Goal: Task Accomplishment & Management: Use online tool/utility

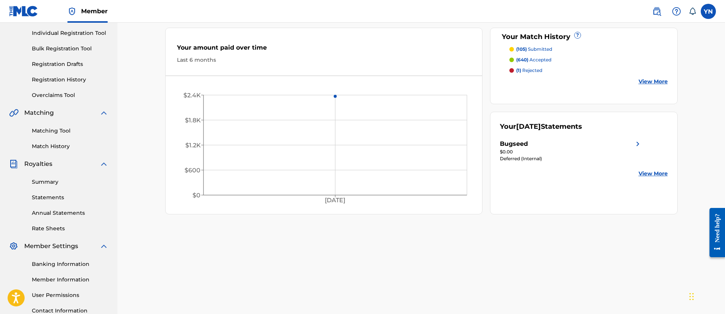
scroll to position [95, 0]
click at [72, 129] on link "Matching Tool" at bounding box center [70, 130] width 77 height 8
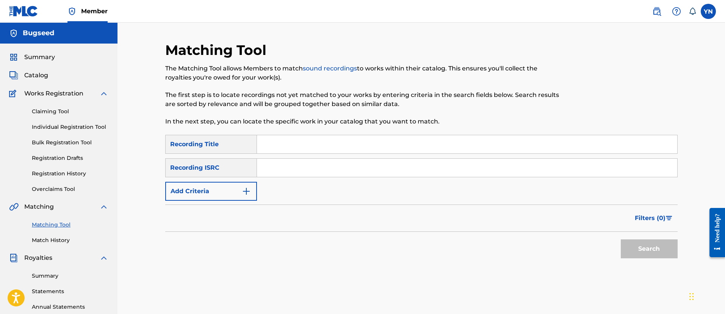
click at [328, 169] on input "Search Form" at bounding box center [467, 168] width 420 height 18
paste input "SE6XW2152663"
type input "SE6XW2152663"
click at [349, 144] on input "Search Form" at bounding box center [467, 144] width 420 height 18
paste input "Mist"
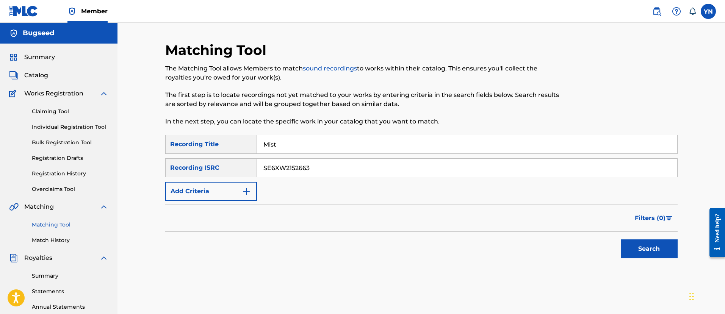
type input "Mist"
click at [675, 250] on button "Search" at bounding box center [649, 248] width 57 height 19
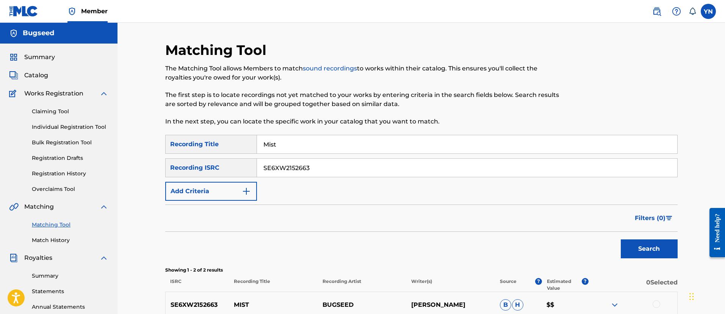
scroll to position [95, 0]
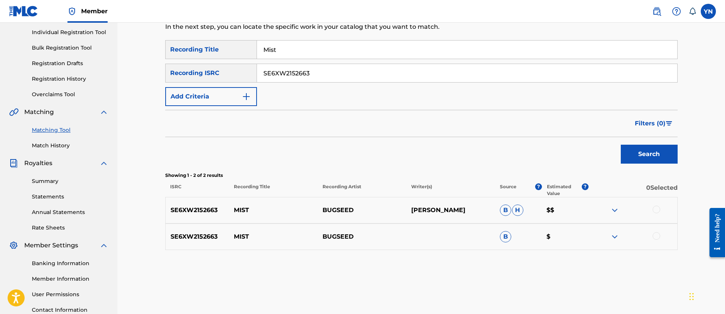
click at [660, 206] on div at bounding box center [632, 210] width 89 height 9
click at [661, 210] on div at bounding box center [632, 210] width 89 height 9
click at [658, 205] on div "SE6XW2152663 MIST [PERSON_NAME] $$" at bounding box center [421, 210] width 512 height 27
click at [657, 210] on div at bounding box center [656, 210] width 8 height 8
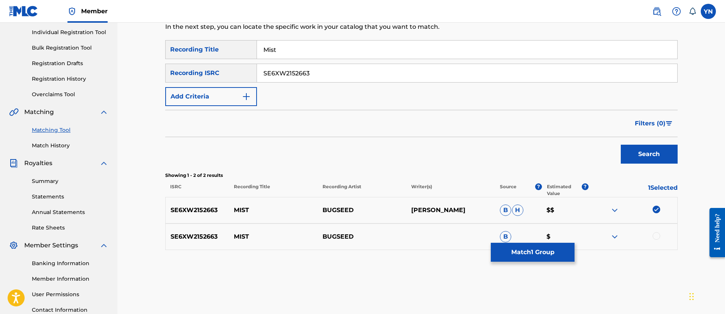
click at [657, 236] on div at bounding box center [656, 236] width 8 height 8
click at [547, 252] on button "Match 2 Groups" at bounding box center [533, 252] width 84 height 19
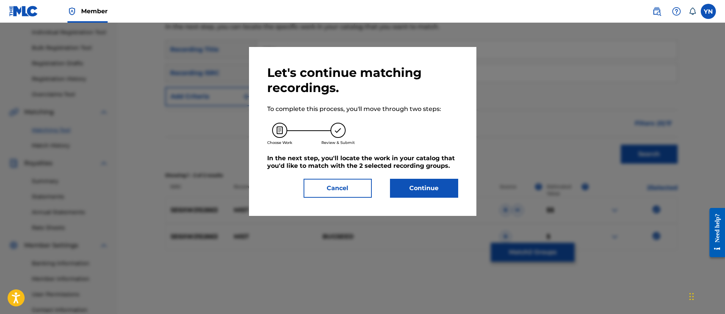
click at [434, 196] on button "Continue" at bounding box center [424, 188] width 68 height 19
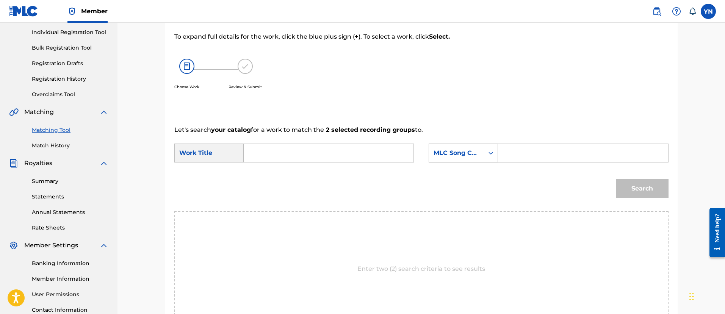
click at [353, 153] on input "Search Form" at bounding box center [328, 153] width 157 height 18
paste input "Mist"
type input "Mist"
click at [435, 152] on div "MLC Song Code" at bounding box center [456, 153] width 46 height 9
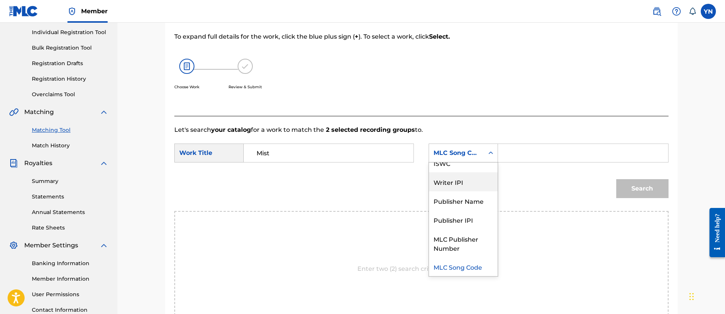
scroll to position [0, 0]
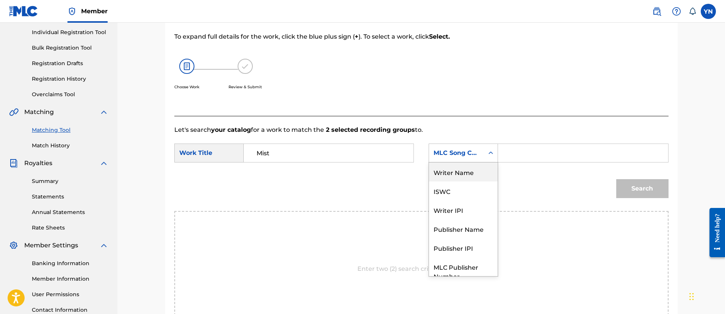
click at [465, 173] on div "Writer Name" at bounding box center [463, 172] width 69 height 19
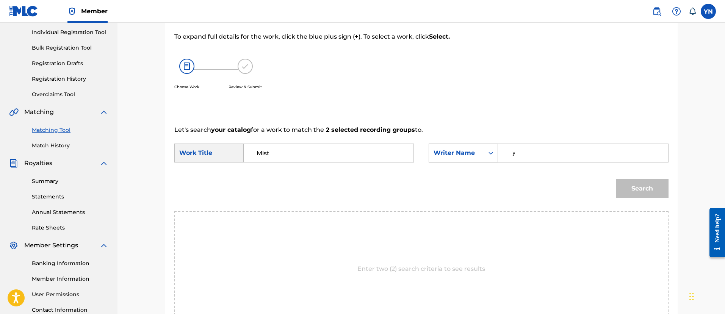
click at [519, 158] on input "ｙ" at bounding box center [582, 153] width 157 height 18
drag, startPoint x: 525, startPoint y: 157, endPoint x: 478, endPoint y: 156, distance: 47.0
click at [478, 156] on div "SearchWithCriteria34d035e4-a15b-42cc-9991-ff88641a0755 Writer Name [PERSON_NAME]" at bounding box center [548, 153] width 239 height 19
type input "[PERSON_NAME]"
click at [650, 180] on button "Search" at bounding box center [642, 188] width 52 height 19
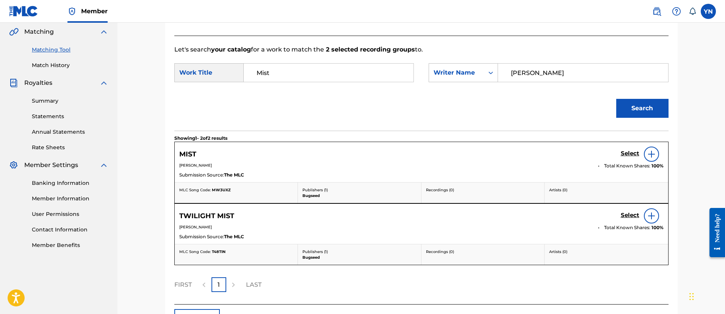
scroll to position [189, 0]
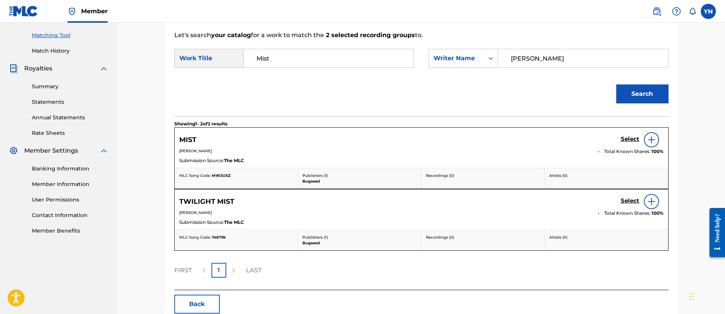
click at [633, 141] on h5 "Select" at bounding box center [630, 139] width 19 height 7
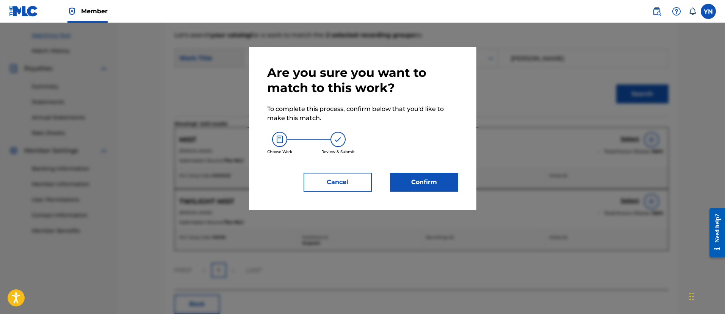
click at [437, 191] on button "Confirm" at bounding box center [424, 182] width 68 height 19
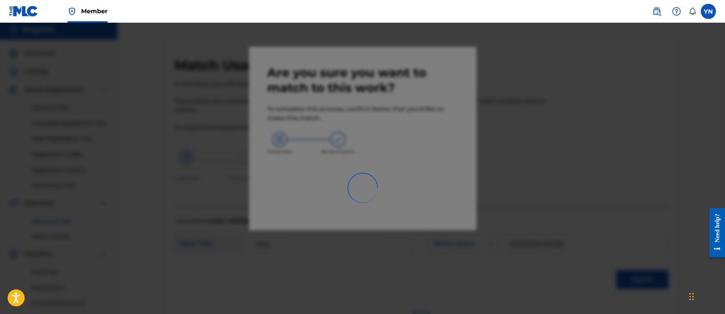
scroll to position [0, 0]
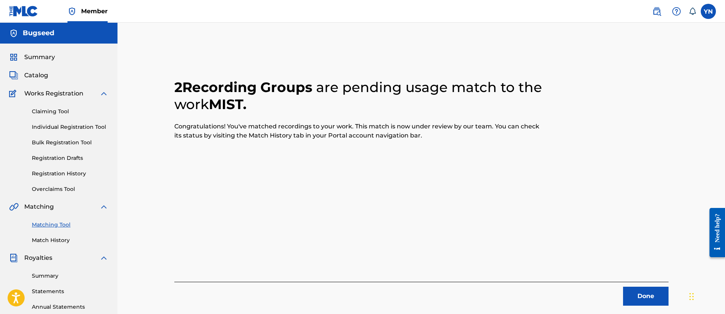
click at [632, 294] on button "Done" at bounding box center [645, 296] width 45 height 19
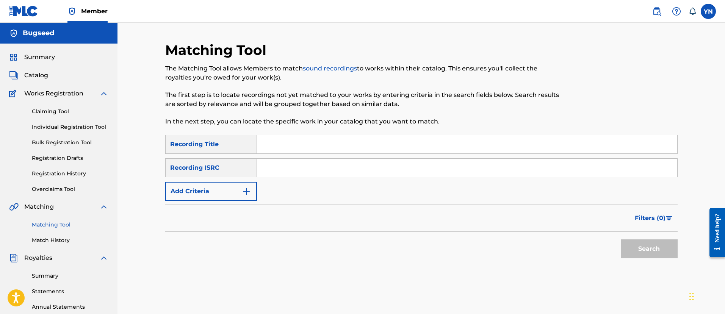
paste input "SE6TI2199015"
click at [333, 167] on input "SE6TI2199015" at bounding box center [467, 168] width 420 height 18
type input "SE6TI2199015"
click at [364, 142] on input "Search Form" at bounding box center [467, 144] width 420 height 18
paste input "Leaves"
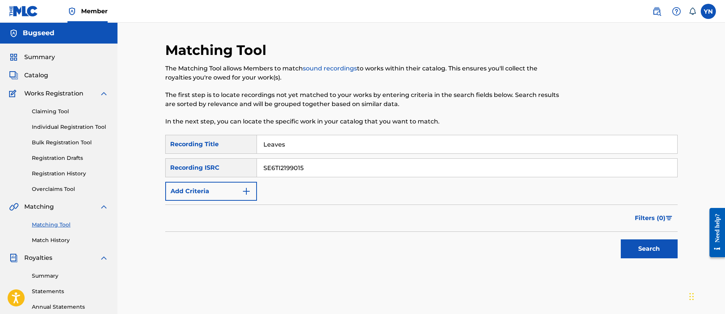
type input "Leaves"
click at [637, 243] on button "Search" at bounding box center [649, 248] width 57 height 19
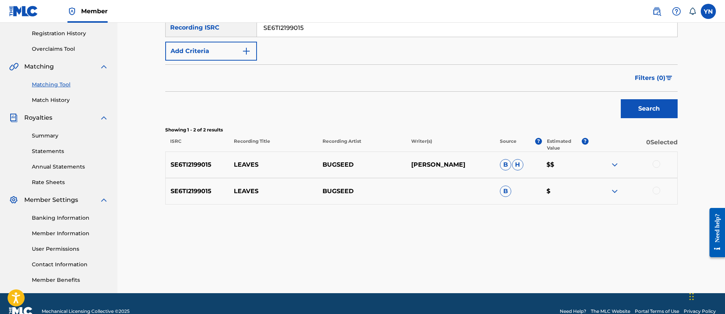
scroll to position [156, 0]
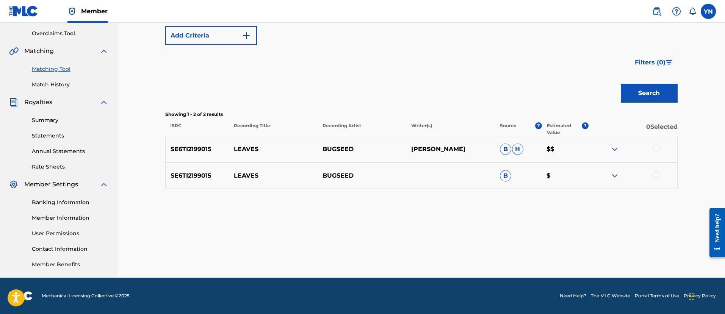
click at [654, 150] on div at bounding box center [656, 149] width 8 height 8
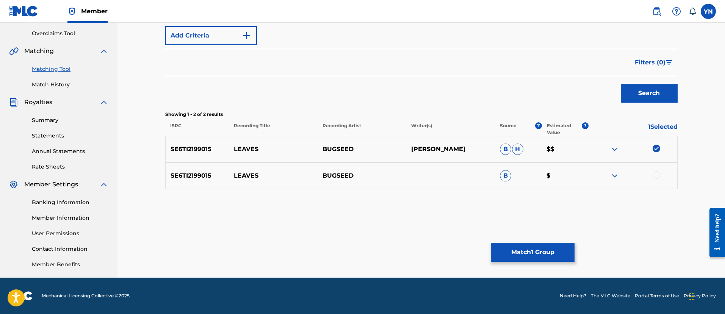
click at [657, 176] on div at bounding box center [656, 175] width 8 height 8
click at [549, 241] on div "Matching Tool The Matching Tool allows Members to match sound recordings to wor…" at bounding box center [421, 82] width 512 height 392
click at [548, 248] on button "Match 2 Groups" at bounding box center [533, 252] width 84 height 19
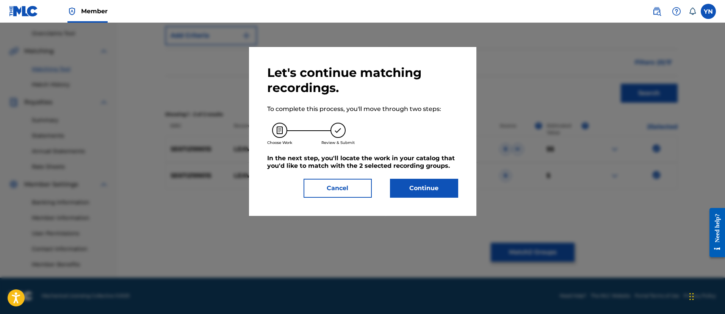
click at [446, 185] on button "Continue" at bounding box center [424, 188] width 68 height 19
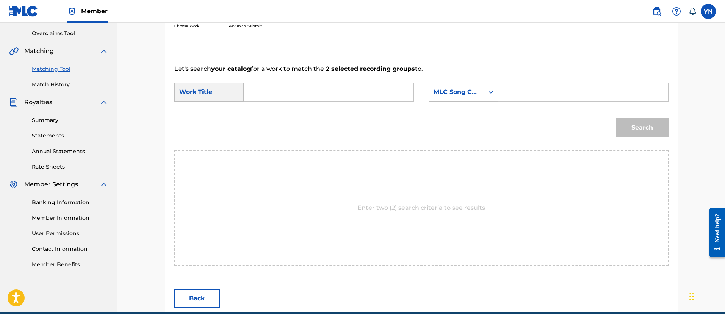
click at [398, 94] on input "Search Form" at bounding box center [328, 92] width 157 height 18
paste input "Leaves"
type input "Leaves"
click at [457, 94] on div "MLC Song Code" at bounding box center [456, 92] width 46 height 9
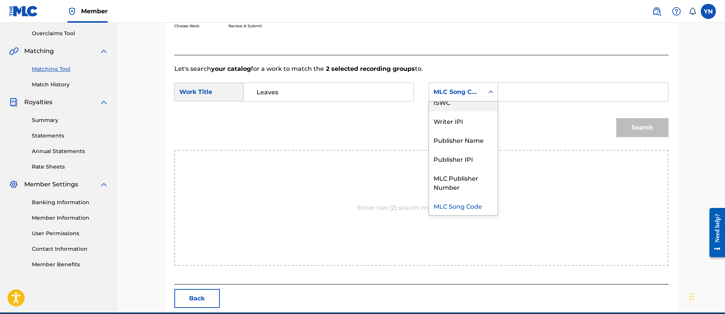
scroll to position [0, 0]
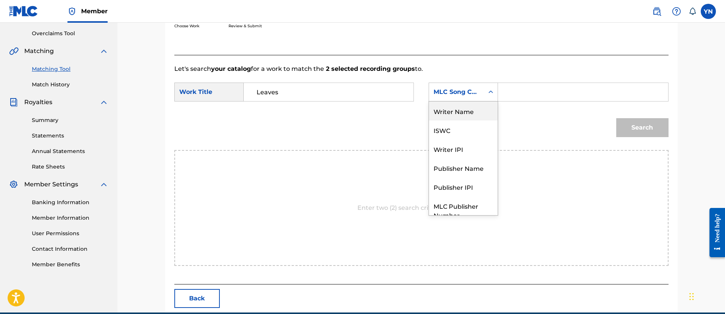
click at [474, 110] on div "Writer Name" at bounding box center [463, 111] width 69 height 19
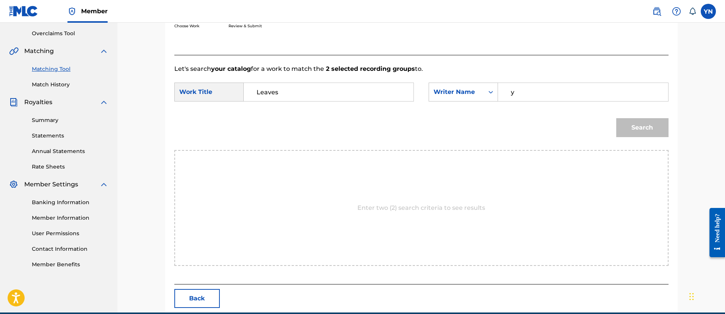
click at [530, 89] on input "y" at bounding box center [582, 92] width 157 height 18
type input "[PERSON_NAME]"
click at [636, 123] on button "Search" at bounding box center [642, 127] width 52 height 19
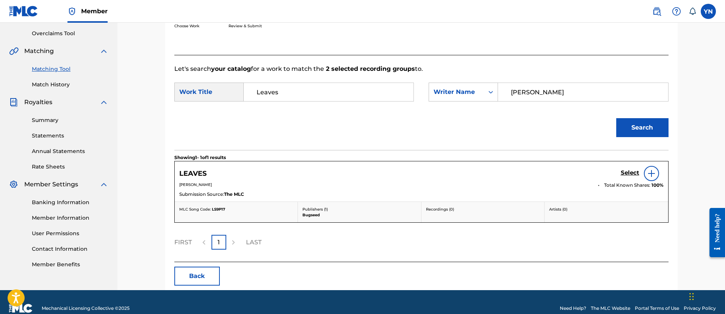
click at [619, 178] on div "LEAVES Select" at bounding box center [421, 173] width 484 height 15
click at [624, 172] on h5 "Select" at bounding box center [630, 172] width 19 height 7
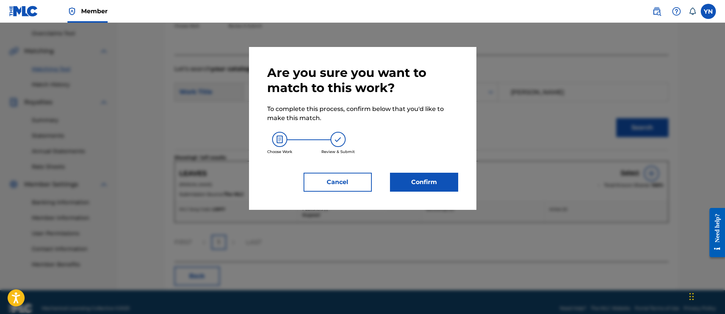
click at [391, 189] on button "Confirm" at bounding box center [424, 182] width 68 height 19
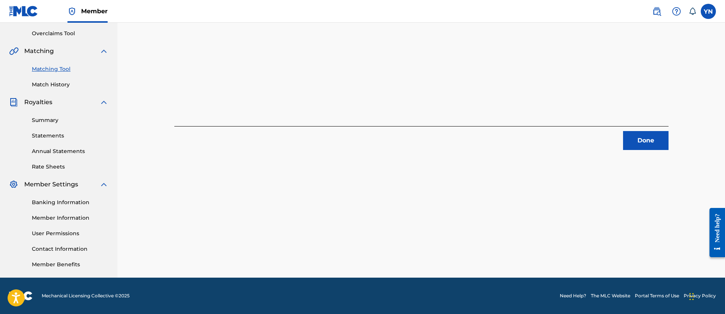
scroll to position [61, 0]
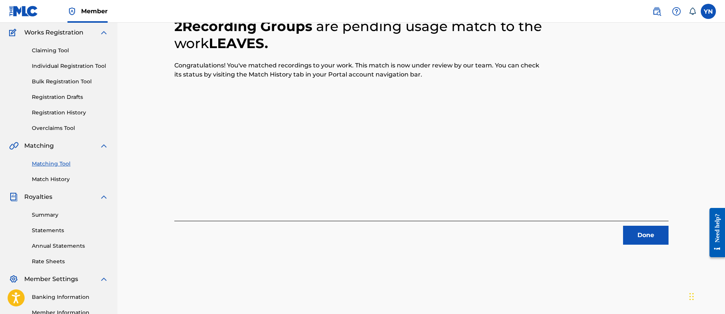
click at [650, 233] on button "Done" at bounding box center [645, 235] width 45 height 19
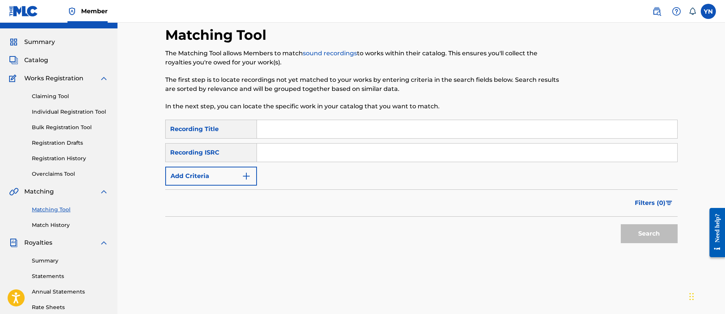
scroll to position [0, 0]
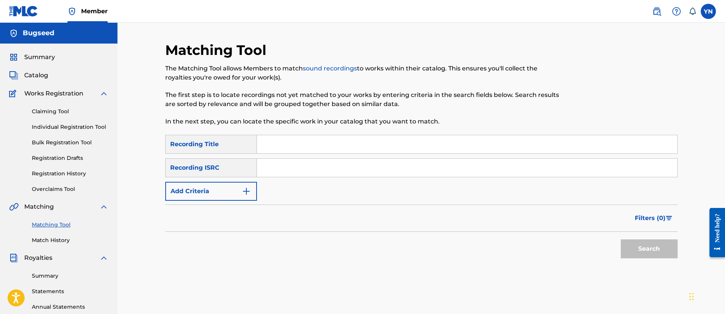
click at [322, 171] on input "Search Form" at bounding box center [467, 168] width 420 height 18
paste input "SE6TI2199190"
type input "SE6TI2199190"
paste input "Hope"
click at [369, 142] on input "Hope" at bounding box center [467, 144] width 420 height 18
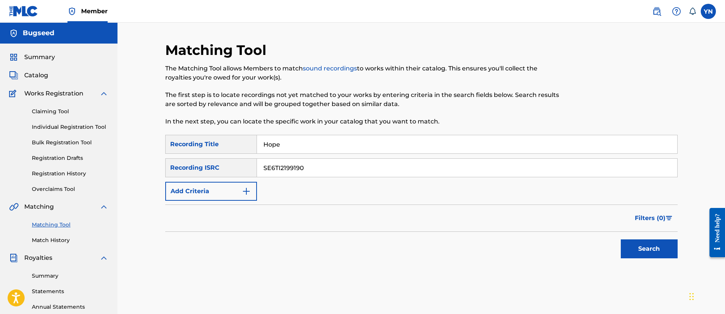
type input "Hope"
drag, startPoint x: 633, startPoint y: 232, endPoint x: 633, endPoint y: 247, distance: 14.8
click at [633, 234] on div "Search" at bounding box center [647, 247] width 61 height 30
click at [633, 247] on button "Search" at bounding box center [649, 248] width 57 height 19
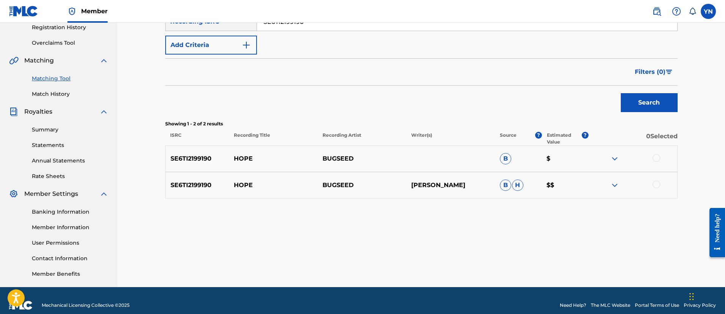
scroll to position [156, 0]
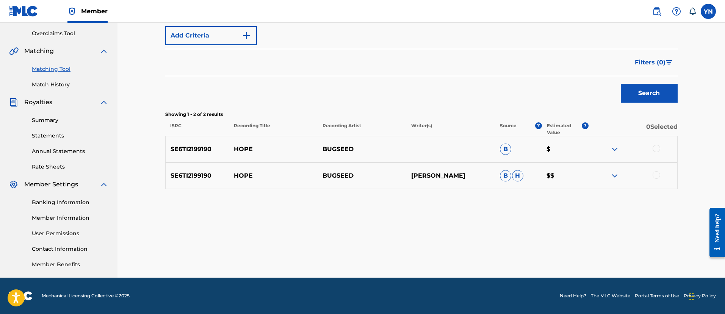
click at [659, 145] on div at bounding box center [656, 149] width 8 height 8
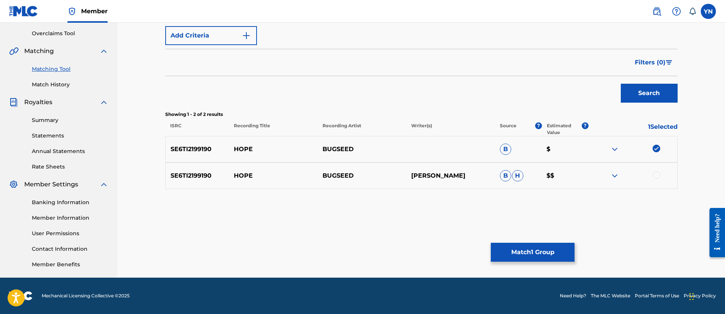
click at [657, 174] on div at bounding box center [656, 175] width 8 height 8
click at [562, 231] on div "Matching Tool The Matching Tool allows Members to match sound recordings to wor…" at bounding box center [421, 82] width 512 height 392
click at [557, 256] on button "Match 2 Groups" at bounding box center [533, 252] width 84 height 19
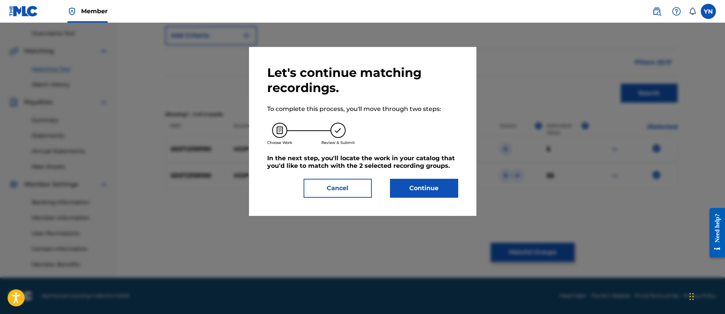
click at [416, 187] on button "Continue" at bounding box center [424, 188] width 68 height 19
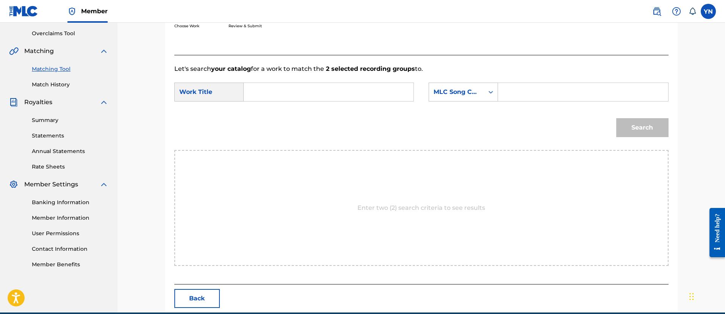
click at [332, 95] on input "Search Form" at bounding box center [328, 92] width 157 height 18
paste input "Hope"
type input "Hope"
click at [452, 89] on div "MLC Song Code" at bounding box center [456, 92] width 46 height 9
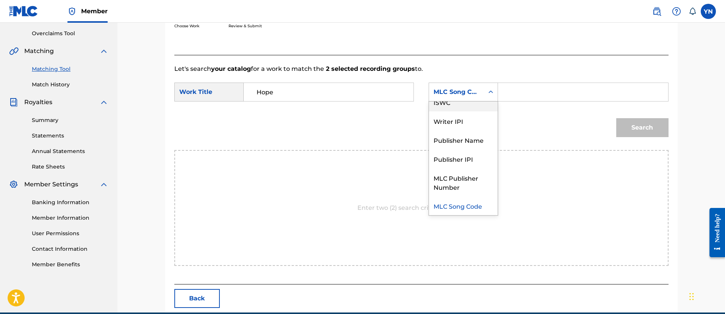
scroll to position [0, 0]
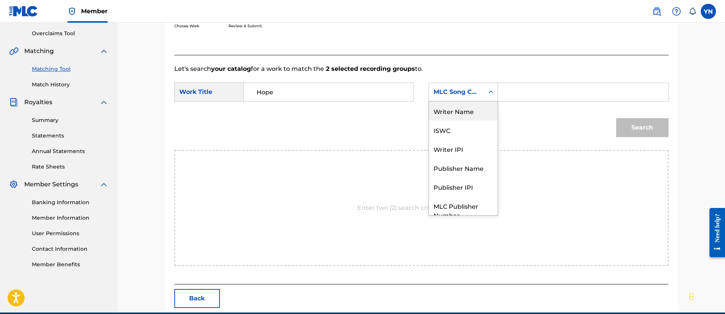
click at [467, 111] on div "Writer Name" at bounding box center [463, 111] width 69 height 19
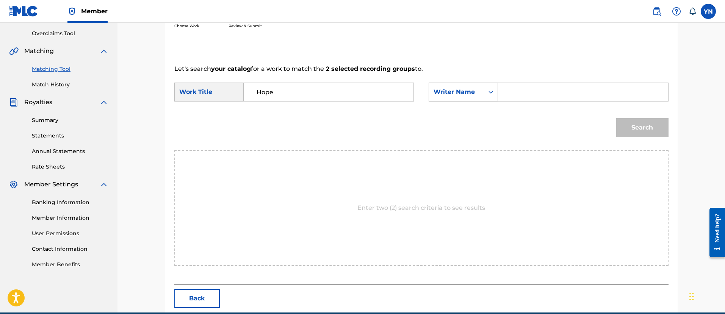
click at [543, 102] on div "SearchWithCriteria674ee020-193f-45b0-8a9a-5c3e99560433 Work Title Hope SearchWi…" at bounding box center [421, 94] width 494 height 23
click at [543, 86] on input "Search Form" at bounding box center [582, 92] width 157 height 18
type input "[PERSON_NAME]"
click at [632, 134] on button "Search" at bounding box center [642, 127] width 52 height 19
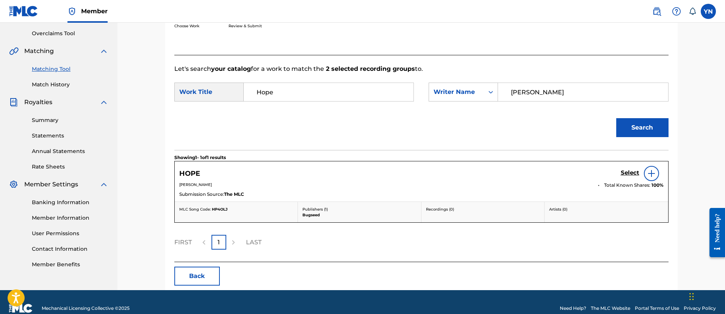
click at [622, 168] on div "Select" at bounding box center [642, 173] width 43 height 15
click at [623, 168] on div "Select" at bounding box center [642, 173] width 43 height 15
click at [624, 170] on h5 "Select" at bounding box center [630, 172] width 19 height 7
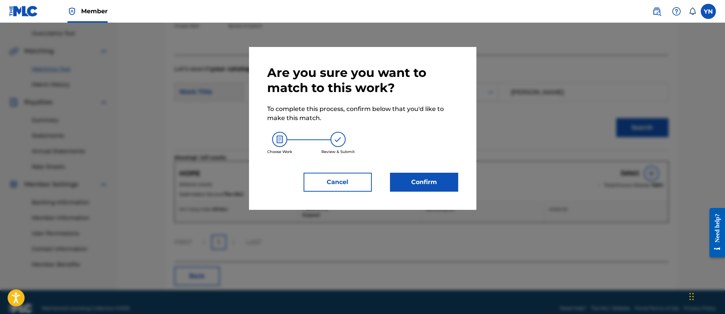
click at [410, 195] on div "Are you sure you want to match to this work? To complete this process, confirm …" at bounding box center [362, 128] width 227 height 163
click at [410, 190] on button "Confirm" at bounding box center [424, 182] width 68 height 19
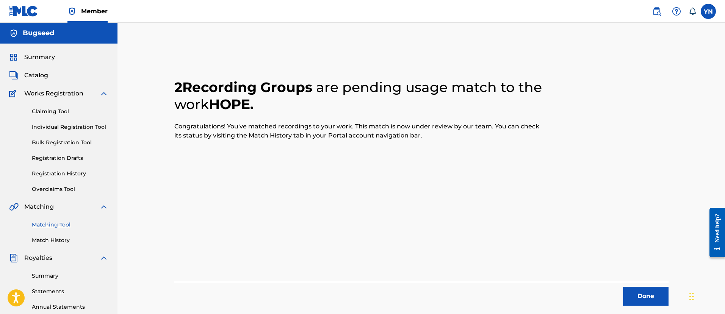
click at [621, 286] on div "Done" at bounding box center [421, 294] width 494 height 24
click at [631, 291] on button "Done" at bounding box center [645, 296] width 45 height 19
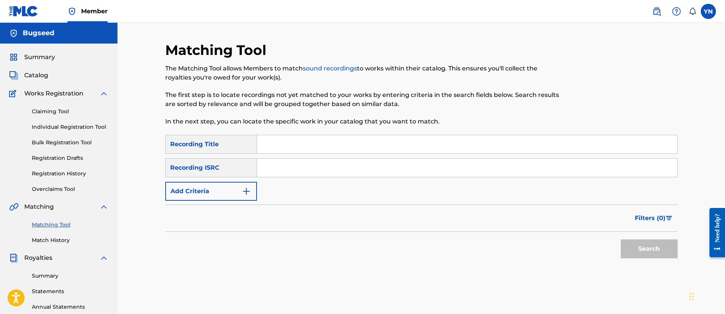
click at [326, 173] on input "Search Form" at bounding box center [467, 168] width 420 height 18
paste input "SE6TI2199180"
type input "SE6TI2199180"
click at [330, 151] on input "Search Form" at bounding box center [467, 144] width 420 height 18
paste input "Eye of the storm"
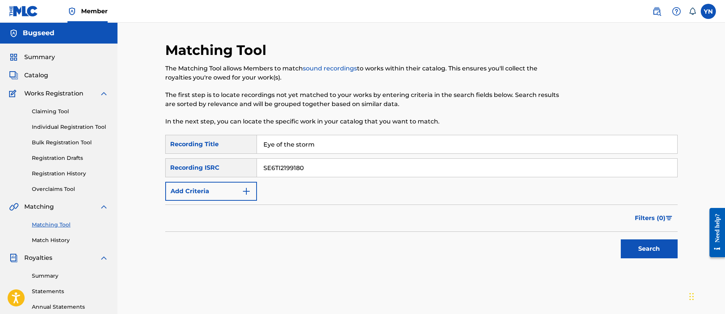
type input "Eye of the storm"
click at [663, 258] on button "Search" at bounding box center [649, 248] width 57 height 19
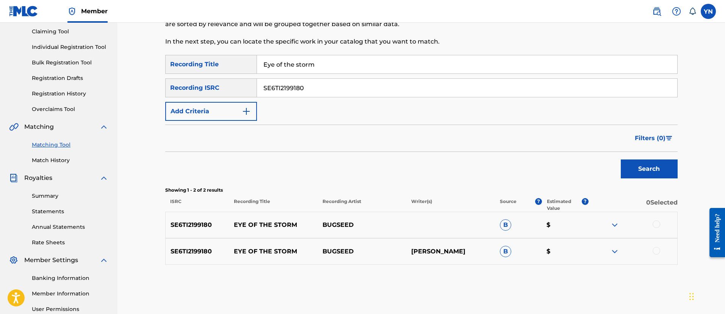
scroll to position [95, 0]
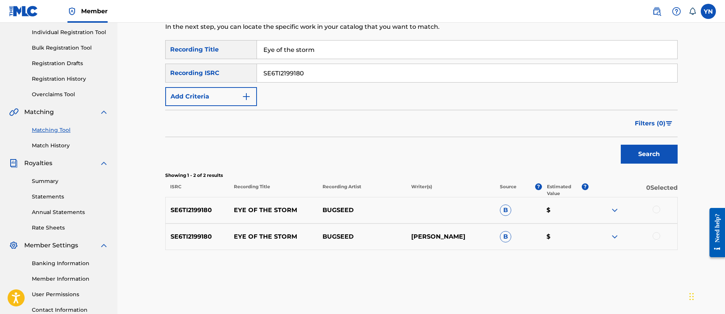
click at [656, 208] on div at bounding box center [656, 210] width 8 height 8
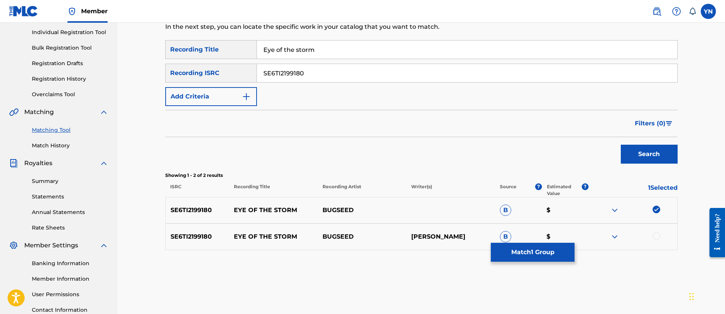
click at [662, 231] on div "SE6TI2199180 EYE OF THE STORM BUGSEED [PERSON_NAME] B $" at bounding box center [421, 237] width 512 height 27
click at [662, 242] on div "SE6TI2199180 EYE OF THE STORM BUGSEED [PERSON_NAME] B $" at bounding box center [421, 237] width 512 height 27
click at [654, 237] on div at bounding box center [656, 236] width 8 height 8
click at [569, 247] on button "Match 2 Groups" at bounding box center [533, 252] width 84 height 19
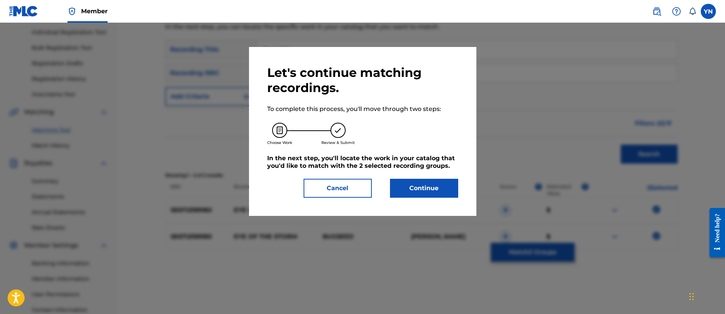
drag, startPoint x: 440, startPoint y: 200, endPoint x: 435, endPoint y: 195, distance: 6.7
click at [440, 199] on div "Let's continue matching recordings. To complete this process, you'll move throu…" at bounding box center [362, 131] width 227 height 169
click at [435, 195] on button "Continue" at bounding box center [424, 188] width 68 height 19
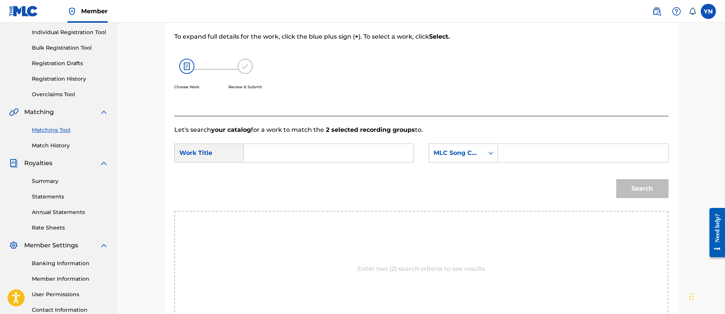
click at [383, 160] on input "Search Form" at bounding box center [328, 153] width 157 height 18
paste input "Eye of the storm"
type input "Eye of the storm"
click at [449, 160] on div "MLC Song Code" at bounding box center [456, 153] width 55 height 14
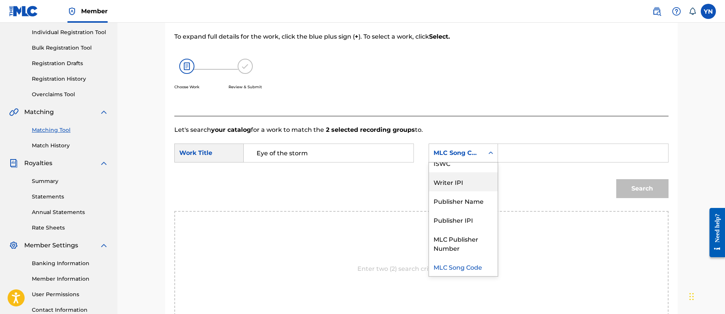
scroll to position [0, 0]
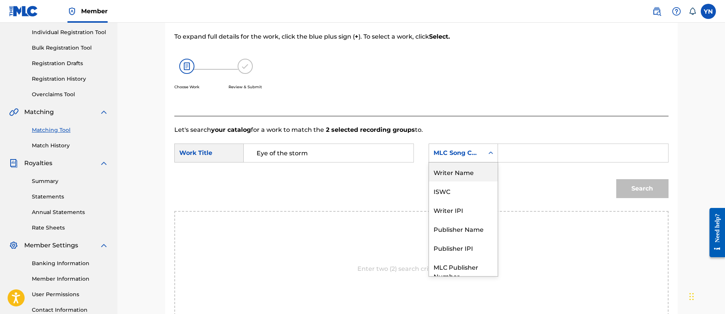
click at [459, 174] on div "Writer Name" at bounding box center [463, 172] width 69 height 19
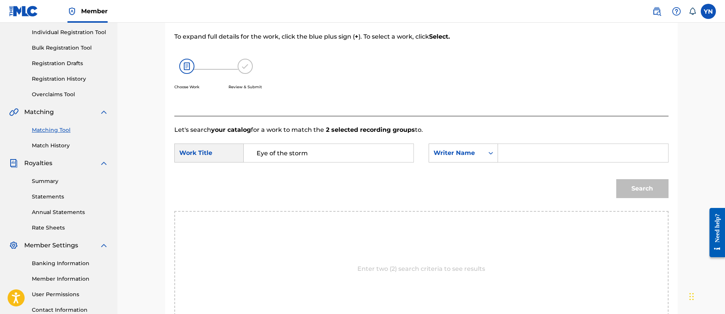
click at [515, 157] on input "Search Form" at bounding box center [582, 153] width 157 height 18
type input "[PERSON_NAME]"
click at [616, 179] on button "Search" at bounding box center [642, 188] width 52 height 19
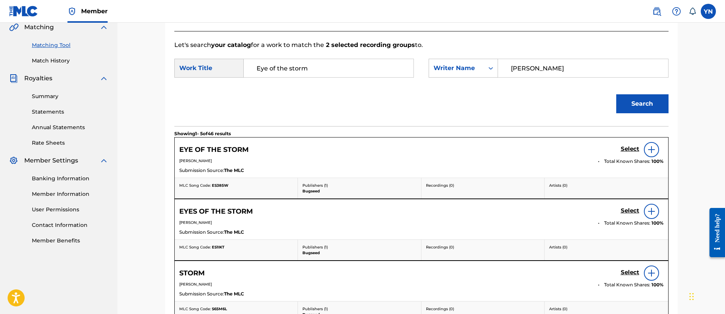
scroll to position [189, 0]
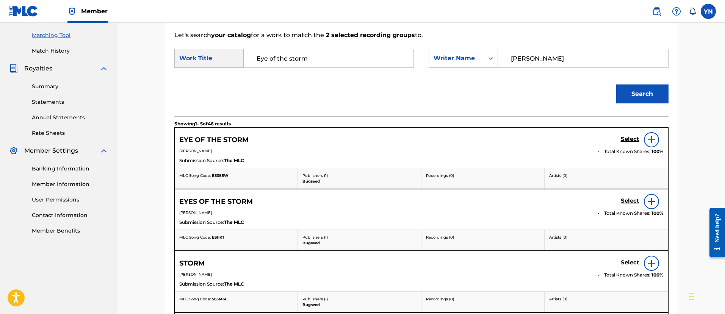
click at [630, 142] on h5 "Select" at bounding box center [630, 139] width 19 height 7
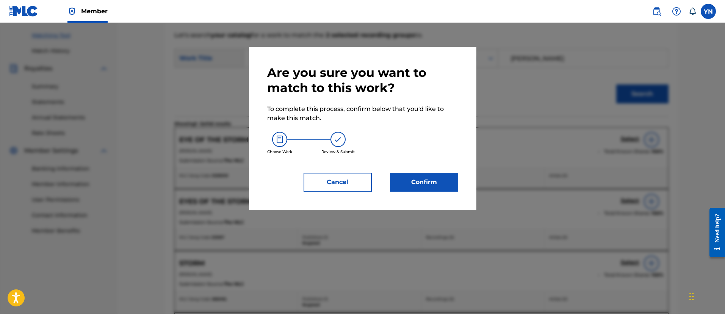
click at [416, 189] on button "Confirm" at bounding box center [424, 182] width 68 height 19
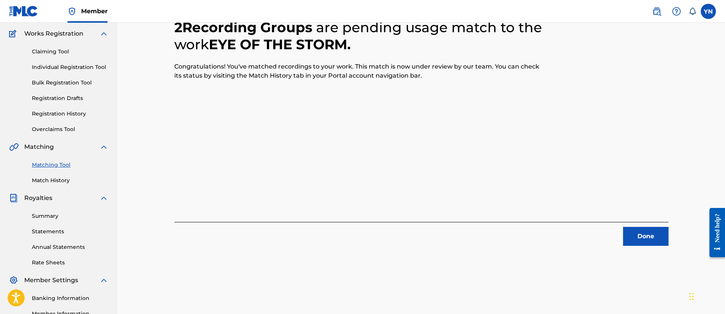
scroll to position [0, 0]
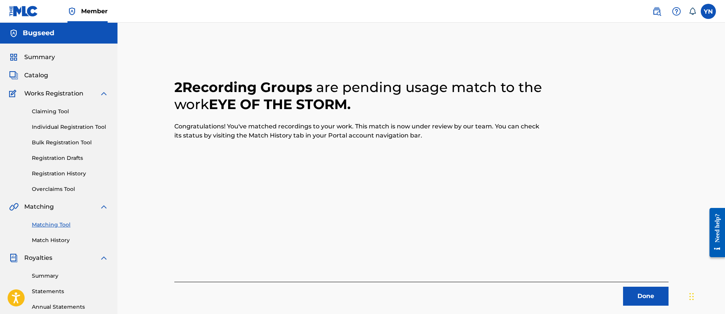
click at [646, 294] on button "Done" at bounding box center [645, 296] width 45 height 19
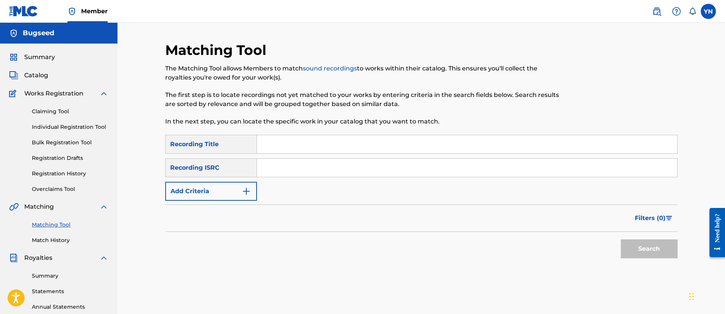
click at [68, 242] on link "Match History" at bounding box center [70, 240] width 77 height 8
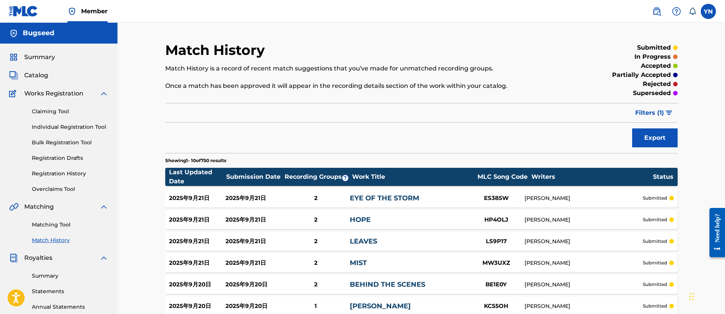
click at [375, 197] on link "EYE OF THE STORM" at bounding box center [384, 198] width 69 height 8
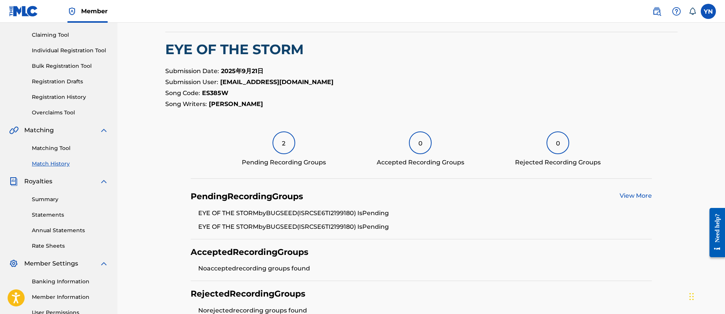
scroll to position [65, 0]
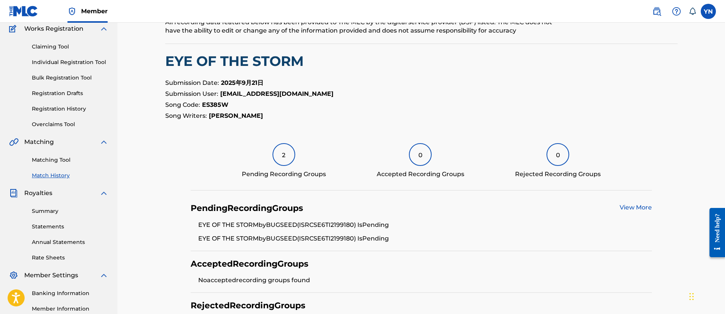
click at [283, 143] on div "2" at bounding box center [283, 154] width 23 height 23
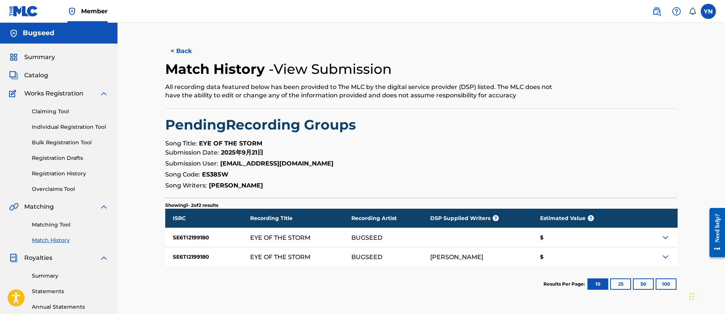
click at [56, 225] on link "Matching Tool" at bounding box center [70, 225] width 77 height 8
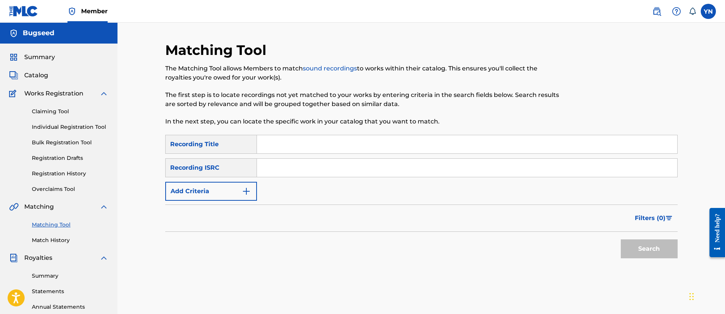
click at [321, 166] on input "Search Form" at bounding box center [467, 168] width 420 height 18
paste input "SE6TI2199018"
type input "SE6TI2199018"
click at [330, 141] on input "Search Form" at bounding box center [467, 144] width 420 height 18
paste input "Moonshine"
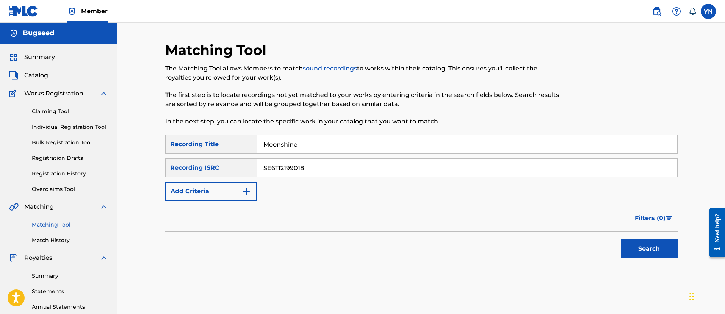
type input "Moonshine"
click at [633, 250] on button "Search" at bounding box center [649, 248] width 57 height 19
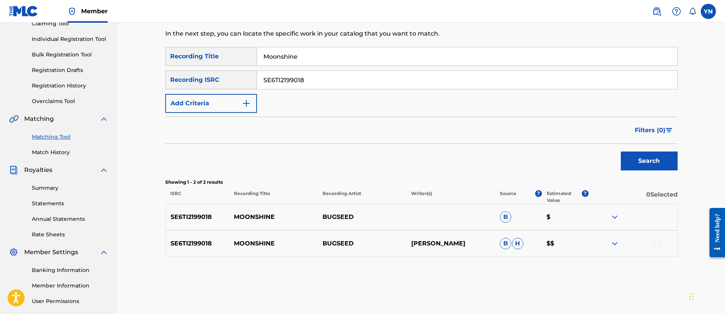
scroll to position [95, 0]
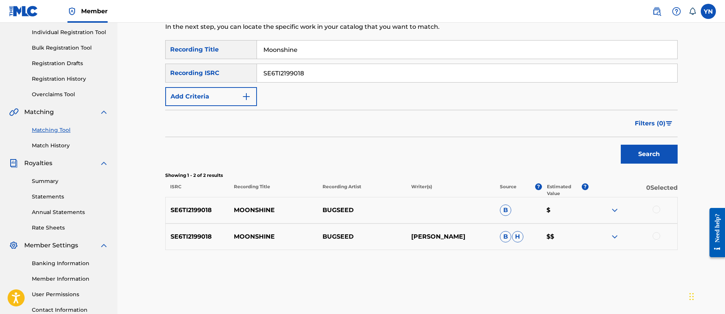
click at [660, 209] on div at bounding box center [656, 210] width 8 height 8
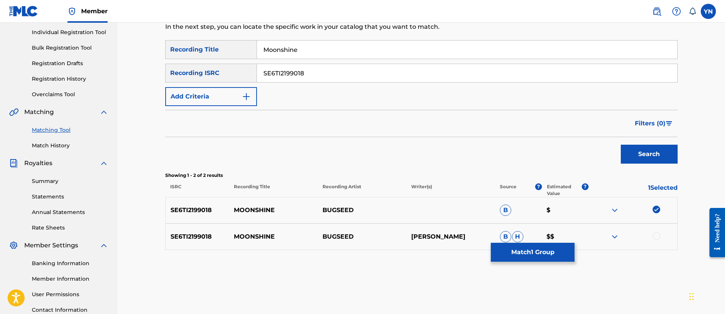
click at [658, 241] on div at bounding box center [632, 236] width 89 height 9
click at [657, 234] on div at bounding box center [656, 236] width 8 height 8
click at [524, 252] on button "Match 2 Groups" at bounding box center [533, 252] width 84 height 19
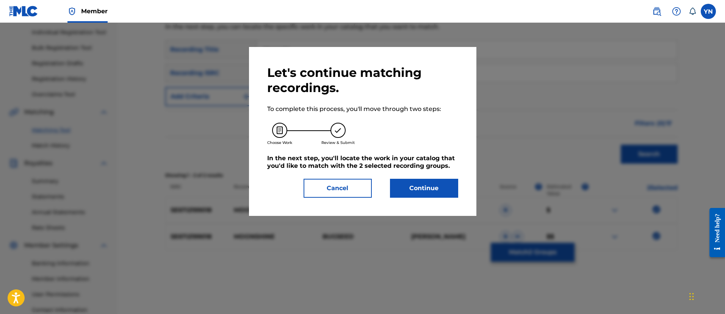
click at [421, 179] on button "Continue" at bounding box center [424, 188] width 68 height 19
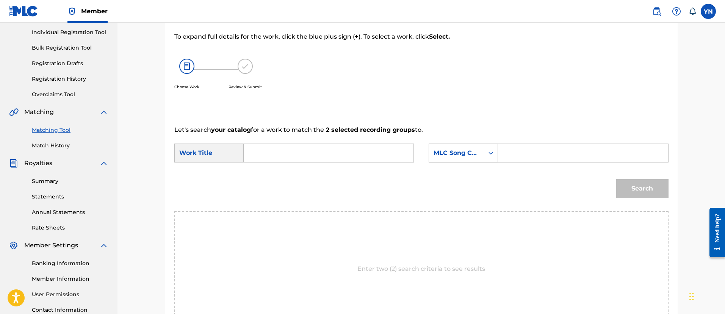
click at [395, 159] on input "Search Form" at bounding box center [328, 153] width 157 height 18
paste input "Moonshine"
type input "Moonshine"
click at [453, 152] on div "MLC Song Code" at bounding box center [456, 153] width 46 height 9
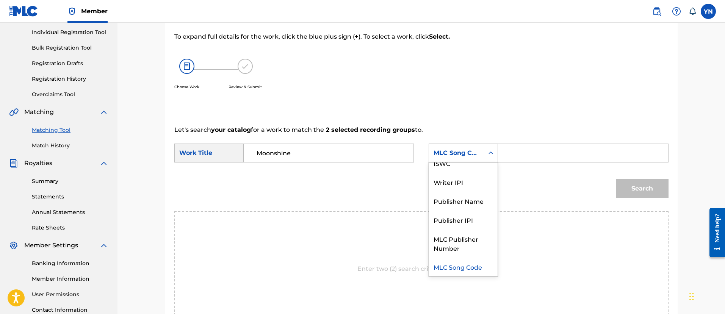
scroll to position [0, 0]
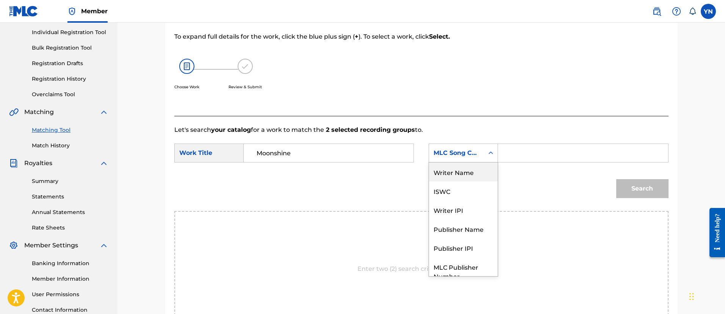
click at [461, 173] on div "Writer Name" at bounding box center [463, 172] width 69 height 19
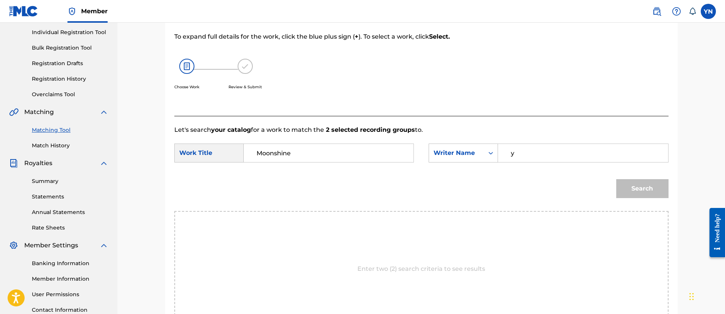
click at [520, 157] on input "y" at bounding box center [582, 153] width 157 height 18
type input "[PERSON_NAME]"
click at [616, 179] on button "Search" at bounding box center [642, 188] width 52 height 19
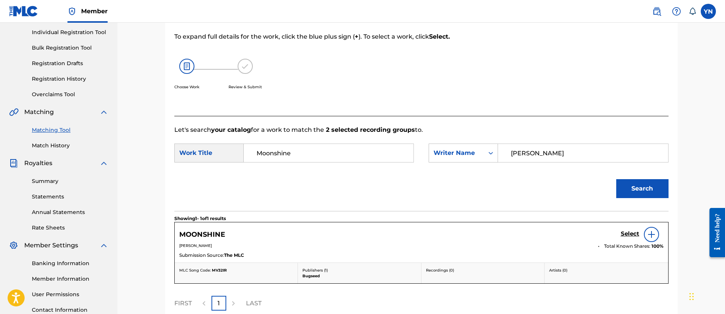
click at [634, 229] on div "Select" at bounding box center [642, 234] width 43 height 15
click at [633, 233] on h5 "Select" at bounding box center [630, 233] width 19 height 7
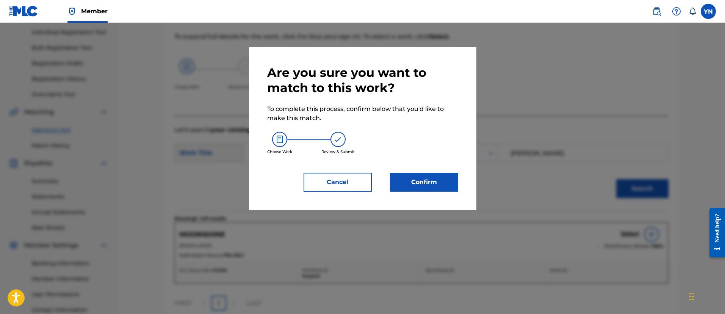
click at [460, 188] on div "Are you sure you want to match to this work? To complete this process, confirm …" at bounding box center [362, 128] width 227 height 163
click at [456, 187] on div "Are you sure you want to match to this work? To complete this process, confirm …" at bounding box center [362, 128] width 227 height 163
click at [456, 187] on button "Confirm" at bounding box center [424, 182] width 68 height 19
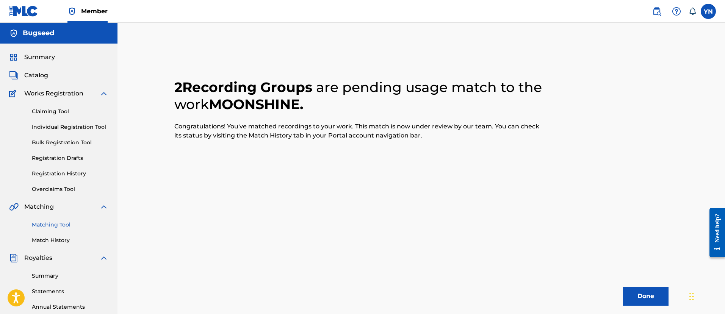
click at [657, 290] on button "Done" at bounding box center [645, 296] width 45 height 19
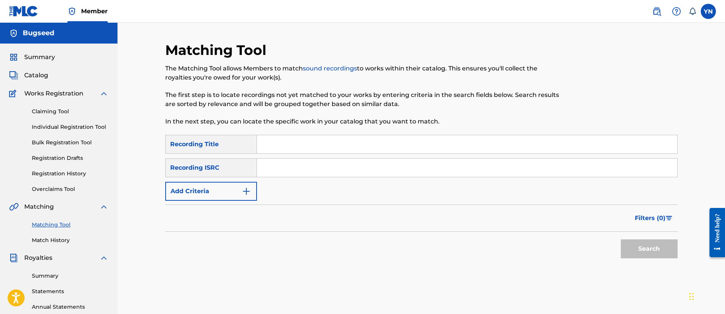
click at [335, 153] on div "Search Form" at bounding box center [467, 144] width 421 height 19
click at [334, 164] on input "Search Form" at bounding box center [467, 168] width 420 height 18
paste input "SE6TI2198982"
type input "SE6TI2198982"
click at [353, 145] on input "Search Form" at bounding box center [467, 144] width 420 height 18
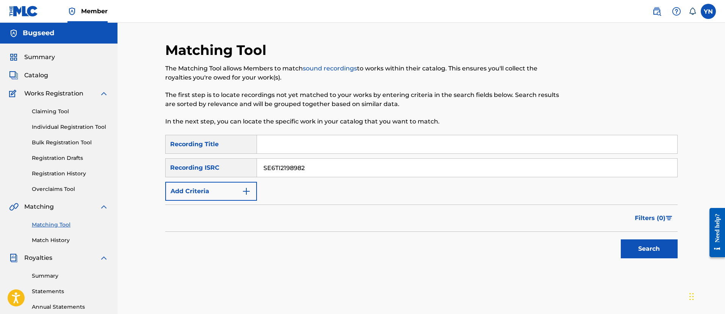
paste input "Way I Feel"
type input "Way I Feel"
click at [645, 253] on button "Search" at bounding box center [649, 248] width 57 height 19
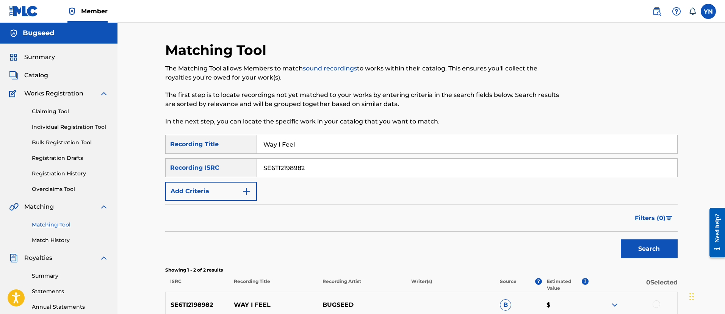
scroll to position [95, 0]
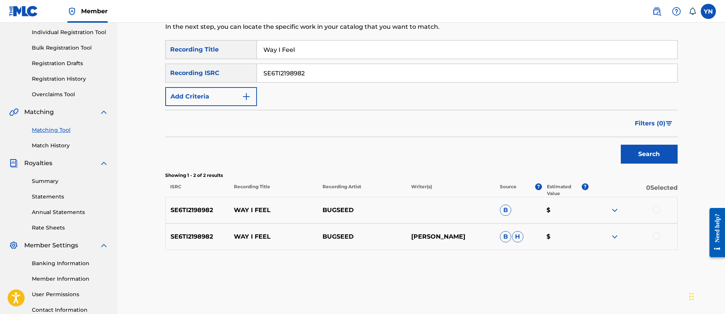
click at [658, 210] on div at bounding box center [656, 210] width 8 height 8
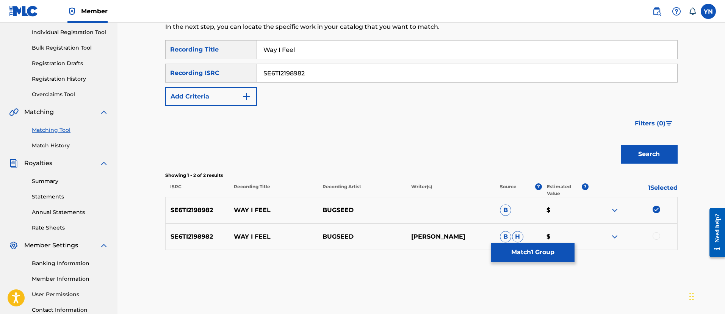
click at [660, 236] on div at bounding box center [632, 236] width 89 height 9
click at [658, 235] on div at bounding box center [656, 236] width 8 height 8
click at [529, 252] on button "Match 2 Groups" at bounding box center [533, 252] width 84 height 19
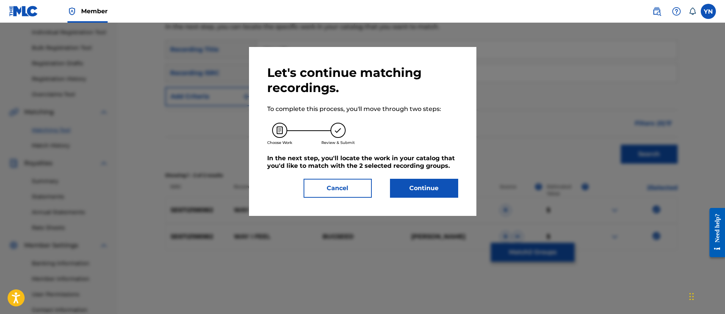
click at [443, 199] on div "Let's continue matching recordings. To complete this process, you'll move throu…" at bounding box center [362, 131] width 227 height 169
click at [437, 192] on button "Continue" at bounding box center [424, 188] width 68 height 19
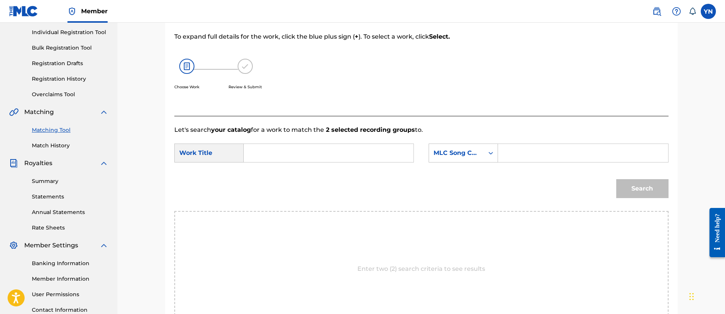
click at [357, 152] on input "Search Form" at bounding box center [328, 153] width 157 height 18
paste input "Way I Feel"
type input "Way I Feel"
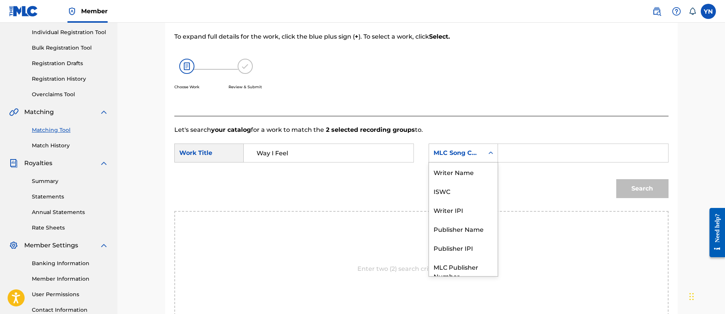
click at [467, 158] on div "MLC Song Code" at bounding box center [456, 153] width 55 height 14
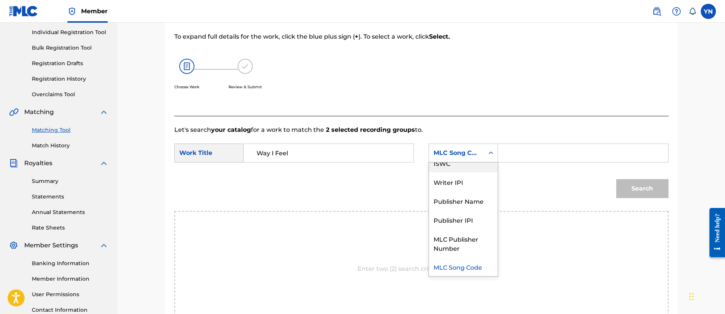
scroll to position [0, 0]
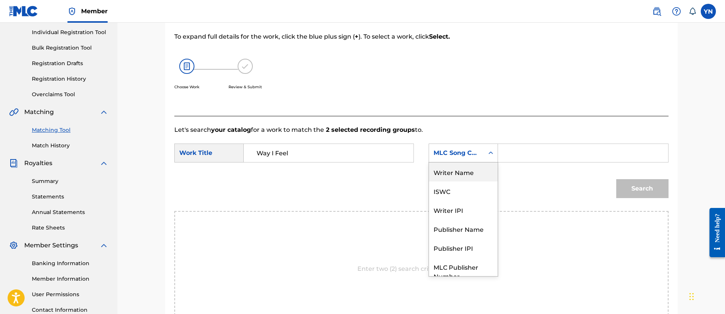
click at [467, 171] on div "Writer Name" at bounding box center [463, 172] width 69 height 19
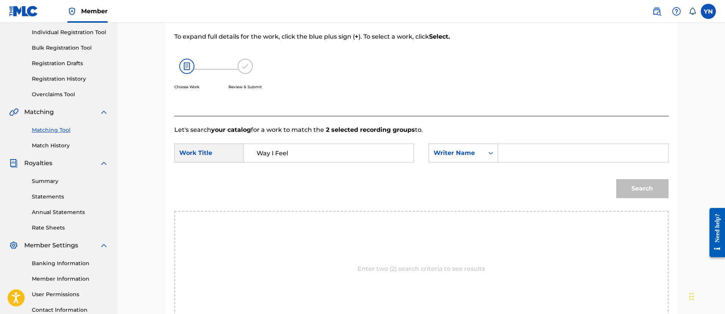
click at [540, 155] on input "Search Form" at bounding box center [582, 153] width 157 height 18
type input "[PERSON_NAME]"
click at [616, 179] on button "Search" at bounding box center [642, 188] width 52 height 19
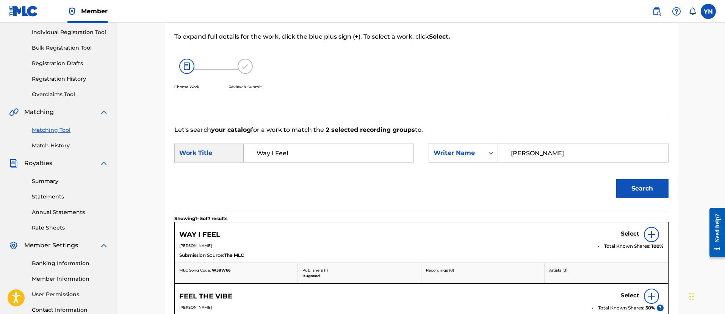
click at [627, 230] on h5 "Select" at bounding box center [630, 233] width 19 height 7
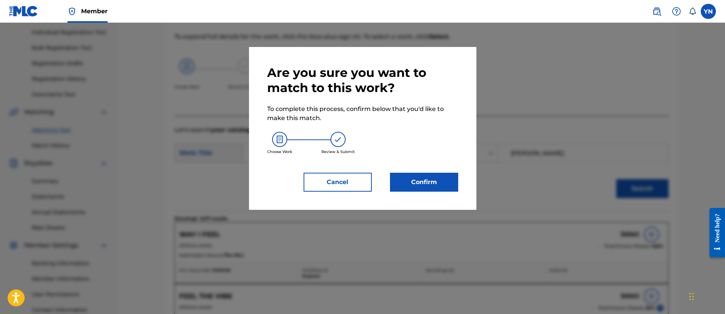
click at [435, 181] on button "Confirm" at bounding box center [424, 182] width 68 height 19
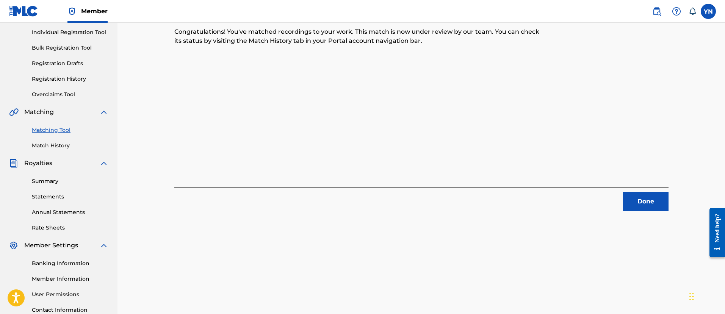
click at [641, 200] on button "Done" at bounding box center [645, 201] width 45 height 19
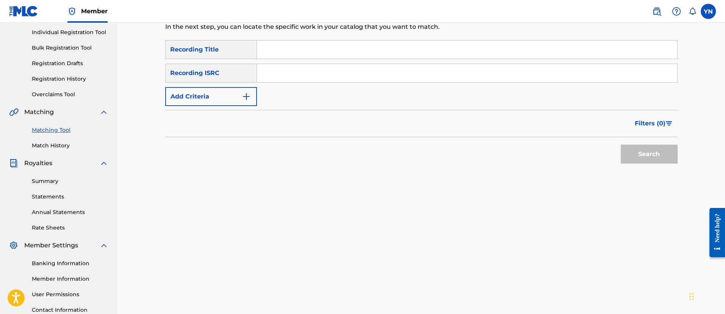
paste input "SE6XW2183398"
click at [354, 76] on input "Search Form" at bounding box center [467, 73] width 420 height 18
type input "SE6XW2183398"
click at [355, 48] on input "Search Form" at bounding box center [467, 50] width 420 height 18
paste input "Bluesky"
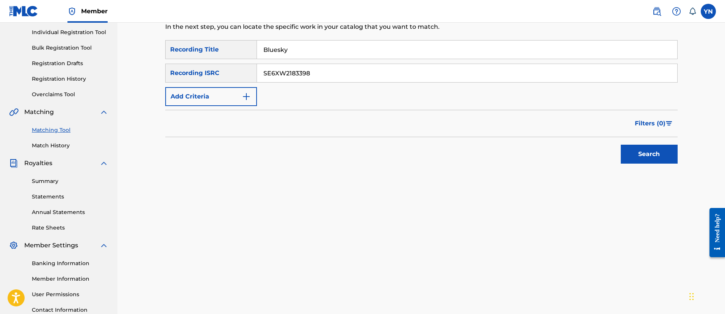
type input "Bluesky"
click at [644, 154] on button "Search" at bounding box center [649, 154] width 57 height 19
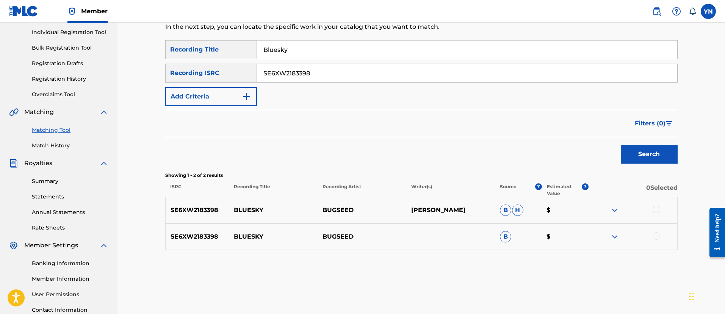
click at [658, 208] on div at bounding box center [656, 210] width 8 height 8
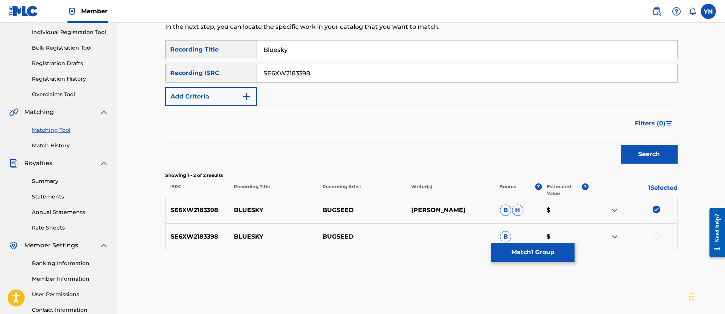
click at [657, 236] on div at bounding box center [656, 236] width 8 height 8
click at [533, 247] on button "Match 2 Groups" at bounding box center [533, 252] width 84 height 19
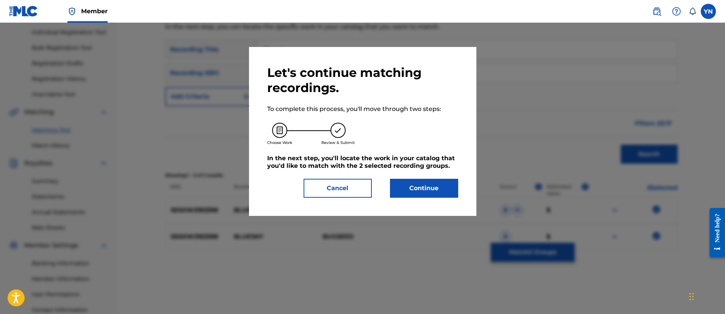
click at [435, 195] on button "Continue" at bounding box center [424, 188] width 68 height 19
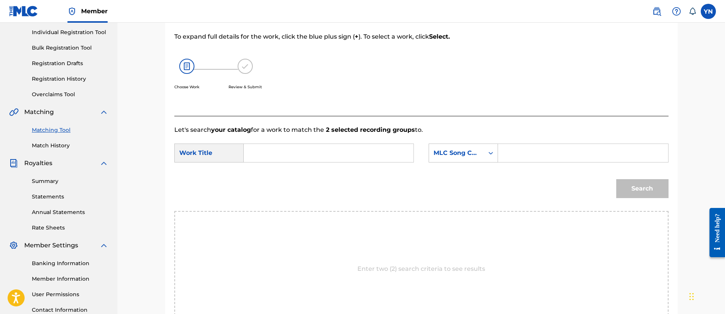
click at [375, 159] on input "Search Form" at bounding box center [328, 153] width 157 height 18
paste input "Bluesky"
type input "Bluesky"
click at [458, 157] on div "MLC Song Code" at bounding box center [456, 153] width 46 height 9
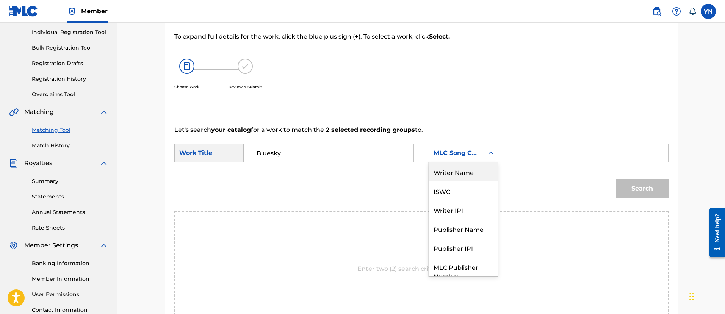
click at [465, 164] on div "Writer Name" at bounding box center [463, 172] width 69 height 19
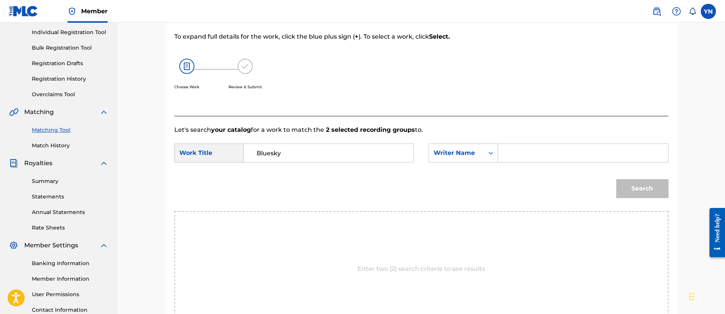
click at [516, 153] on input "Search Form" at bounding box center [582, 153] width 157 height 18
type input "[PERSON_NAME]"
click at [616, 179] on button "Search" at bounding box center [642, 188] width 52 height 19
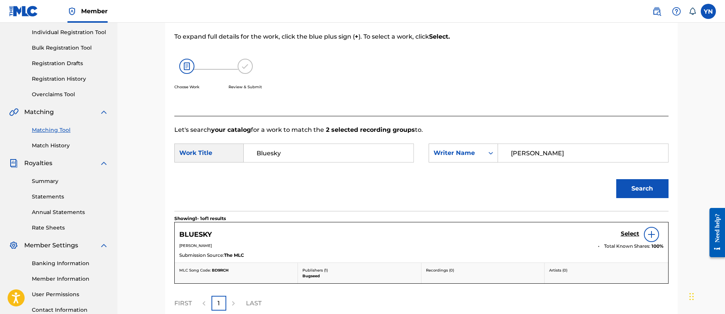
click at [630, 235] on h5 "Select" at bounding box center [630, 233] width 19 height 7
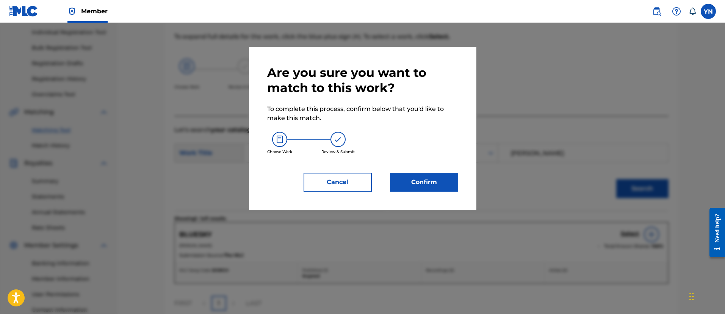
click at [417, 185] on button "Confirm" at bounding box center [424, 182] width 68 height 19
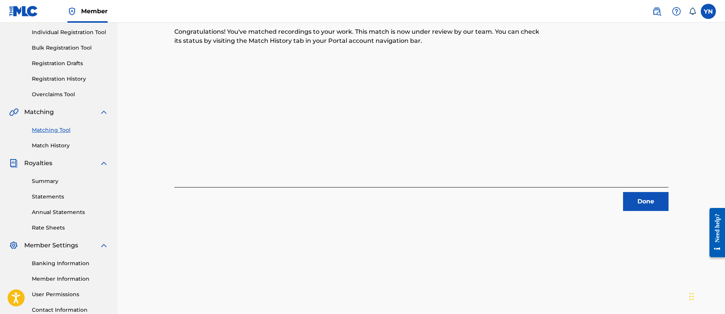
click at [652, 205] on button "Done" at bounding box center [645, 201] width 45 height 19
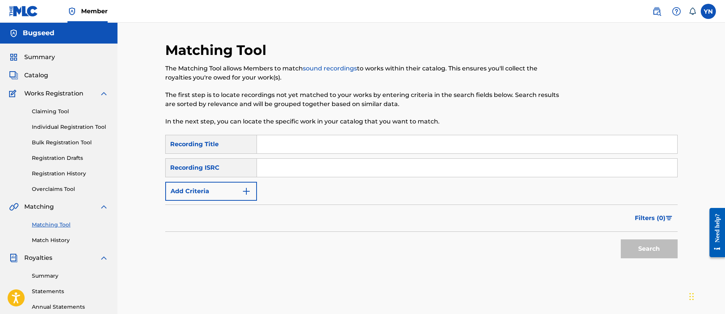
click at [364, 164] on input "Search Form" at bounding box center [467, 168] width 420 height 18
paste input "SE6XW2167671"
type input "SE6XW2167671"
click at [341, 147] on input "Search Form" at bounding box center [467, 144] width 420 height 18
paste input "New beginning"
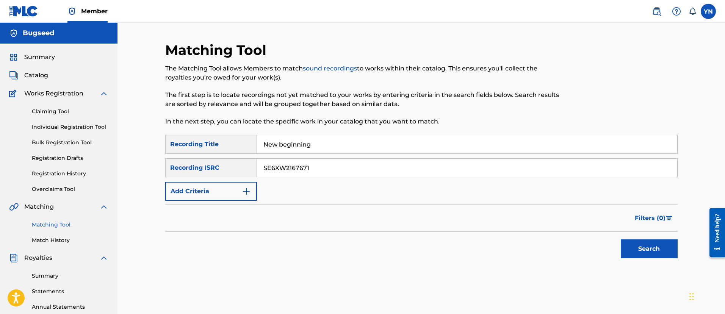
type input "New beginning"
click at [646, 255] on button "Search" at bounding box center [649, 248] width 57 height 19
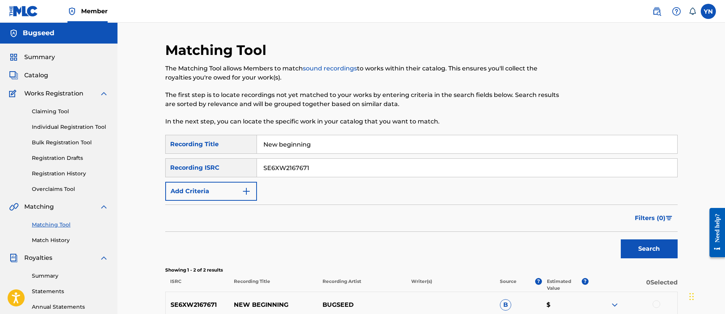
scroll to position [95, 0]
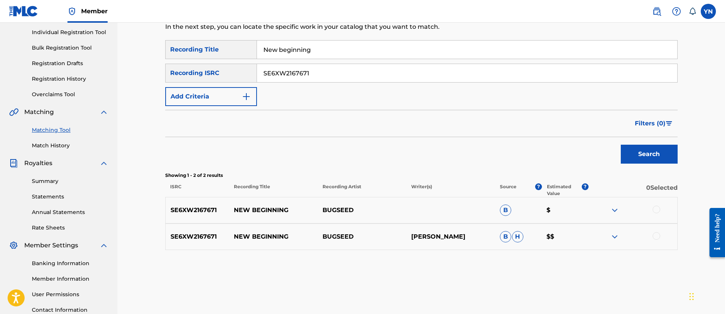
click at [658, 210] on div at bounding box center [656, 210] width 8 height 8
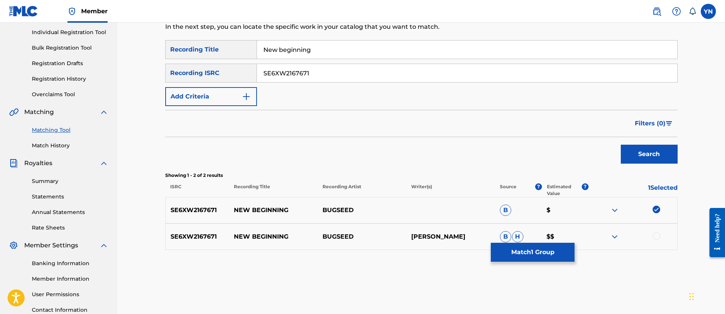
click at [658, 236] on div at bounding box center [656, 236] width 8 height 8
click at [559, 250] on button "Match 2 Groups" at bounding box center [533, 252] width 84 height 19
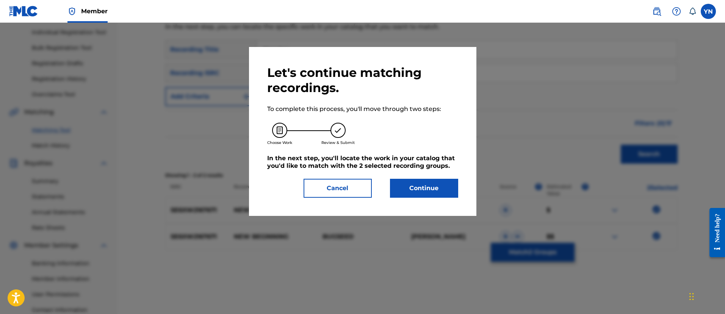
click at [418, 187] on button "Continue" at bounding box center [424, 188] width 68 height 19
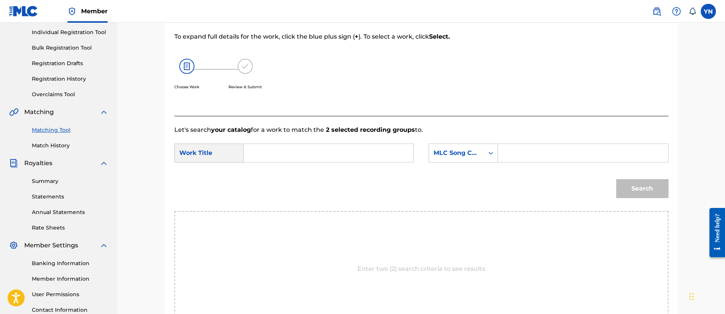
click at [381, 149] on input "Search Form" at bounding box center [328, 153] width 157 height 18
paste input "New beginning"
type input "New beginning"
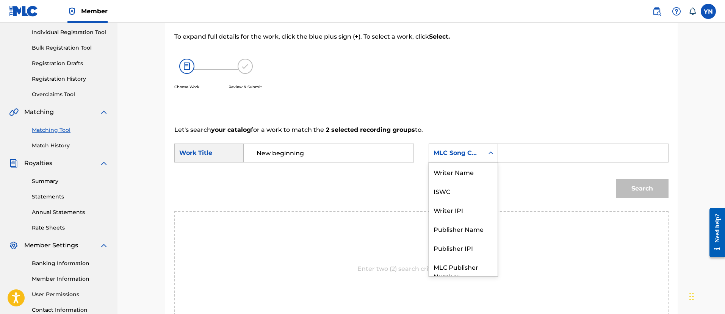
click at [462, 154] on div "MLC Song Code" at bounding box center [456, 153] width 46 height 9
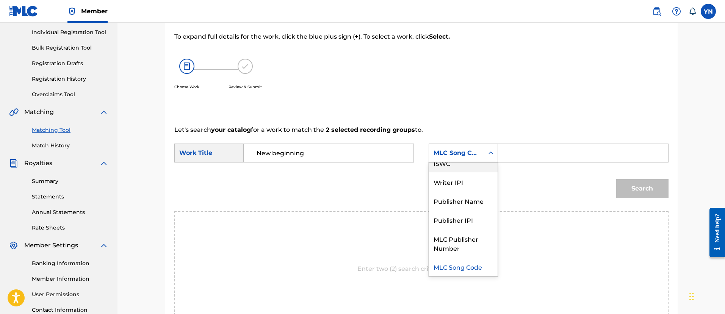
scroll to position [0, 0]
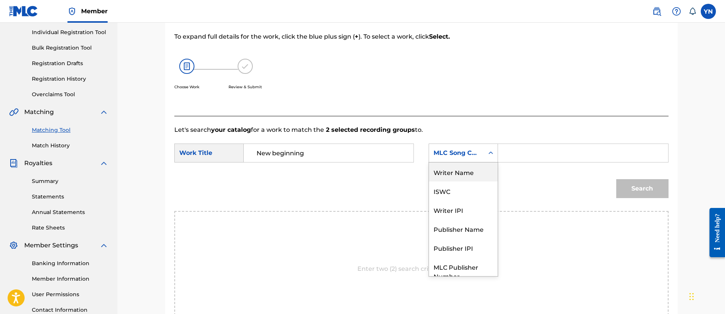
click at [463, 174] on div "Writer Name" at bounding box center [463, 172] width 69 height 19
drag, startPoint x: 496, startPoint y: 151, endPoint x: 504, endPoint y: 155, distance: 8.3
click at [501, 154] on div "SearchWithCriteriad8891a0d-117e-4202-aa0d-8cb646593f51 7 results available. Use…" at bounding box center [548, 153] width 239 height 19
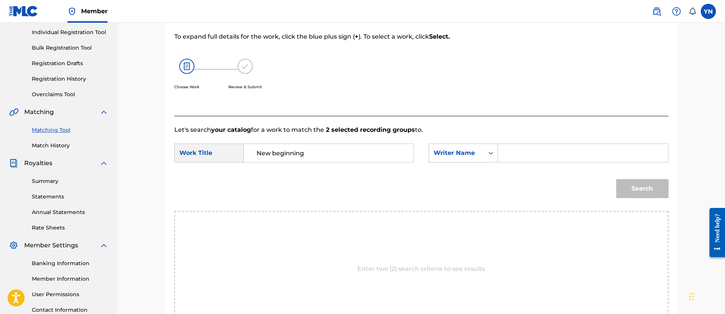
click at [507, 153] on input "Search Form" at bounding box center [582, 153] width 157 height 18
type input "[PERSON_NAME]"
click at [616, 179] on button "Search" at bounding box center [642, 188] width 52 height 19
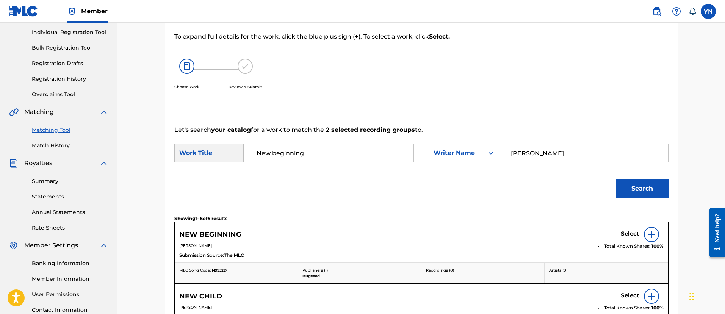
click at [632, 231] on h5 "Select" at bounding box center [630, 233] width 19 height 7
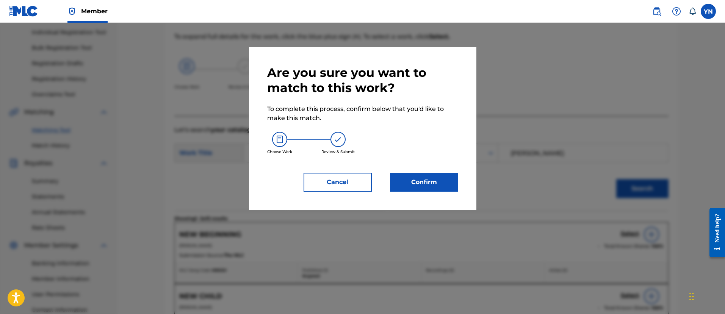
click at [441, 180] on button "Confirm" at bounding box center [424, 182] width 68 height 19
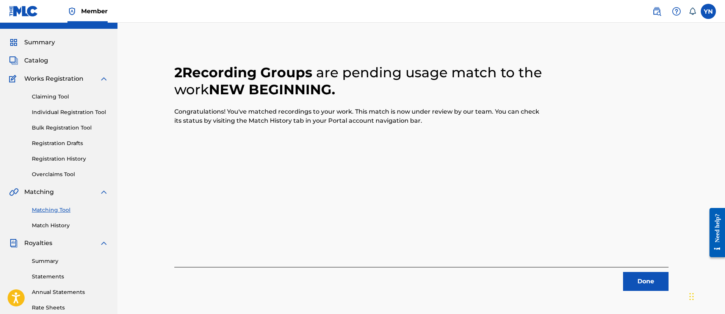
scroll to position [0, 0]
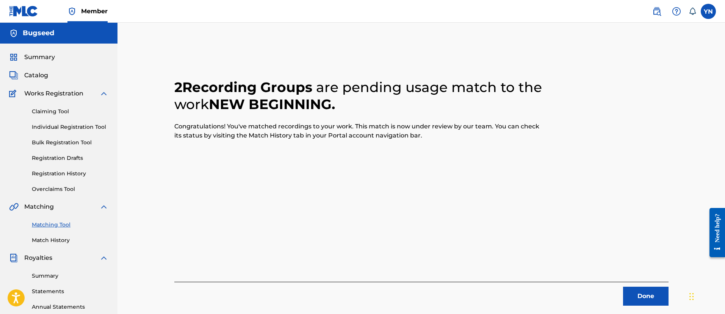
click at [645, 295] on button "Done" at bounding box center [645, 296] width 45 height 19
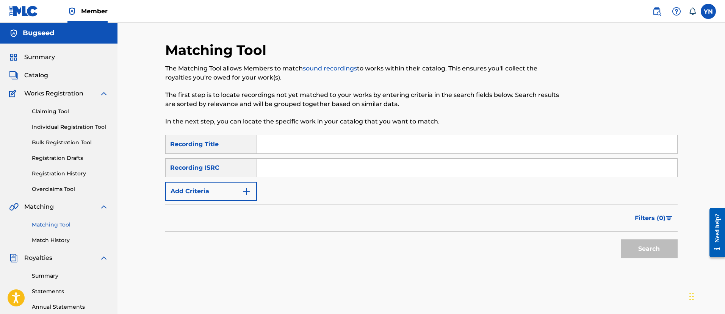
click at [332, 168] on input "Search Form" at bounding box center [467, 168] width 420 height 18
paste input "SE6XW2167660"
type input "SE6XW2167660"
click at [362, 143] on input "Search Form" at bounding box center [467, 144] width 420 height 18
paste input "Amani"
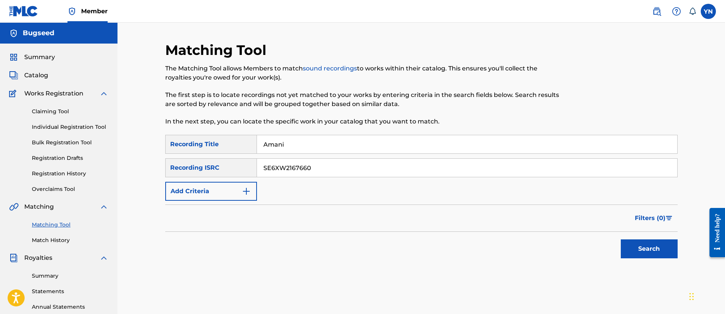
type input "Amani"
click at [641, 247] on button "Search" at bounding box center [649, 248] width 57 height 19
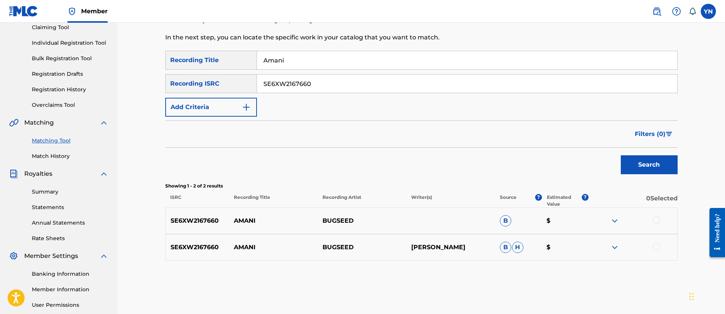
scroll to position [95, 0]
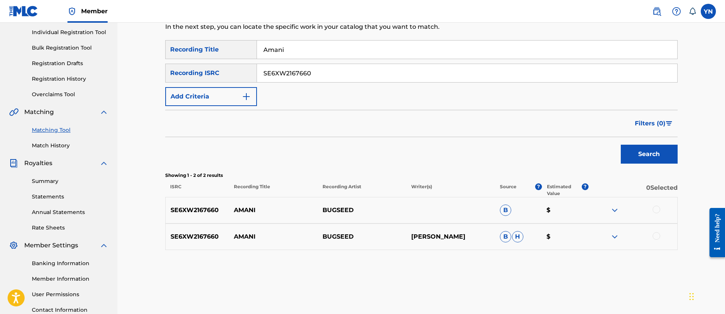
click at [654, 211] on div at bounding box center [656, 210] width 8 height 8
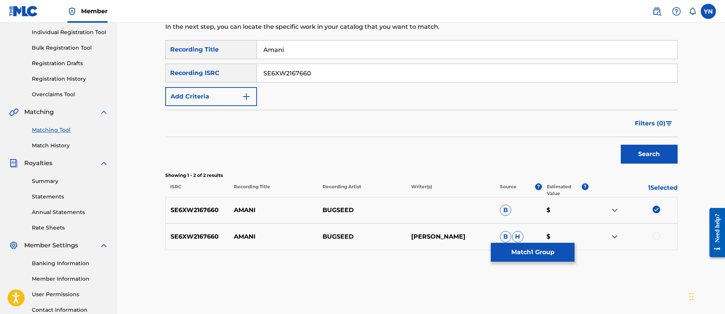
click at [653, 237] on div at bounding box center [656, 236] width 8 height 8
click at [543, 264] on div "Matching Tool The Matching Tool allows Members to match sound recordings to wor…" at bounding box center [421, 143] width 512 height 392
click at [540, 259] on button "Match 2 Groups" at bounding box center [533, 252] width 84 height 19
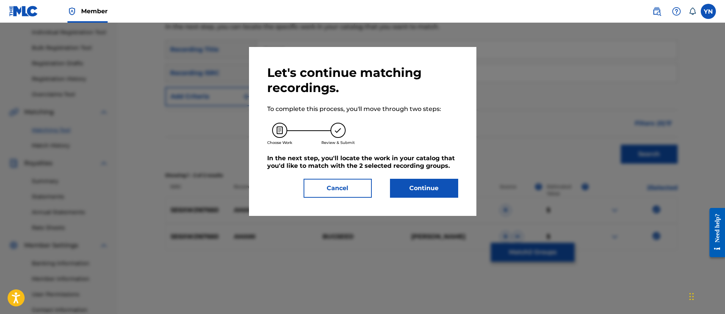
click at [438, 188] on button "Continue" at bounding box center [424, 188] width 68 height 19
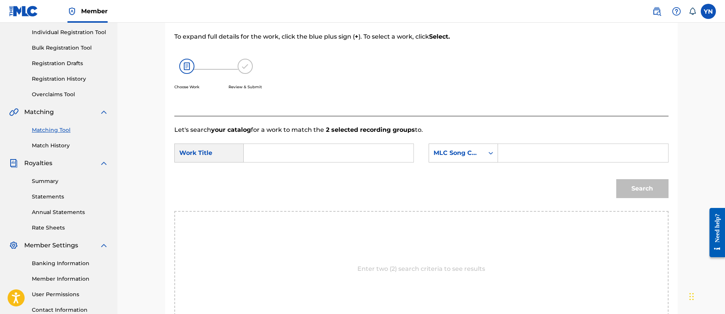
click at [388, 155] on input "Search Form" at bounding box center [328, 153] width 157 height 18
paste input "Amani"
type input "Amani"
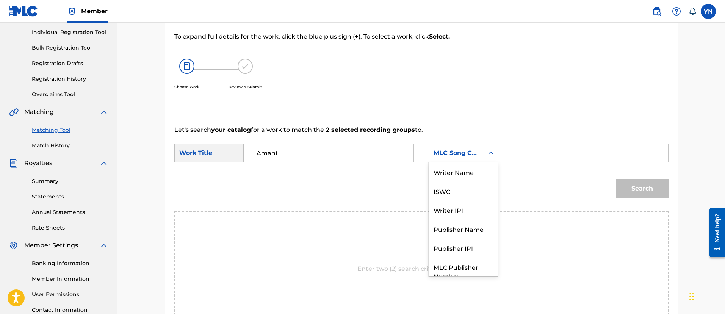
click at [433, 149] on div "MLC Song Code" at bounding box center [456, 153] width 55 height 14
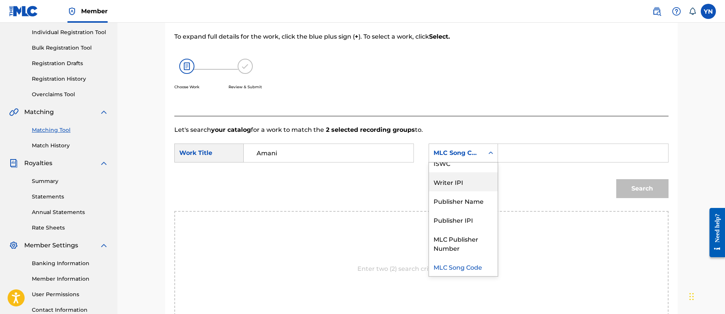
scroll to position [0, 0]
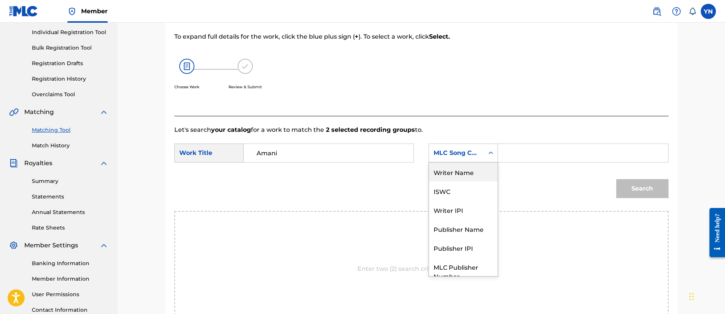
click at [469, 165] on div "Writer Name" at bounding box center [463, 172] width 69 height 19
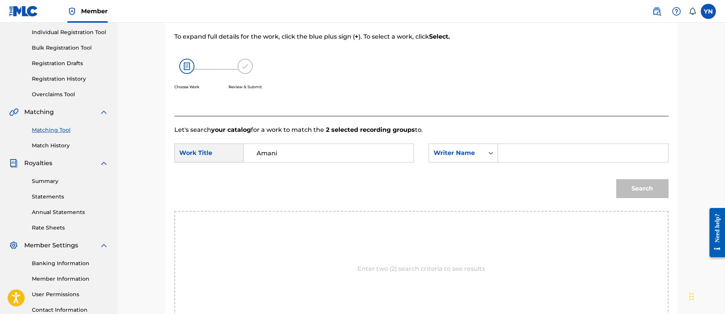
click at [548, 149] on input "Search Form" at bounding box center [582, 153] width 157 height 18
type input "[PERSON_NAME]"
click at [616, 179] on button "Search" at bounding box center [642, 188] width 52 height 19
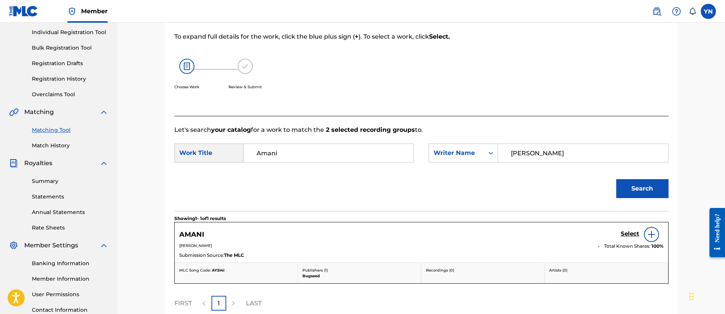
click at [622, 231] on h5 "Select" at bounding box center [630, 233] width 19 height 7
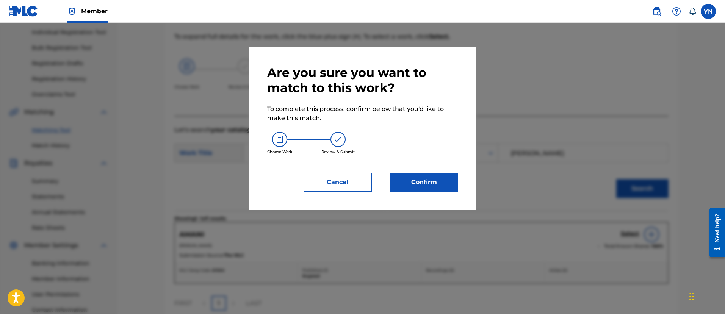
click at [426, 176] on button "Confirm" at bounding box center [424, 182] width 68 height 19
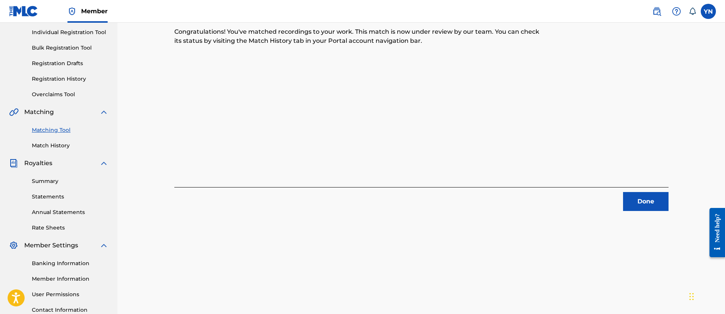
click at [639, 195] on button "Done" at bounding box center [645, 201] width 45 height 19
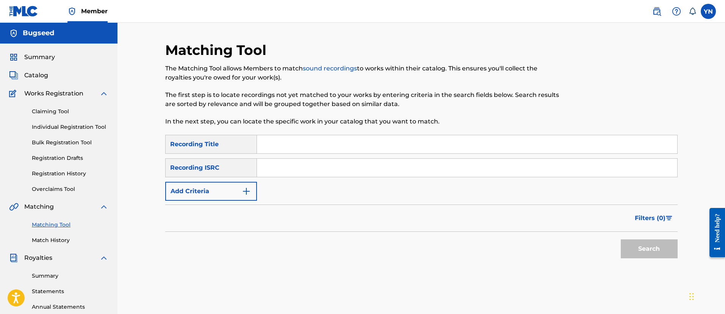
click at [344, 175] on input "Search Form" at bounding box center [467, 168] width 420 height 18
paste input "SE6XX2138000"
type input "SE6XX2138000"
click at [320, 142] on input "Search Form" at bounding box center [467, 144] width 420 height 18
paste input "Angel"
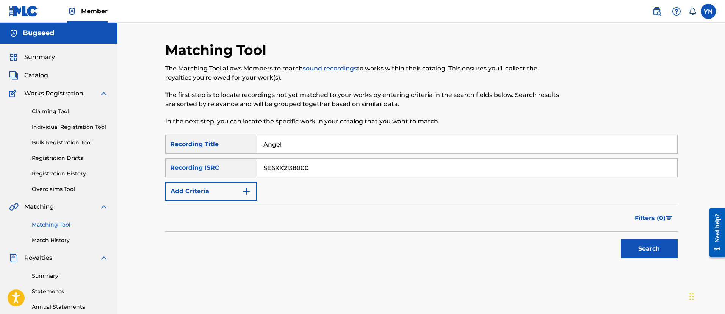
type input "Angel"
click at [670, 248] on button "Search" at bounding box center [649, 248] width 57 height 19
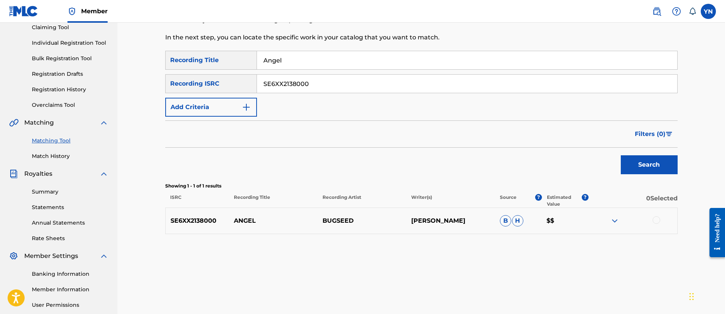
scroll to position [95, 0]
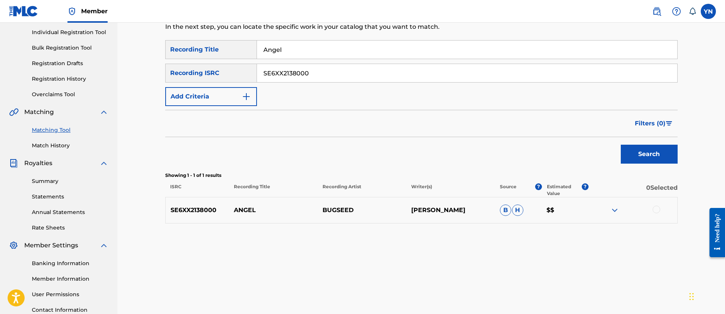
click at [659, 209] on div at bounding box center [656, 210] width 8 height 8
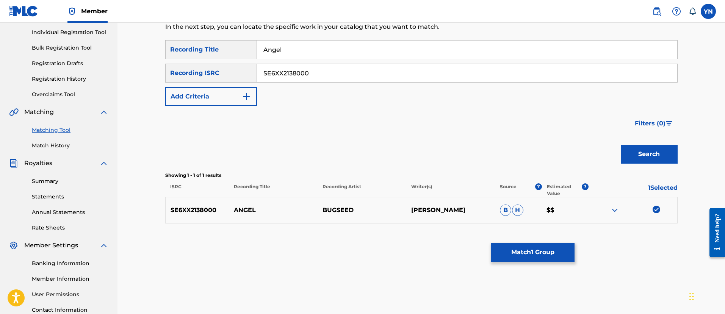
click at [554, 255] on button "Match 1 Group" at bounding box center [533, 252] width 84 height 19
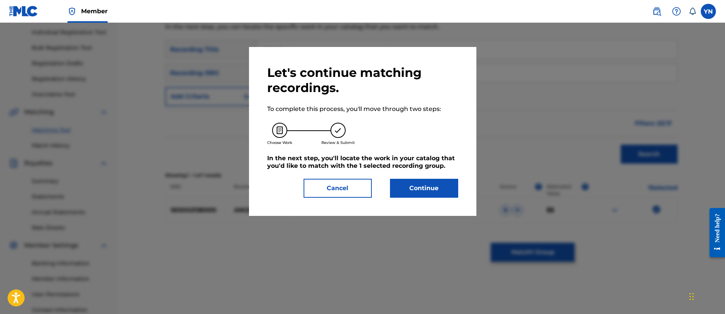
click at [441, 181] on button "Continue" at bounding box center [424, 188] width 68 height 19
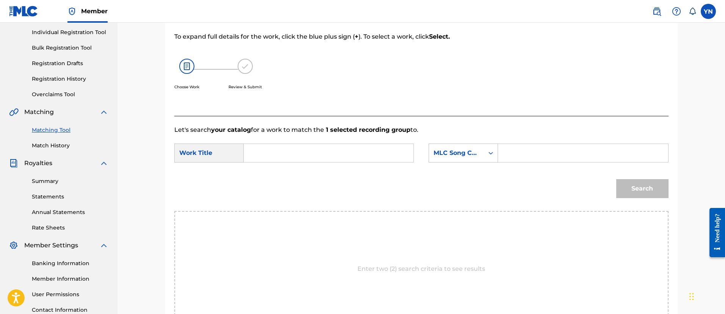
paste input "Angel"
type input "Angel"
click at [480, 148] on div "MLC Song Code" at bounding box center [456, 153] width 55 height 14
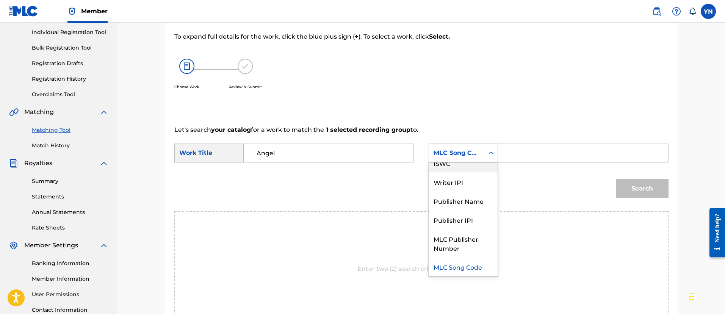
scroll to position [0, 0]
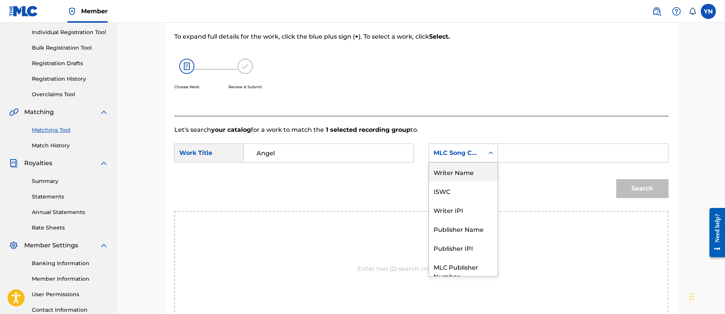
click at [469, 179] on div "Writer Name" at bounding box center [463, 172] width 69 height 19
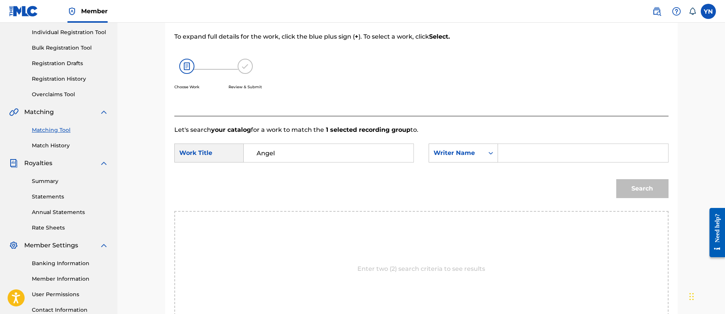
click at [531, 156] on input "Search Form" at bounding box center [582, 153] width 157 height 18
type input "[PERSON_NAME]"
click at [616, 179] on button "Search" at bounding box center [642, 188] width 52 height 19
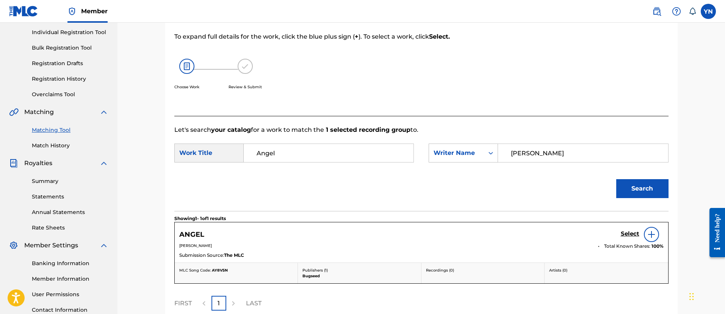
click at [628, 230] on h5 "Select" at bounding box center [630, 233] width 19 height 7
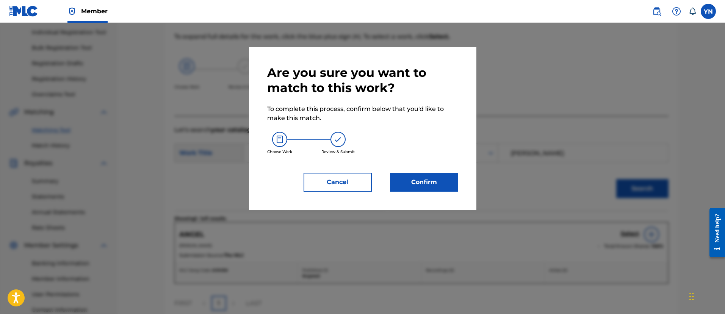
click at [444, 177] on button "Confirm" at bounding box center [424, 182] width 68 height 19
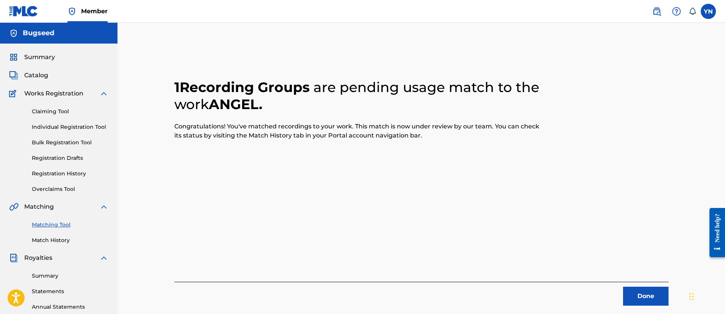
click at [648, 301] on button "Done" at bounding box center [645, 296] width 45 height 19
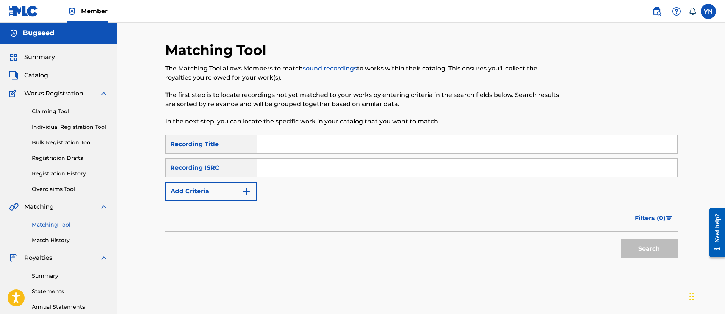
click at [302, 169] on input "Search Form" at bounding box center [467, 168] width 420 height 18
paste input "SE6XX2138002"
type input "SE6XX2138002"
click at [368, 137] on input "Search Form" at bounding box center [467, 144] width 420 height 18
paste input "Deepinlove"
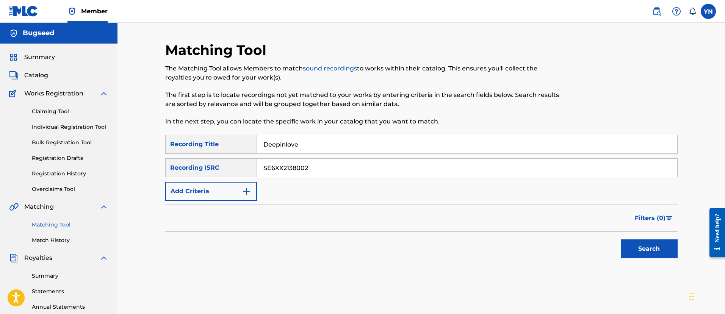
type input "Deepinlove"
click at [650, 258] on button "Search" at bounding box center [649, 248] width 57 height 19
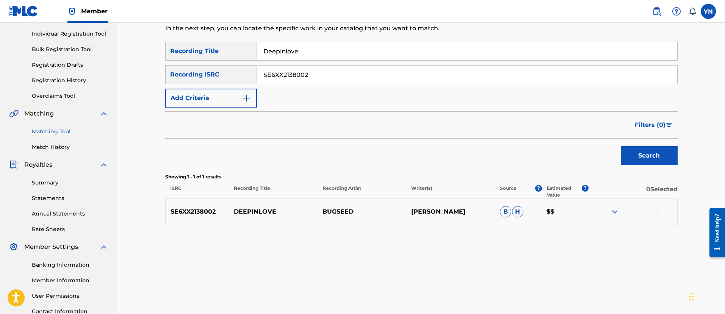
scroll to position [156, 0]
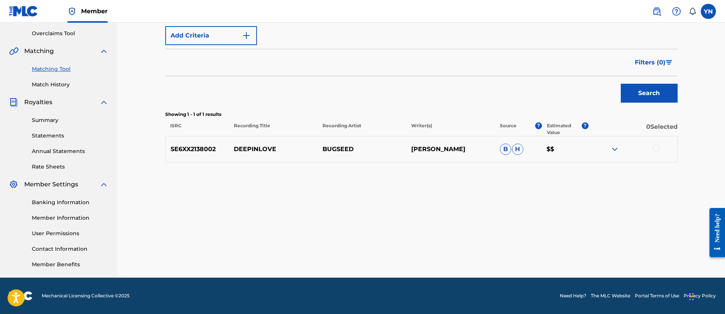
click at [654, 149] on div at bounding box center [656, 149] width 8 height 8
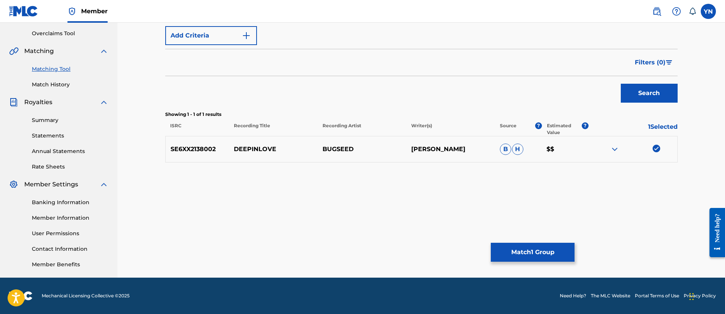
click at [539, 257] on button "Match 1 Group" at bounding box center [533, 252] width 84 height 19
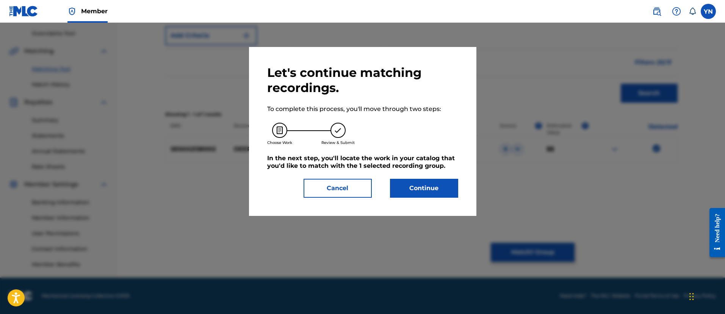
click at [454, 188] on button "Continue" at bounding box center [424, 188] width 68 height 19
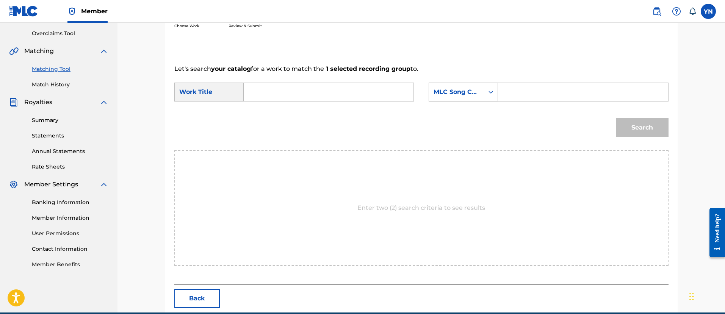
click at [380, 88] on input "Search Form" at bounding box center [328, 92] width 157 height 18
paste input "Deepinlove"
type input "Deepinlove"
click at [456, 89] on div "MLC Song Code" at bounding box center [456, 92] width 46 height 9
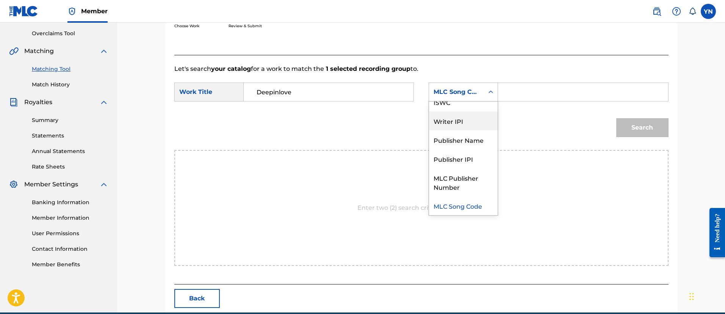
scroll to position [0, 0]
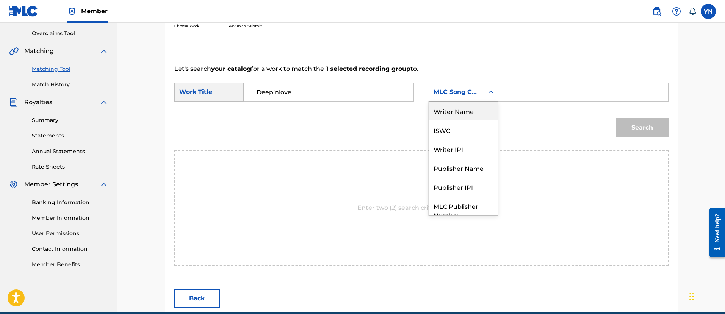
click at [466, 111] on div "Writer Name" at bounding box center [463, 111] width 69 height 19
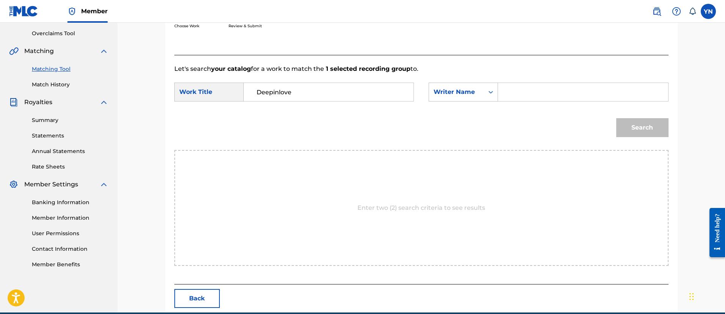
click at [537, 91] on input "Search Form" at bounding box center [582, 92] width 157 height 18
type input "[PERSON_NAME]"
click at [628, 128] on button "Search" at bounding box center [642, 127] width 52 height 19
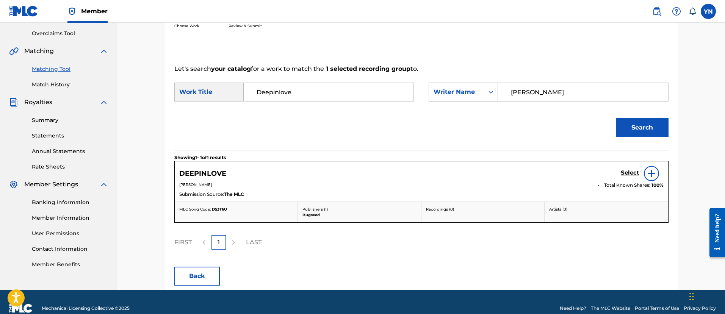
click at [631, 169] on h5 "Select" at bounding box center [630, 172] width 19 height 7
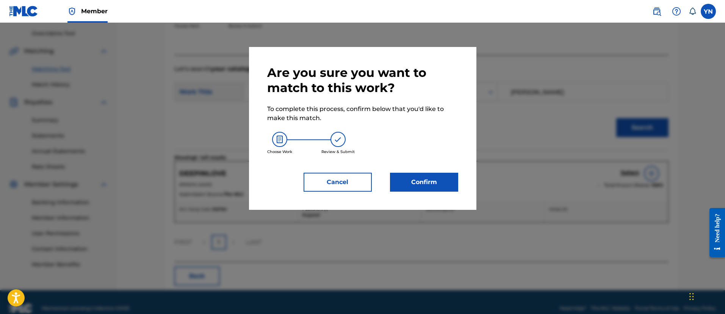
click at [437, 186] on button "Confirm" at bounding box center [424, 182] width 68 height 19
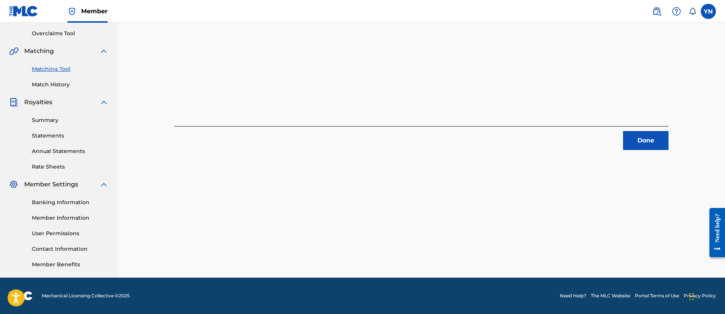
scroll to position [61, 0]
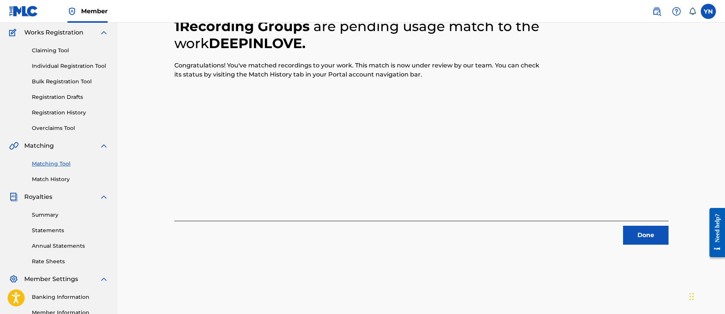
click at [643, 233] on button "Done" at bounding box center [645, 235] width 45 height 19
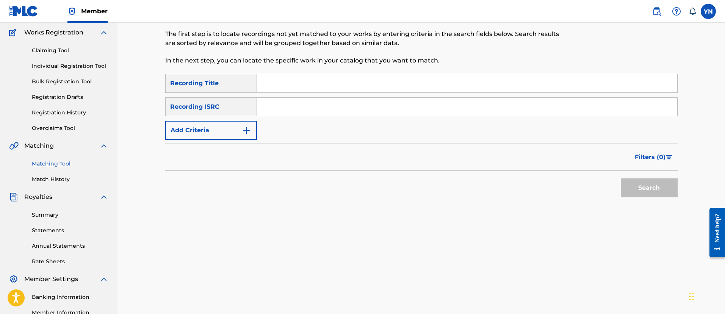
click at [347, 110] on input "Search Form" at bounding box center [467, 107] width 420 height 18
paste input "SE6XX2138003"
type input "SE6XX2138003"
click at [425, 90] on input "Search Form" at bounding box center [467, 83] width 420 height 18
paste input "Dizzy"
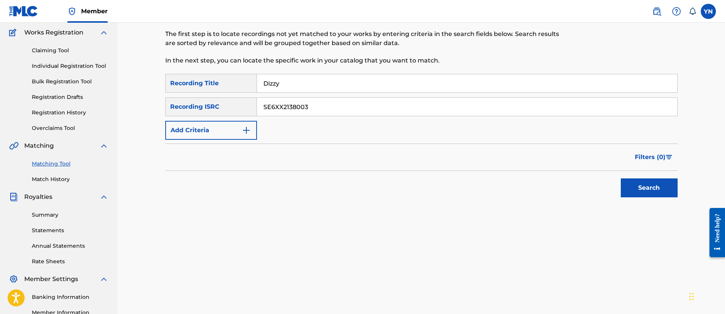
type input "Dizzy"
click at [643, 185] on button "Search" at bounding box center [649, 187] width 57 height 19
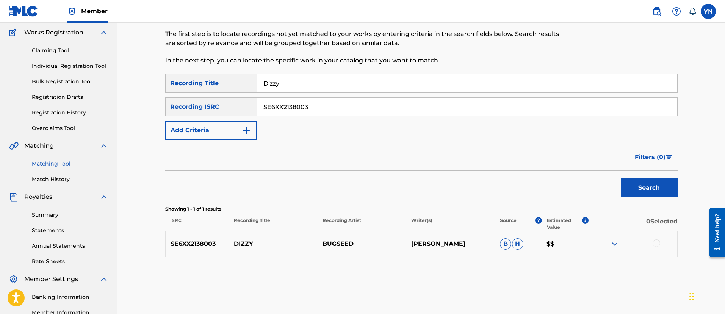
click at [654, 244] on div at bounding box center [656, 243] width 8 height 8
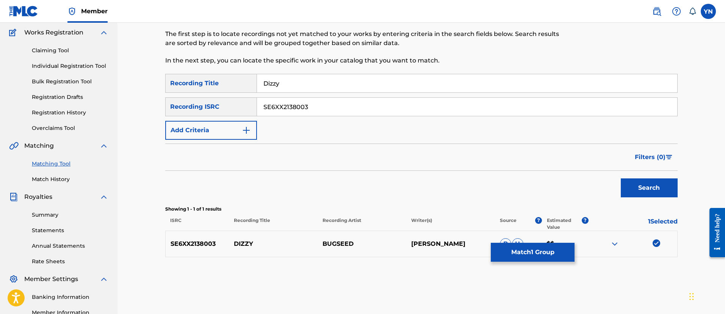
click at [519, 253] on button "Match 1 Group" at bounding box center [533, 252] width 84 height 19
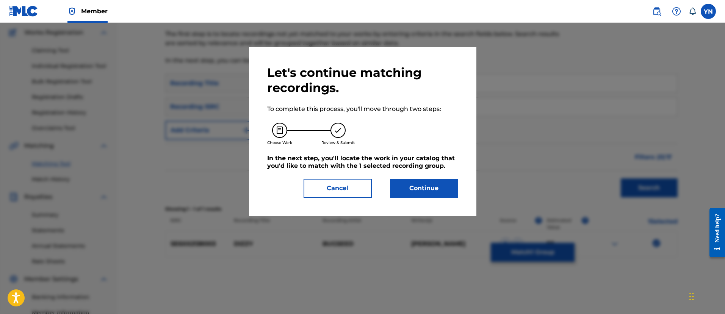
click at [434, 196] on button "Continue" at bounding box center [424, 188] width 68 height 19
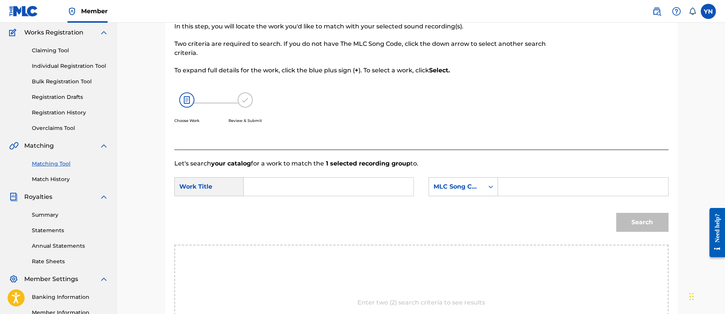
paste input "Dizzy"
type input "Dizzy"
click at [445, 180] on div "MLC Song Code" at bounding box center [456, 187] width 55 height 14
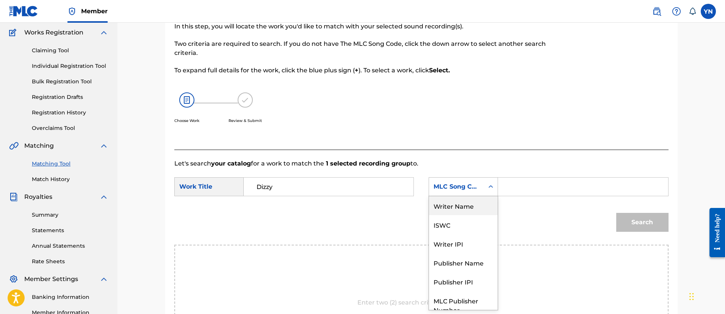
click at [467, 205] on div "Writer Name" at bounding box center [463, 205] width 69 height 19
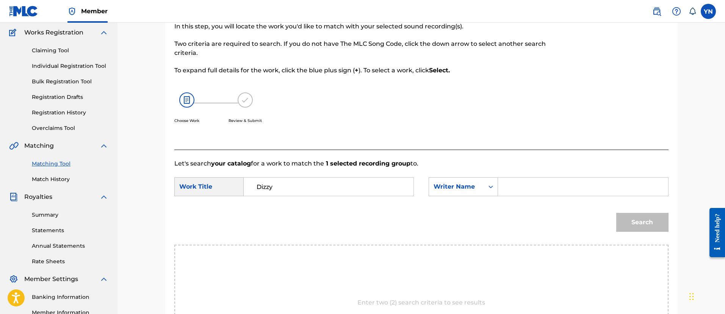
click at [528, 194] on input "Search Form" at bounding box center [582, 187] width 157 height 18
type input "[PERSON_NAME]"
click at [616, 213] on button "Search" at bounding box center [642, 222] width 52 height 19
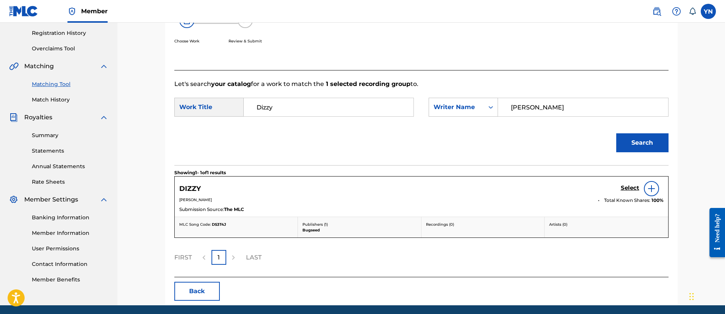
scroll to position [156, 0]
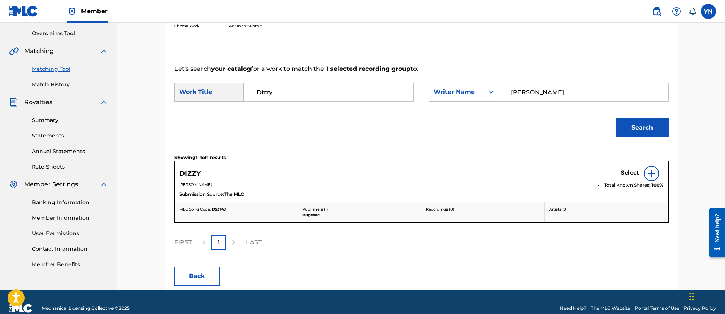
click at [630, 172] on h5 "Select" at bounding box center [630, 172] width 19 height 7
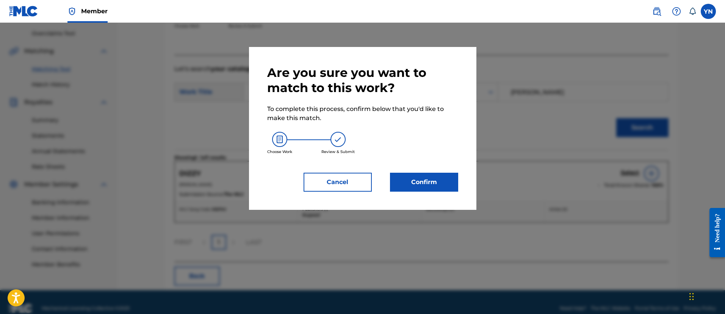
click at [451, 190] on button "Confirm" at bounding box center [424, 182] width 68 height 19
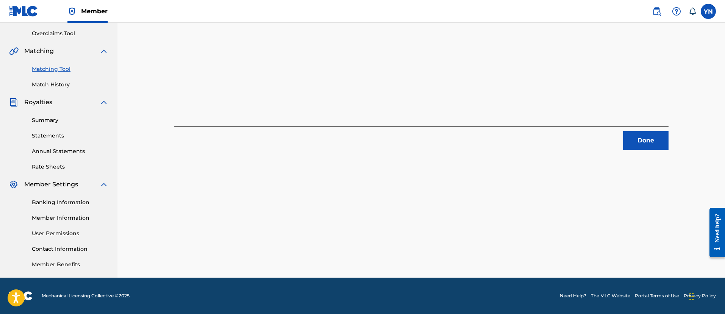
click at [630, 149] on button "Done" at bounding box center [645, 140] width 45 height 19
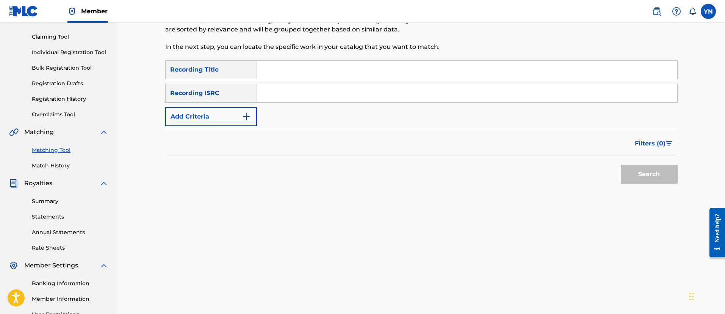
scroll to position [61, 0]
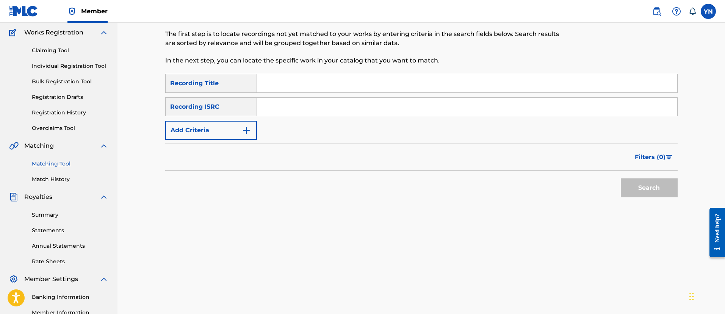
click at [340, 105] on input "Search Form" at bounding box center [467, 107] width 420 height 18
paste input "SE6XX2138004"
type input "SE6XX2138004"
click at [402, 80] on input "Search Form" at bounding box center [467, 83] width 420 height 18
paste input "Alienfromfar"
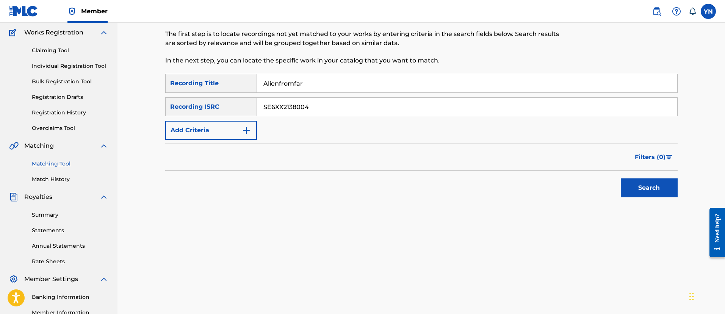
type input "Alienfromfar"
click at [637, 189] on button "Search" at bounding box center [649, 187] width 57 height 19
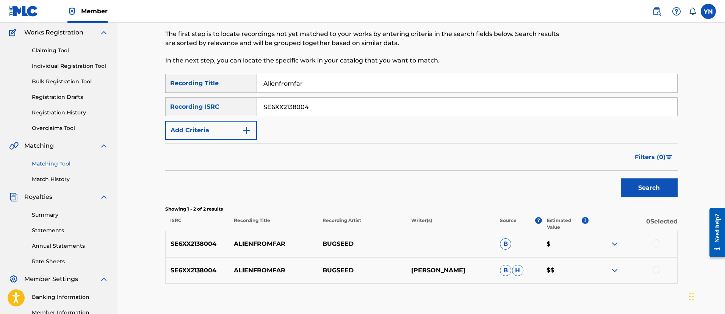
drag, startPoint x: 648, startPoint y: 201, endPoint x: 644, endPoint y: 204, distance: 5.7
drag, startPoint x: 644, startPoint y: 204, endPoint x: 657, endPoint y: 244, distance: 41.9
click at [657, 244] on div at bounding box center [656, 243] width 8 height 8
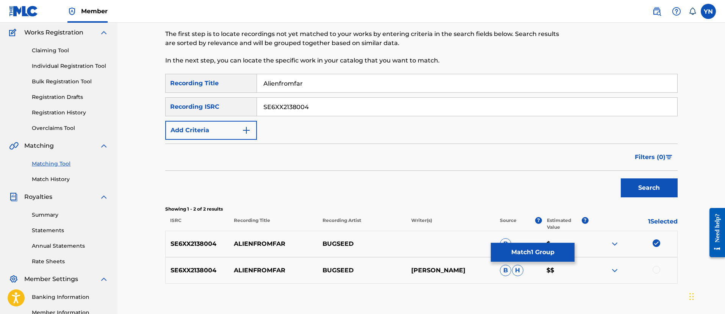
click at [657, 271] on div at bounding box center [656, 270] width 8 height 8
click at [546, 251] on button "Match 2 Groups" at bounding box center [533, 252] width 84 height 19
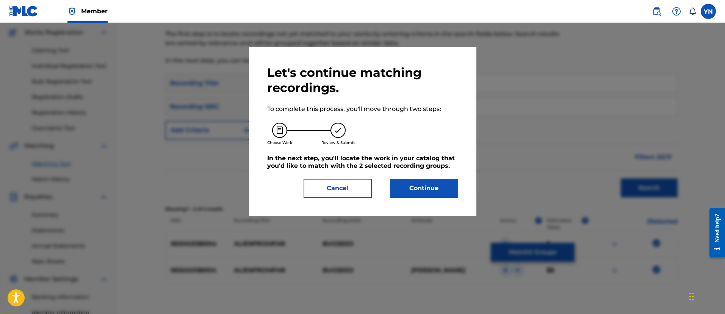
click at [404, 191] on button "Continue" at bounding box center [424, 188] width 68 height 19
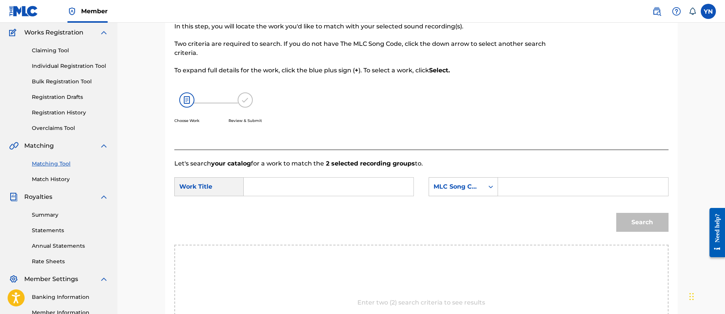
click at [375, 196] on input "Search Form" at bounding box center [328, 187] width 157 height 18
paste input "Alienfromfar"
type input "Alienfromfar"
click at [430, 185] on div "MLC Song Code" at bounding box center [456, 187] width 55 height 14
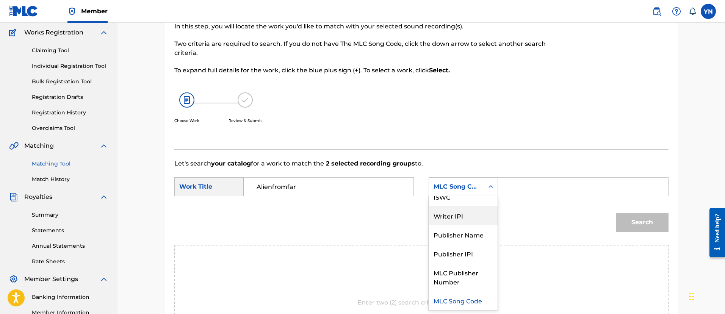
scroll to position [0, 0]
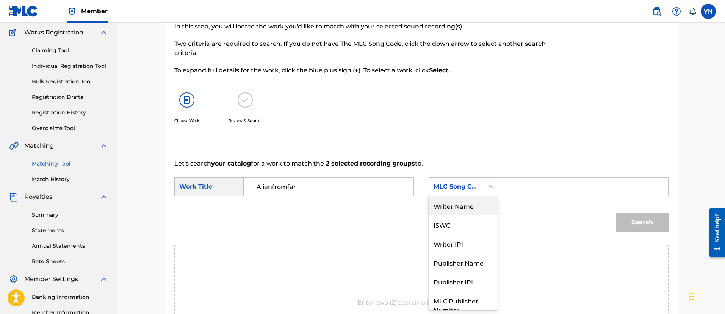
click at [471, 202] on div "Writer Name" at bounding box center [463, 205] width 69 height 19
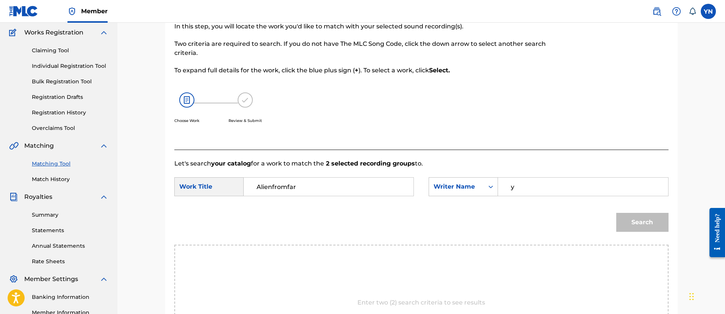
click at [532, 192] on input "y" at bounding box center [582, 187] width 157 height 18
type input "[PERSON_NAME]"
click at [630, 226] on button "Search" at bounding box center [642, 222] width 52 height 19
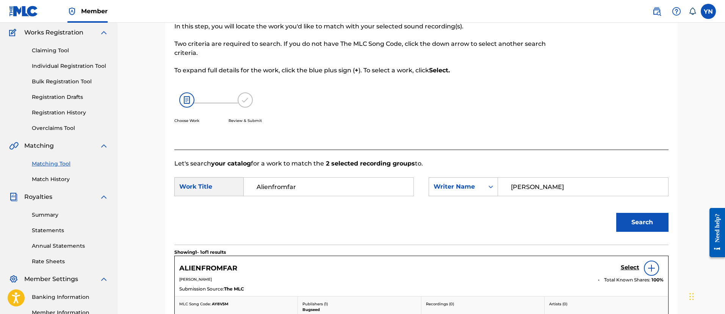
drag, startPoint x: 616, startPoint y: 226, endPoint x: 593, endPoint y: 271, distance: 51.0
click at [556, 271] on div "ALIENFROMFAR Select" at bounding box center [421, 268] width 484 height 15
click at [629, 266] on h5 "Select" at bounding box center [630, 267] width 19 height 7
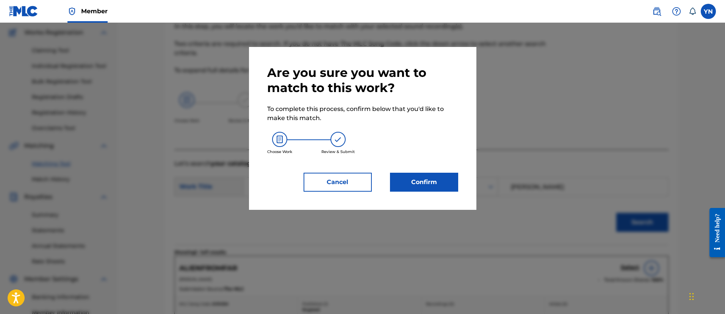
click at [440, 180] on button "Confirm" at bounding box center [424, 182] width 68 height 19
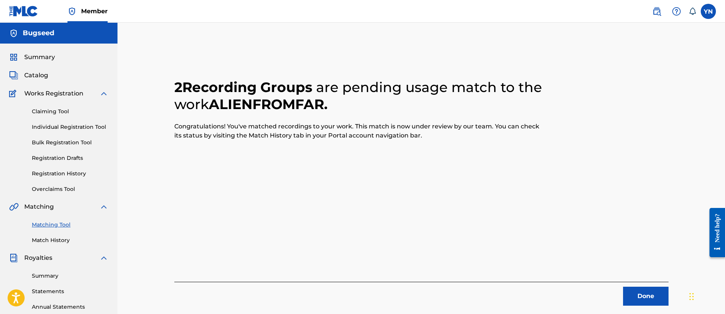
click at [657, 303] on button "Done" at bounding box center [645, 296] width 45 height 19
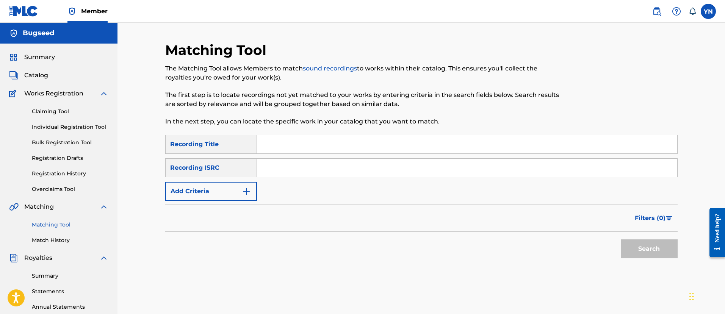
click at [296, 174] on input "Search Form" at bounding box center [467, 168] width 420 height 18
paste input "SE6XX2138005"
type input "SE6XX2138005"
click at [299, 150] on input "Search Form" at bounding box center [467, 144] width 420 height 18
paste input "Life cycles"
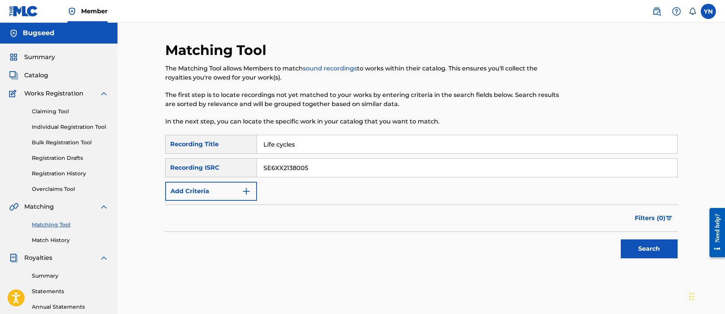
type input "Life cycles"
click at [632, 249] on button "Search" at bounding box center [649, 248] width 57 height 19
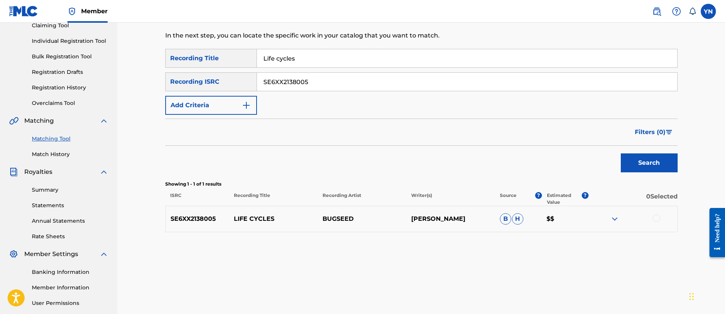
scroll to position [95, 0]
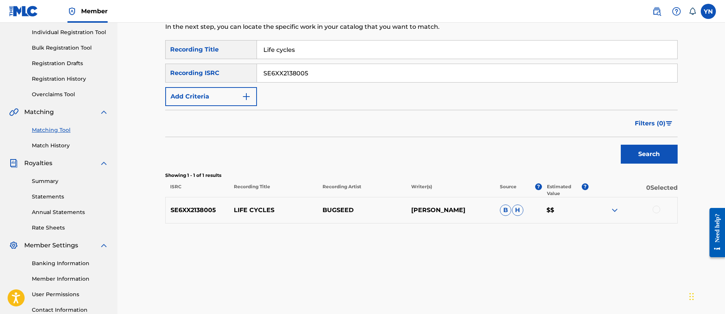
click at [657, 212] on div at bounding box center [656, 210] width 8 height 8
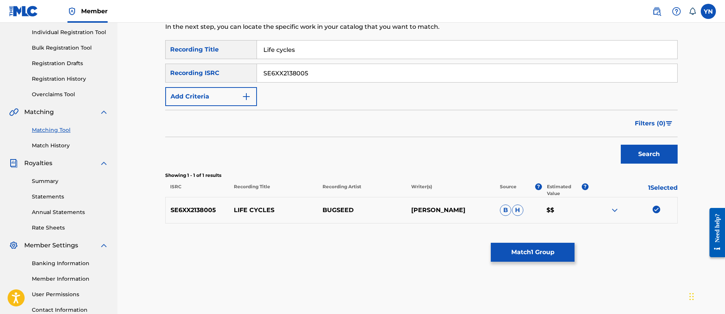
click at [562, 258] on button "Match 1 Group" at bounding box center [533, 252] width 84 height 19
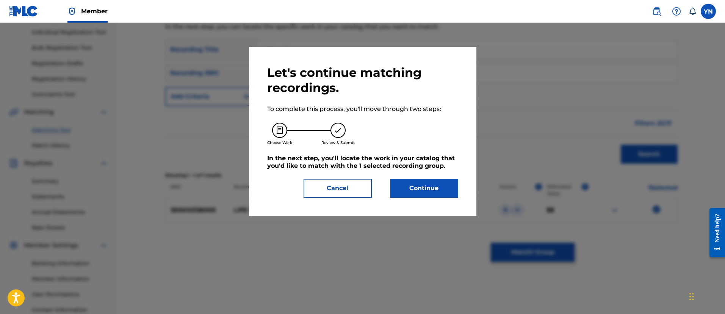
click at [445, 184] on button "Continue" at bounding box center [424, 188] width 68 height 19
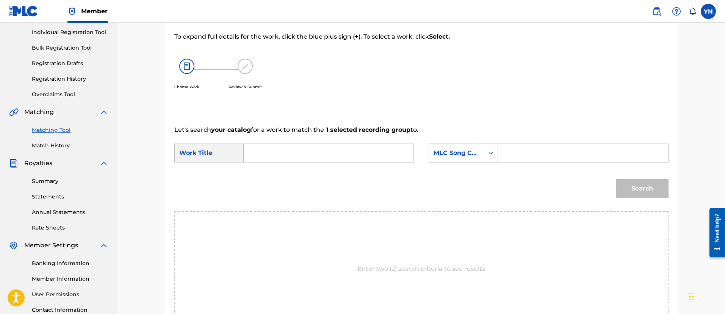
click at [389, 147] on input "Search Form" at bounding box center [328, 153] width 157 height 18
paste input "Life cycles"
type input "Life cycles"
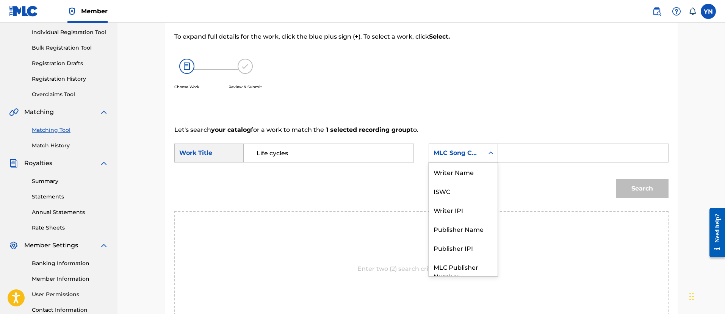
click at [452, 152] on div "MLC Song Code" at bounding box center [456, 153] width 46 height 9
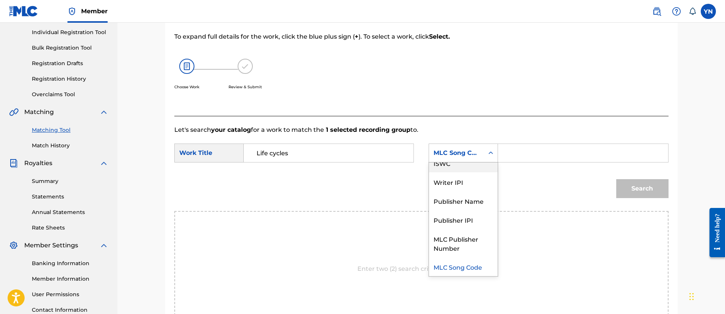
scroll to position [0, 0]
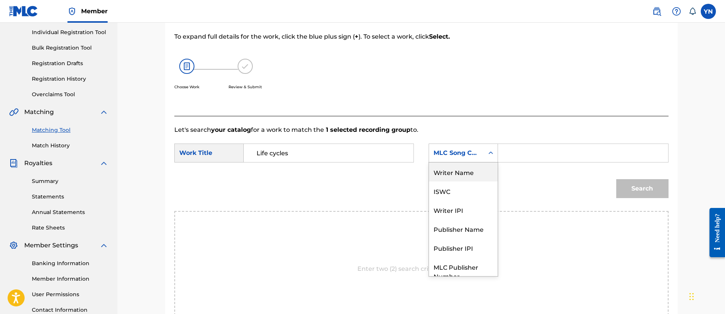
click at [467, 172] on div "Writer Name" at bounding box center [463, 172] width 69 height 19
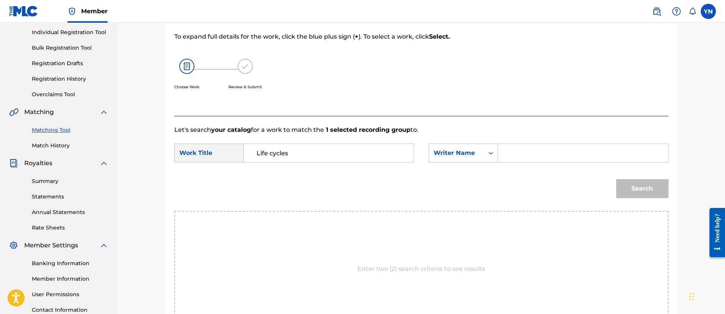
click at [522, 154] on input "Search Form" at bounding box center [582, 153] width 157 height 18
type input "[PERSON_NAME]"
click at [647, 189] on button "Search" at bounding box center [642, 188] width 52 height 19
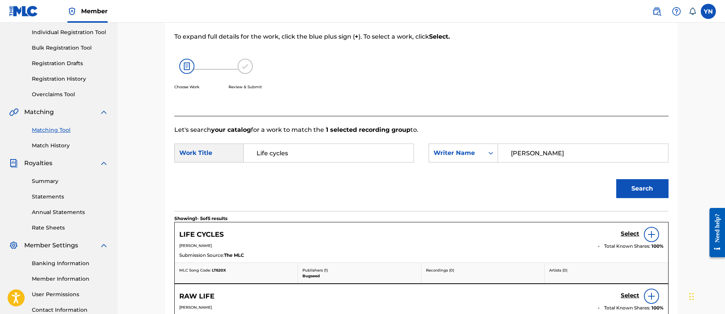
click at [627, 238] on link "Select" at bounding box center [630, 234] width 19 height 8
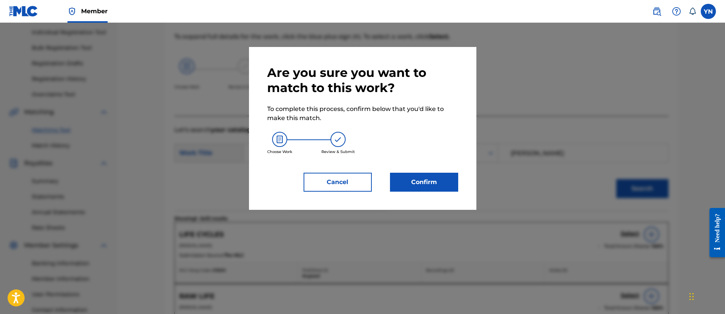
click at [389, 180] on div "Confirm" at bounding box center [419, 182] width 77 height 19
click at [393, 182] on button "Confirm" at bounding box center [424, 182] width 68 height 19
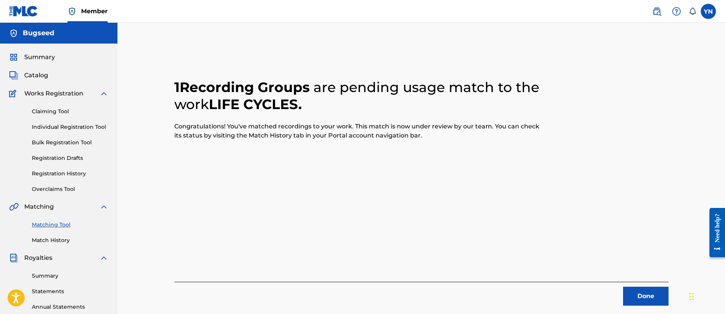
click at [651, 298] on button "Done" at bounding box center [645, 296] width 45 height 19
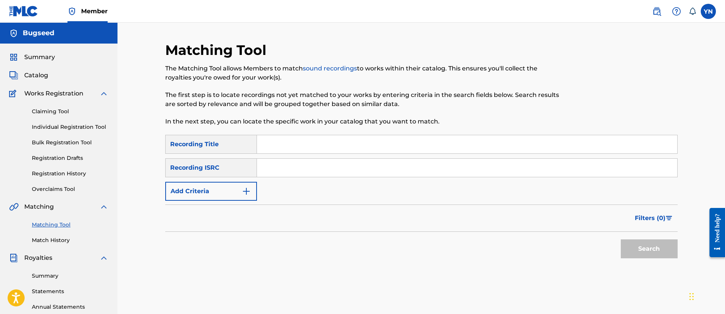
click at [350, 170] on input "Search Form" at bounding box center [467, 168] width 420 height 18
paste input "SE6XX2138006"
type input "SE6XX2138006"
click at [333, 142] on input "Search Form" at bounding box center [467, 144] width 420 height 18
paste input "Higure"
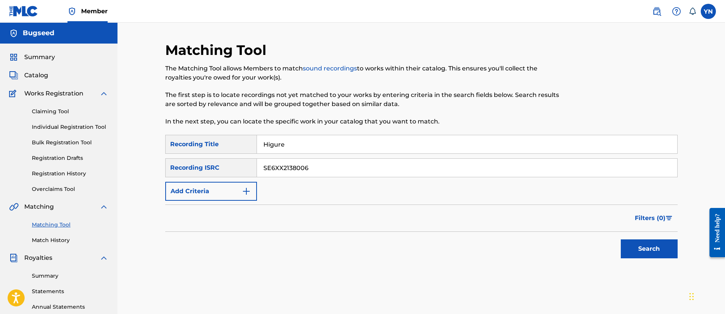
type input "Higure"
click at [654, 248] on button "Search" at bounding box center [649, 248] width 57 height 19
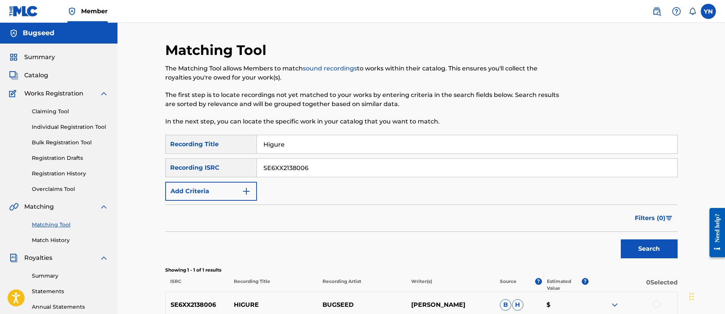
scroll to position [95, 0]
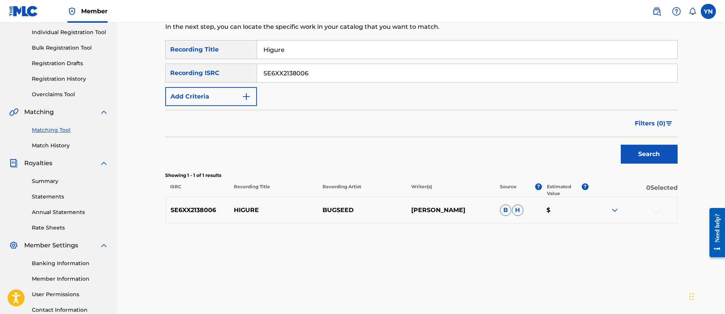
click at [653, 206] on div at bounding box center [632, 210] width 89 height 9
click at [655, 212] on div at bounding box center [656, 210] width 8 height 8
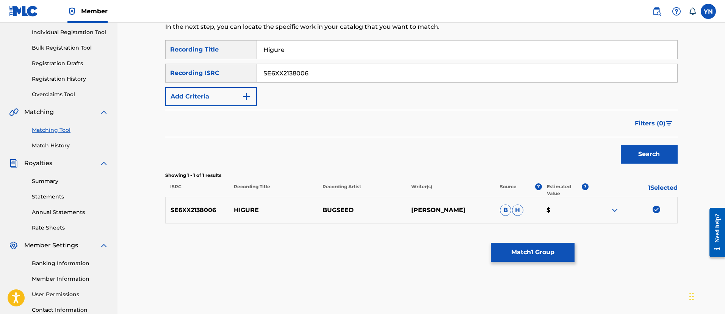
click at [526, 245] on button "Match 1 Group" at bounding box center [533, 252] width 84 height 19
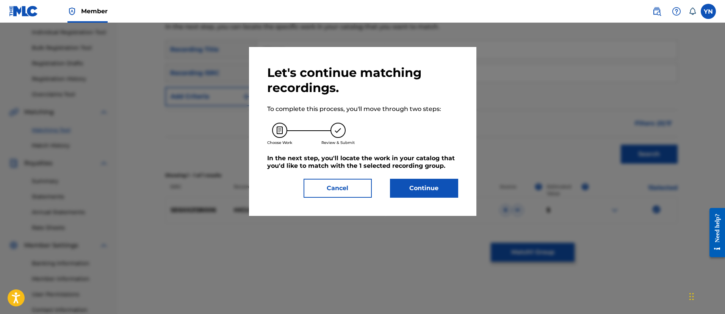
click at [419, 192] on button "Continue" at bounding box center [424, 188] width 68 height 19
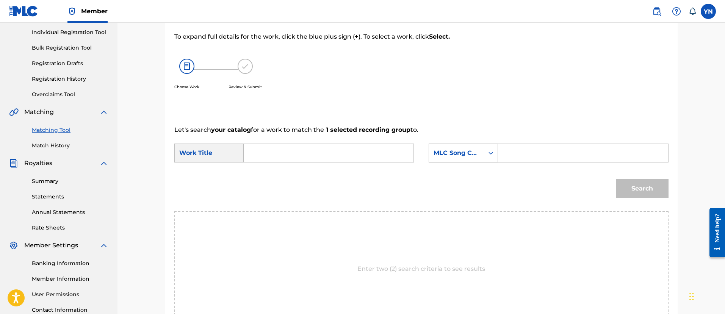
click at [380, 145] on input "Search Form" at bounding box center [328, 153] width 157 height 18
paste input "Higure"
type input "Higure"
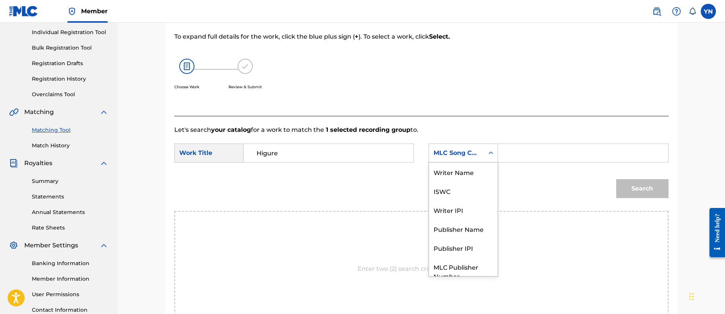
click at [446, 156] on div "MLC Song Code" at bounding box center [456, 153] width 46 height 9
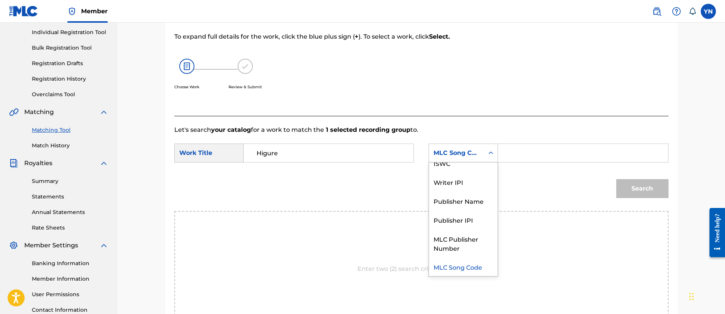
scroll to position [0, 0]
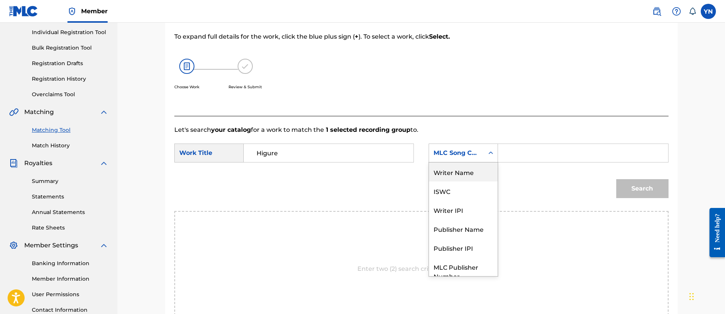
click at [457, 175] on div "Writer Name" at bounding box center [463, 172] width 69 height 19
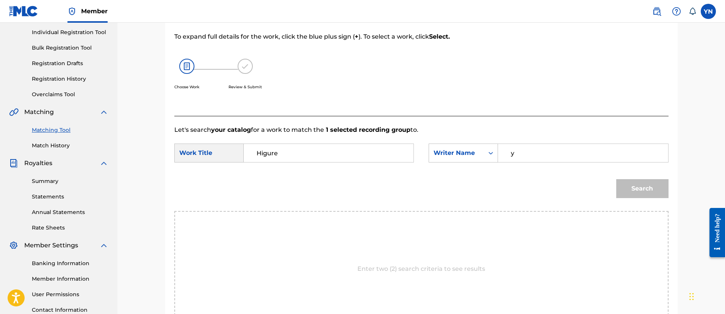
click at [518, 157] on input "y" at bounding box center [582, 153] width 157 height 18
type input "[PERSON_NAME]"
click at [658, 191] on button "Search" at bounding box center [642, 188] width 52 height 19
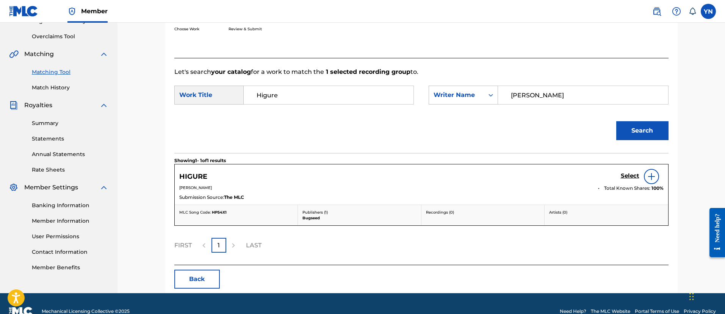
scroll to position [168, 0]
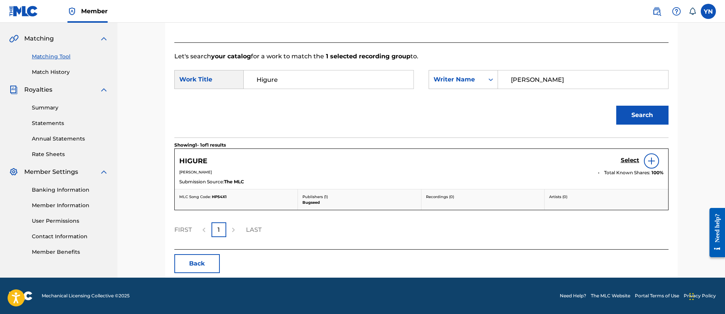
click at [635, 162] on h5 "Select" at bounding box center [630, 160] width 19 height 7
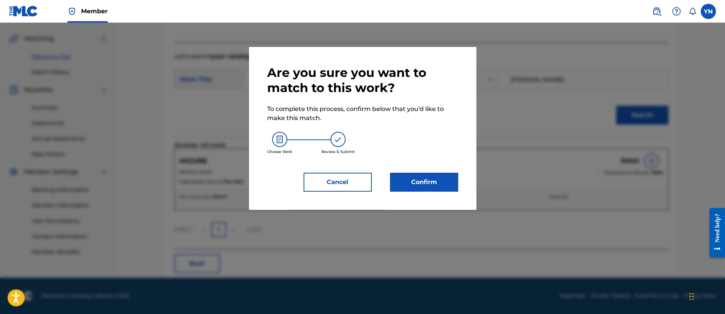
click at [448, 179] on button "Confirm" at bounding box center [424, 182] width 68 height 19
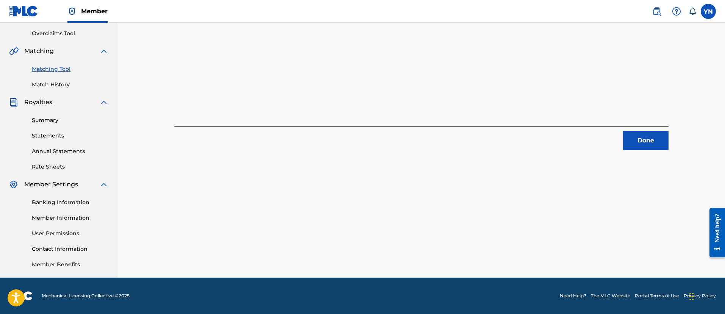
scroll to position [61, 0]
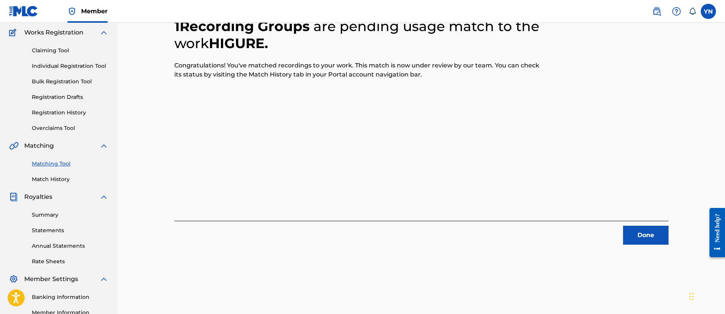
click at [631, 237] on button "Done" at bounding box center [645, 235] width 45 height 19
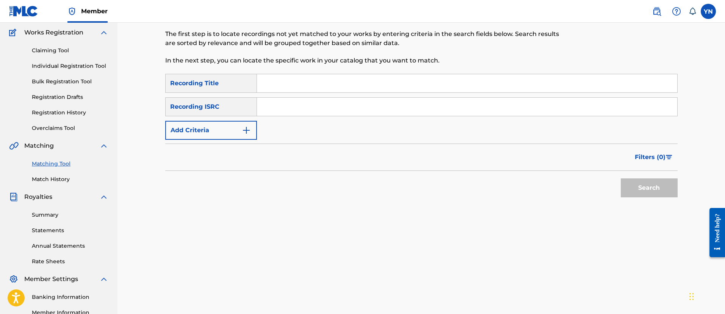
click at [337, 107] on input "Search Form" at bounding box center [467, 107] width 420 height 18
paste input "SE6XX2138007"
type input "SE6XX2138007"
click at [346, 81] on input "Search Form" at bounding box center [467, 83] width 420 height 18
paste input "Countdown"
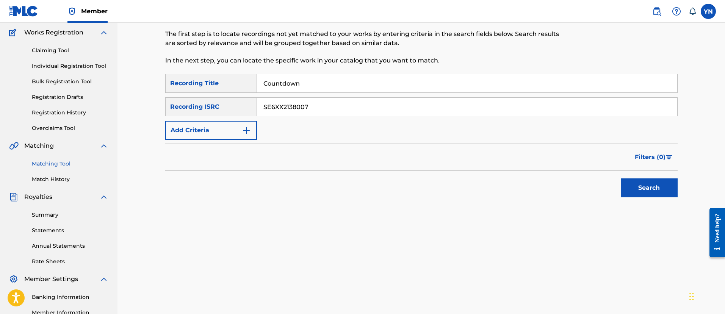
type input "Countdown"
drag, startPoint x: 539, startPoint y: 177, endPoint x: 476, endPoint y: 175, distance: 62.9
click at [459, 172] on div "Search" at bounding box center [421, 186] width 512 height 30
click at [642, 194] on button "Search" at bounding box center [649, 187] width 57 height 19
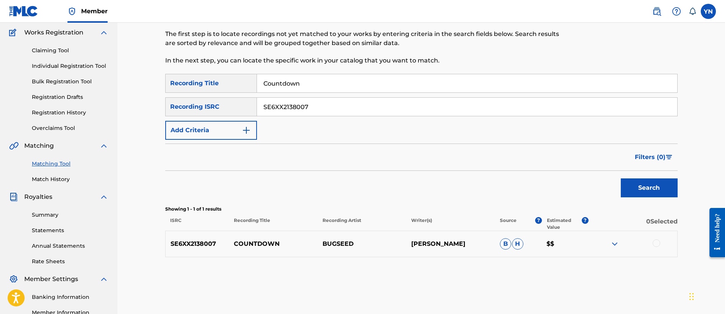
scroll to position [156, 0]
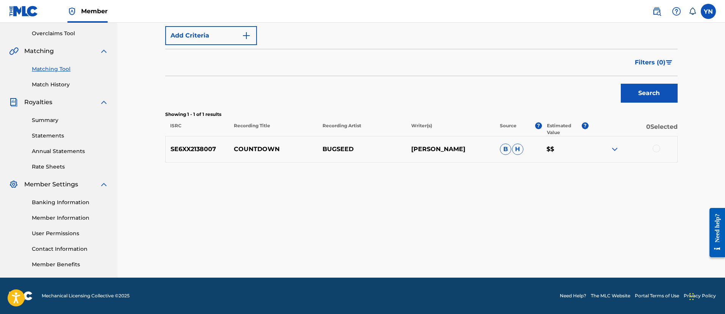
click at [661, 152] on div at bounding box center [632, 149] width 89 height 9
click at [660, 150] on div at bounding box center [632, 149] width 89 height 9
click at [658, 147] on div at bounding box center [656, 149] width 8 height 8
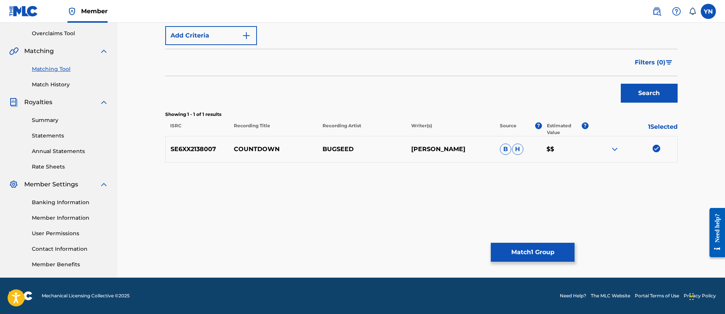
click at [540, 252] on button "Match 1 Group" at bounding box center [533, 252] width 84 height 19
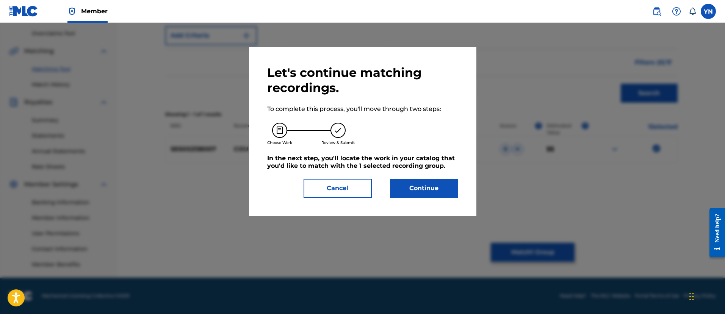
click at [437, 191] on button "Continue" at bounding box center [424, 188] width 68 height 19
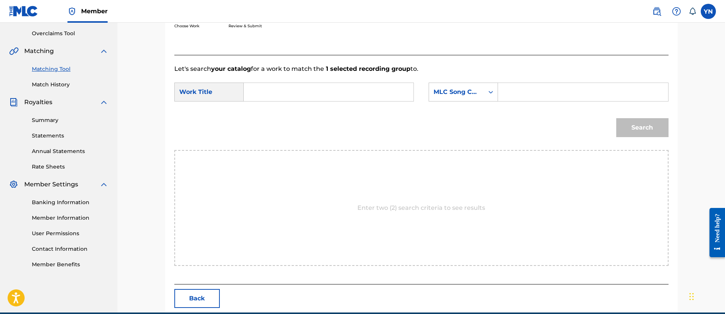
paste input "Countdown"
click at [370, 97] on input "Countdown" at bounding box center [328, 92] width 157 height 18
type input "Countdown"
click at [436, 91] on div "MLC Song Code" at bounding box center [456, 92] width 46 height 9
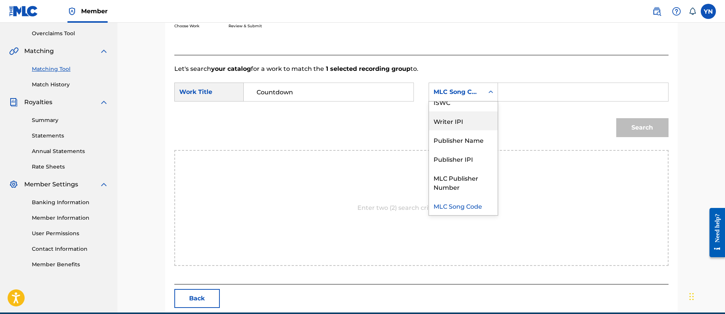
scroll to position [0, 0]
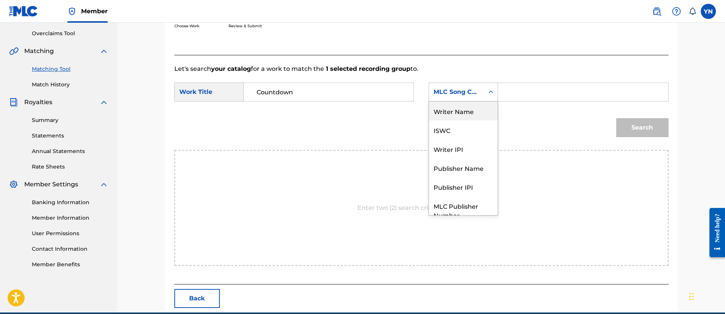
click at [459, 113] on div "Writer Name" at bounding box center [463, 111] width 69 height 19
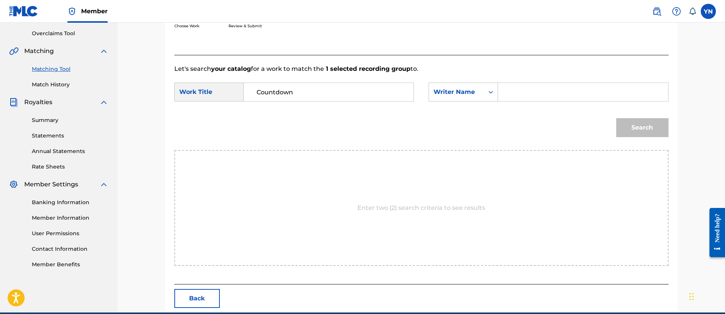
click at [516, 95] on input "Search Form" at bounding box center [582, 92] width 157 height 18
type input "[PERSON_NAME]"
click at [632, 126] on button "Search" at bounding box center [642, 127] width 52 height 19
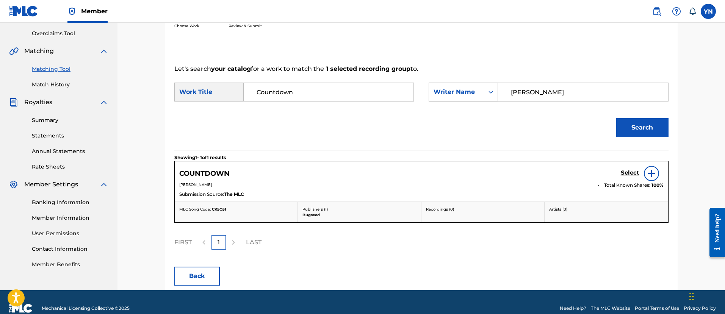
click at [627, 170] on h5 "Select" at bounding box center [630, 172] width 19 height 7
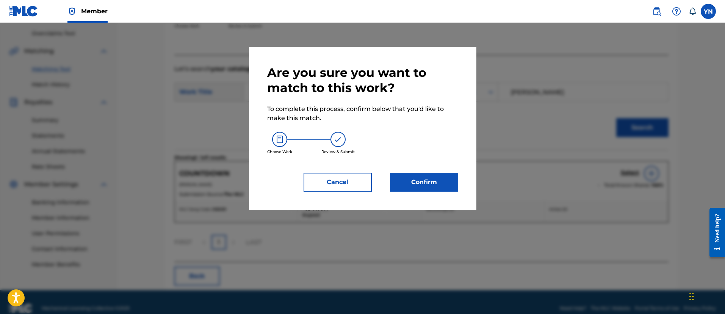
drag, startPoint x: 416, startPoint y: 172, endPoint x: 421, endPoint y: 180, distance: 9.5
click at [415, 172] on div "Are you sure you want to match to this work? To complete this process, confirm …" at bounding box center [362, 128] width 191 height 127
click at [421, 180] on button "Confirm" at bounding box center [424, 182] width 68 height 19
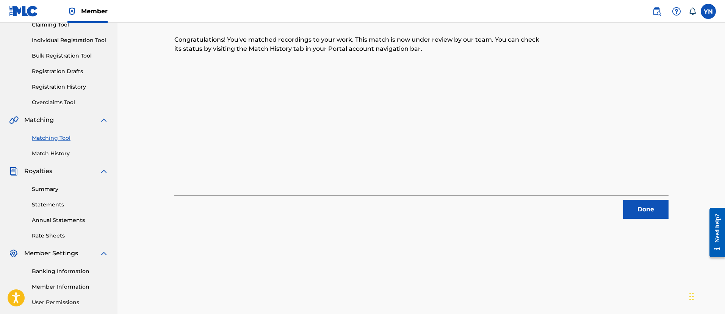
scroll to position [61, 0]
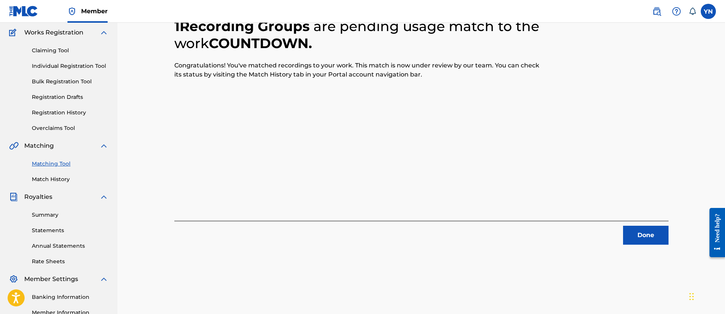
click at [651, 230] on button "Done" at bounding box center [645, 235] width 45 height 19
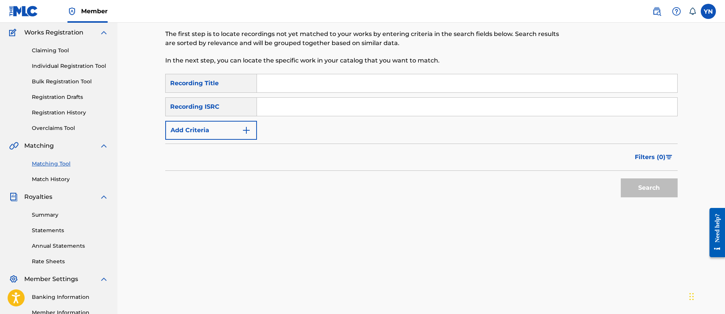
click at [336, 114] on input "Search Form" at bounding box center [467, 107] width 420 height 18
paste input "SE6XX2138008"
type input "SE6XX2138008"
drag, startPoint x: 313, startPoint y: 89, endPoint x: 318, endPoint y: 90, distance: 4.2
click at [313, 89] on input "Search Form" at bounding box center [467, 83] width 420 height 18
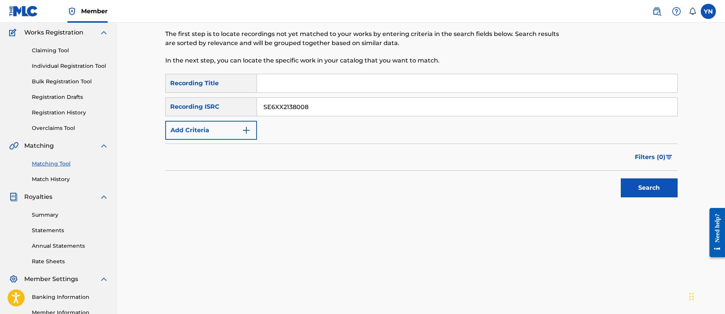
paste input "Doll"
type input "Doll"
click at [670, 191] on button "Search" at bounding box center [649, 187] width 57 height 19
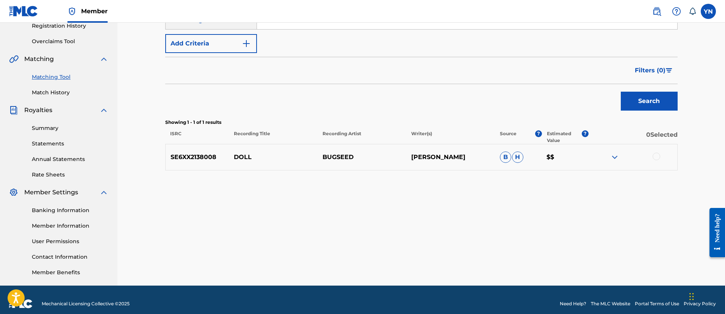
scroll to position [156, 0]
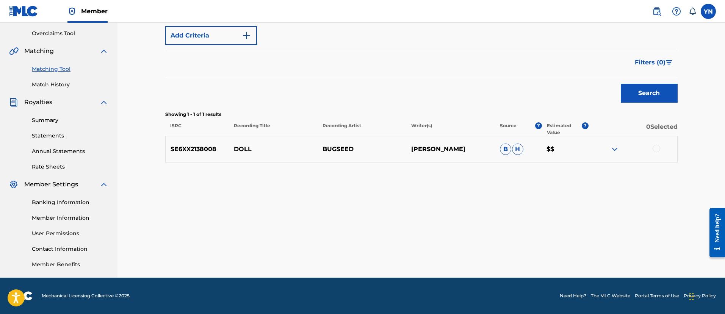
click at [660, 149] on div at bounding box center [656, 149] width 8 height 8
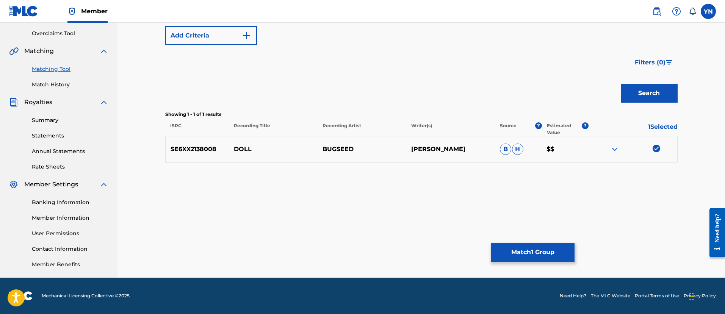
click at [547, 253] on button "Match 1 Group" at bounding box center [533, 252] width 84 height 19
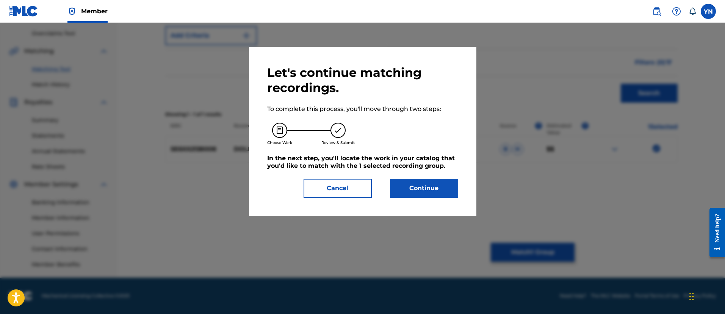
click at [434, 190] on button "Continue" at bounding box center [424, 188] width 68 height 19
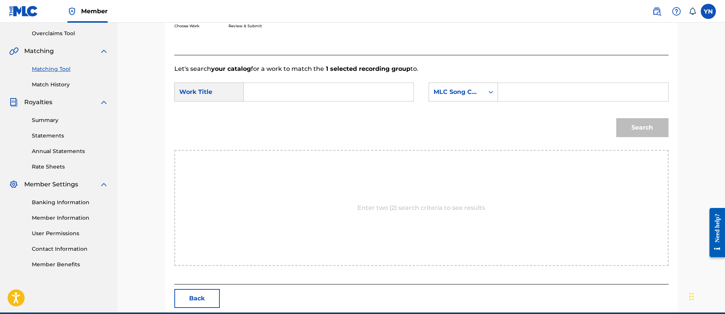
click at [367, 91] on input "Search Form" at bounding box center [328, 92] width 157 height 18
paste input "Doll"
type input "Doll"
click at [455, 96] on div "MLC Song Code" at bounding box center [456, 92] width 46 height 9
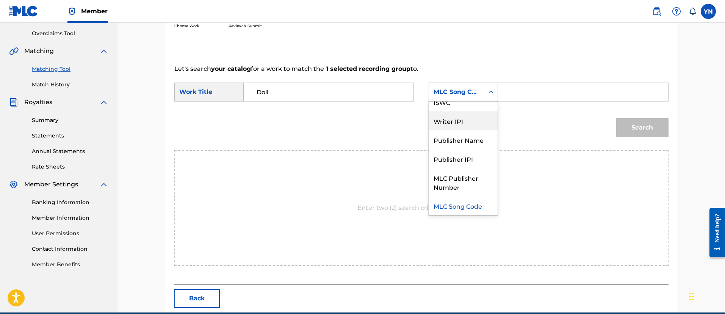
scroll to position [0, 0]
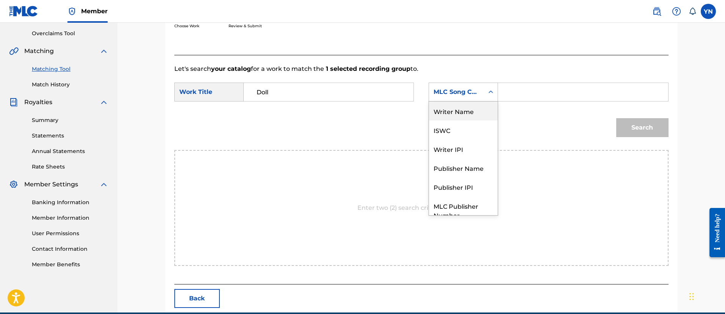
click at [469, 111] on div "Writer Name" at bounding box center [463, 111] width 69 height 19
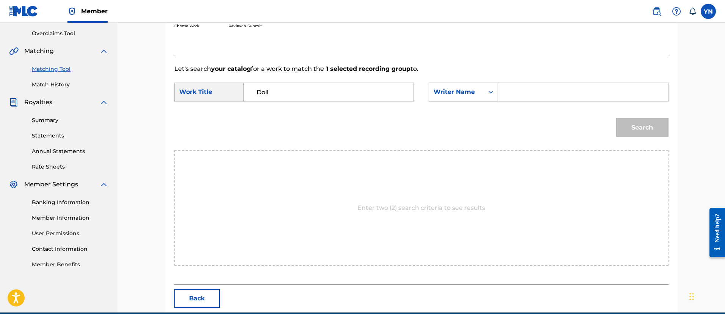
click at [523, 91] on input "Search Form" at bounding box center [582, 92] width 157 height 18
type input "[PERSON_NAME]"
click at [625, 124] on button "Search" at bounding box center [642, 127] width 52 height 19
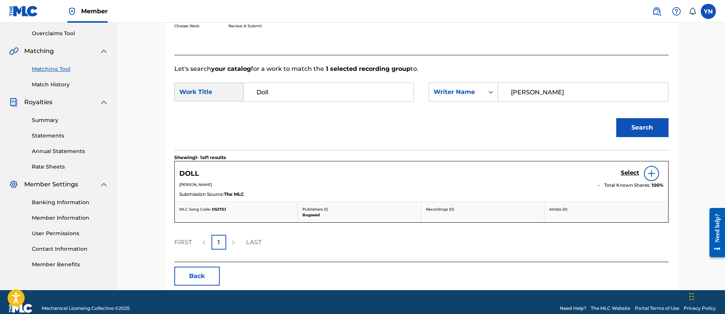
click at [627, 175] on h5 "Select" at bounding box center [630, 172] width 19 height 7
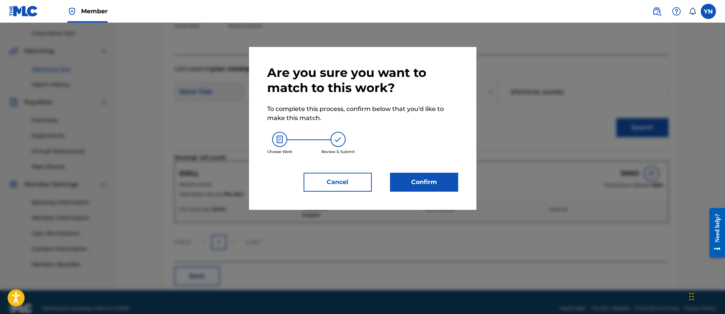
click at [428, 181] on button "Confirm" at bounding box center [424, 182] width 68 height 19
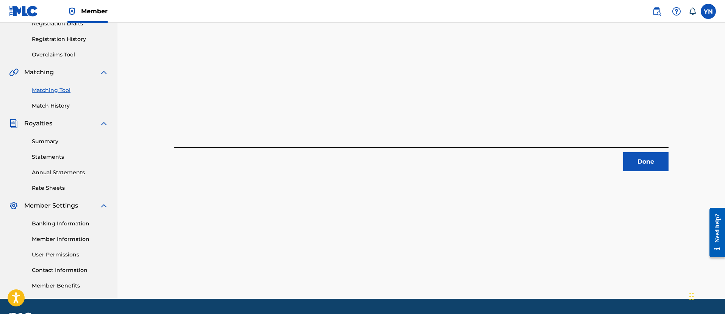
scroll to position [61, 0]
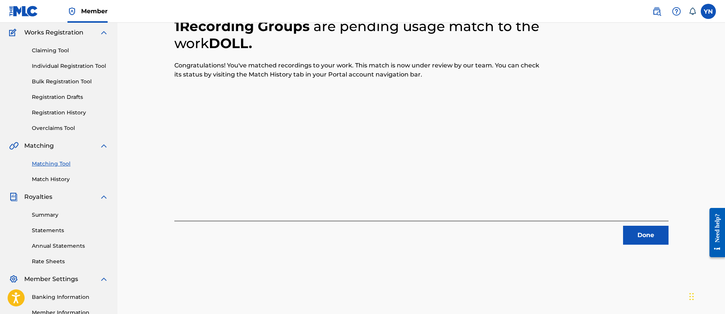
click at [629, 227] on button "Done" at bounding box center [645, 235] width 45 height 19
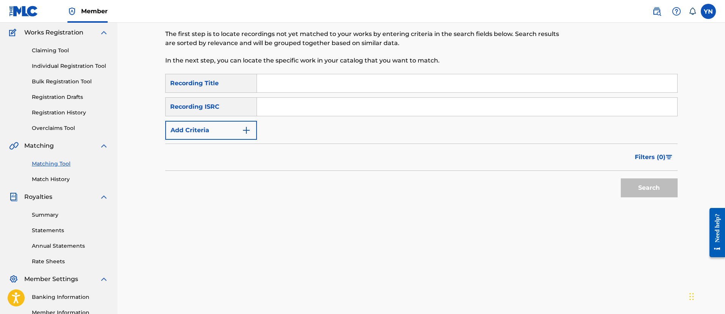
click at [341, 113] on input "Search Form" at bounding box center [467, 107] width 420 height 18
paste input "SE6XX2138009"
type input "SE6XX2138009"
drag, startPoint x: 331, startPoint y: 86, endPoint x: 349, endPoint y: 86, distance: 18.2
click at [331, 86] on input "Search Form" at bounding box center [467, 83] width 420 height 18
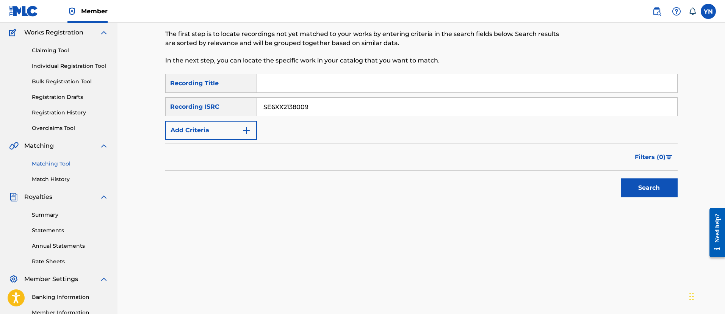
paste input "Graceslick"
type input "Graceslick"
click at [646, 190] on button "Search" at bounding box center [649, 187] width 57 height 19
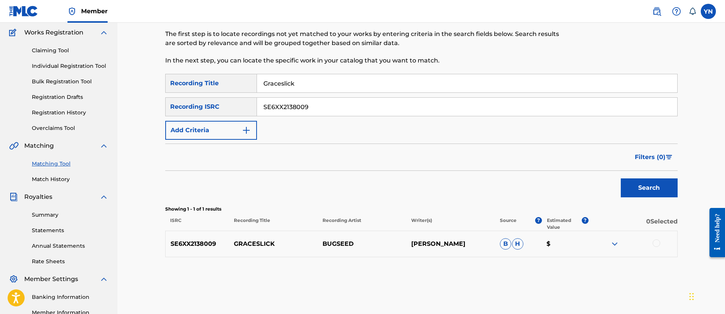
scroll to position [156, 0]
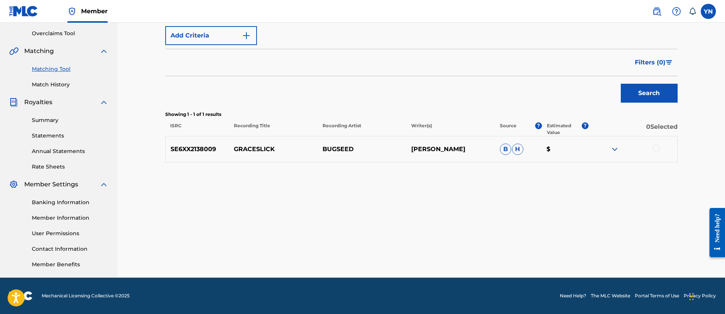
click at [658, 147] on div at bounding box center [656, 149] width 8 height 8
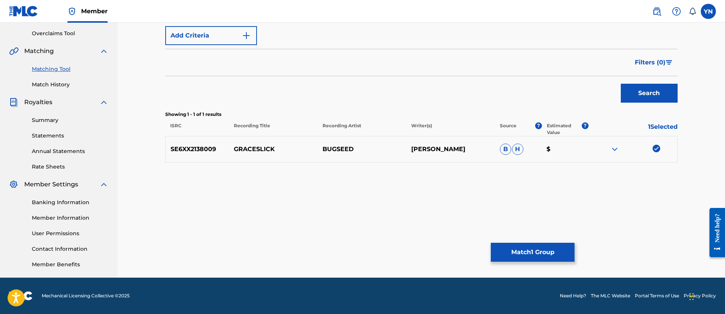
click at [537, 247] on button "Match 1 Group" at bounding box center [533, 252] width 84 height 19
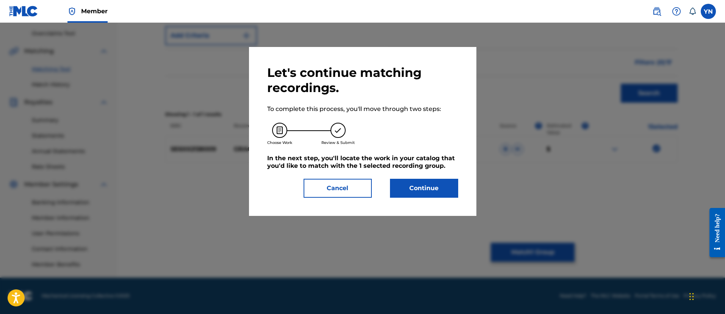
click at [439, 188] on button "Continue" at bounding box center [424, 188] width 68 height 19
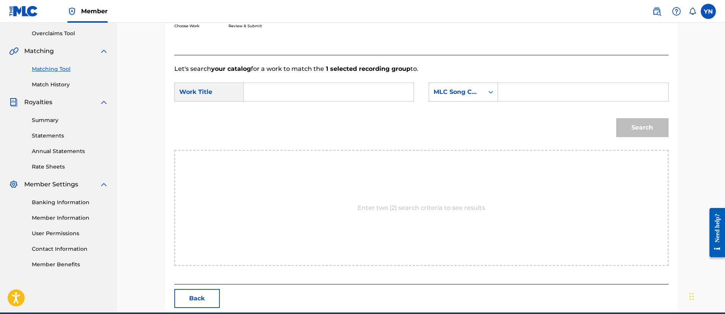
drag, startPoint x: 382, startPoint y: 104, endPoint x: 380, endPoint y: 94, distance: 10.3
click at [382, 103] on div "SearchWithCriteria674ee020-193f-45b0-8a9a-5c3e99560433 Work Title SearchWithCri…" at bounding box center [421, 94] width 494 height 23
click at [380, 94] on input "Search Form" at bounding box center [328, 92] width 157 height 18
paste input "Graceslick"
type input "Graceslick"
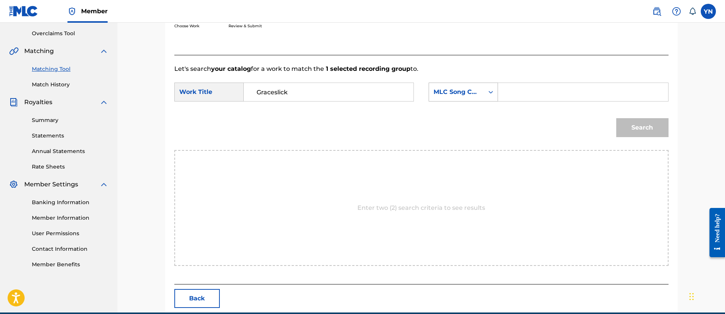
click at [476, 90] on div "MLC Song Code" at bounding box center [456, 92] width 46 height 9
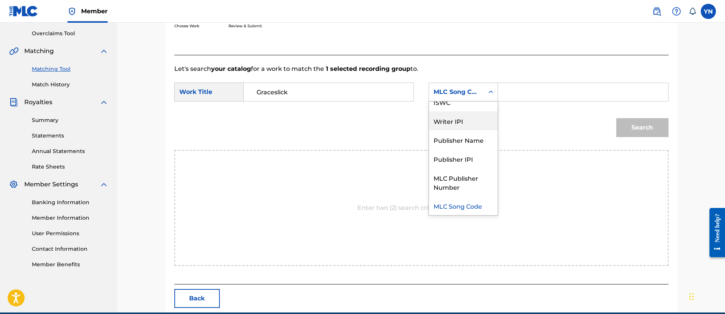
scroll to position [0, 0]
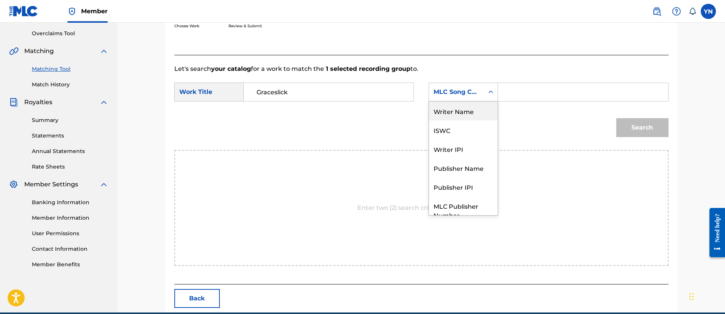
click at [469, 108] on div "Writer Name" at bounding box center [463, 111] width 69 height 19
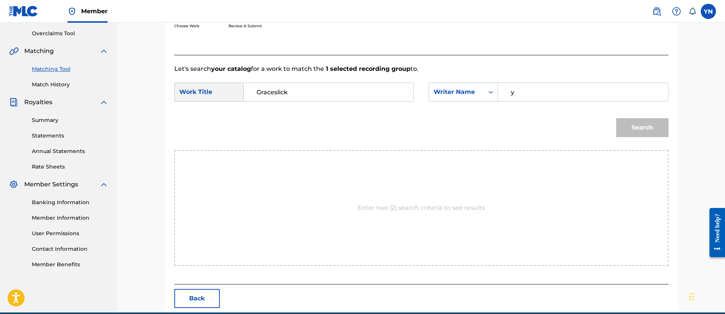
click at [518, 93] on input "y" at bounding box center [582, 92] width 157 height 18
type input "[PERSON_NAME]"
click at [655, 129] on button "Search" at bounding box center [642, 127] width 52 height 19
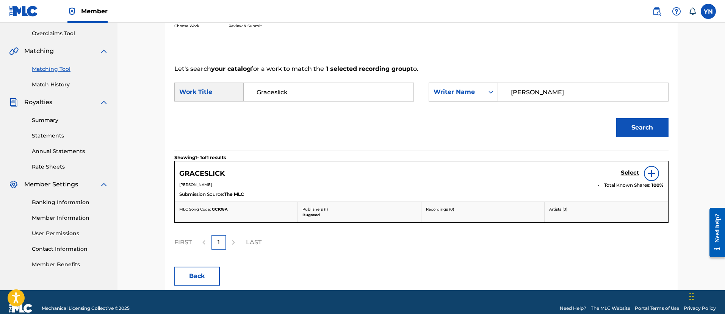
click at [629, 173] on h5 "Select" at bounding box center [630, 172] width 19 height 7
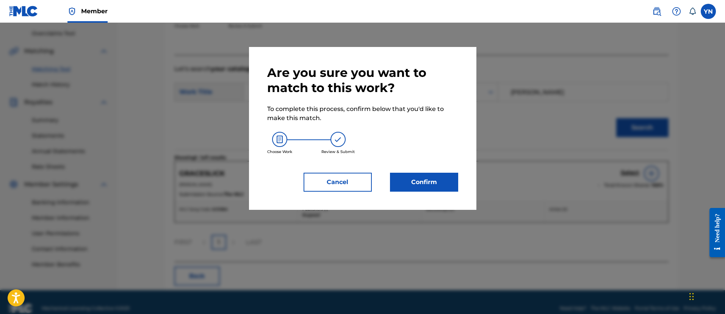
click at [418, 182] on button "Confirm" at bounding box center [424, 182] width 68 height 19
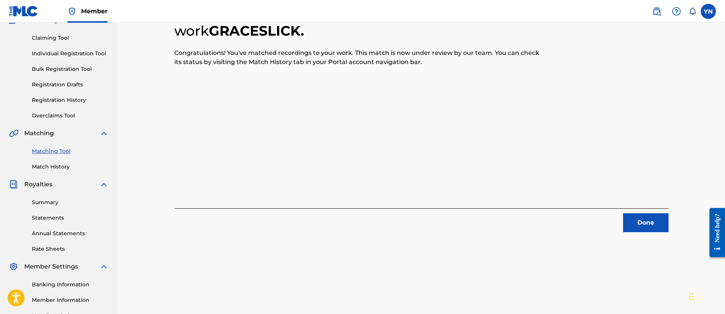
scroll to position [61, 0]
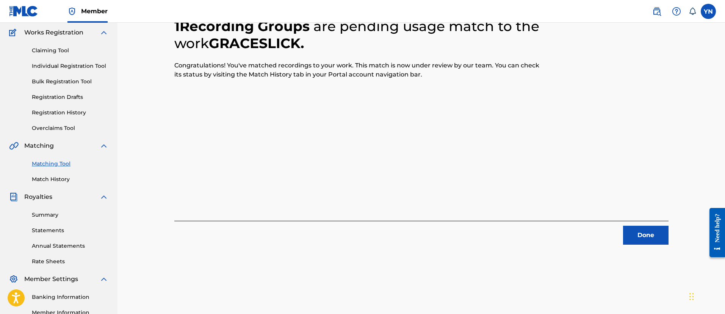
click at [641, 231] on button "Done" at bounding box center [645, 235] width 45 height 19
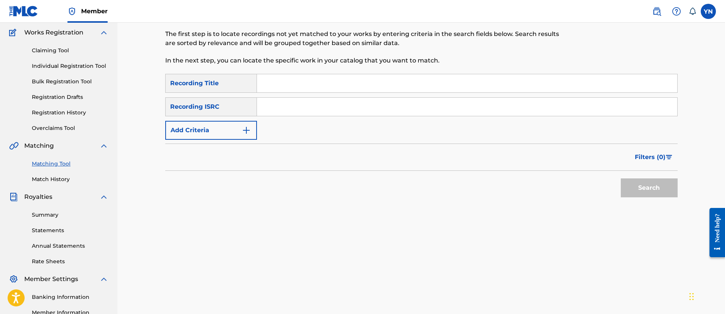
click at [352, 103] on input "Search Form" at bounding box center [467, 107] width 420 height 18
paste input "SE6XX2138010"
type input "SE6XX2138010"
click at [331, 92] on input "Search Form" at bounding box center [467, 83] width 420 height 18
paste input "Twisted spirit"
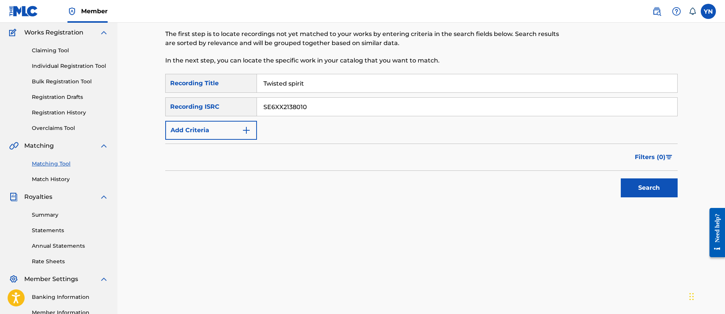
type input "Twisted spirit"
click at [649, 185] on button "Search" at bounding box center [649, 187] width 57 height 19
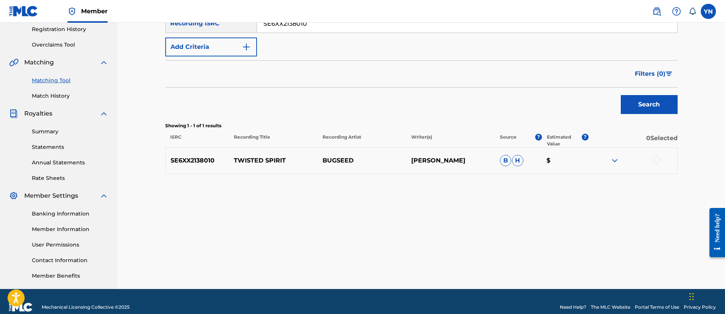
scroll to position [156, 0]
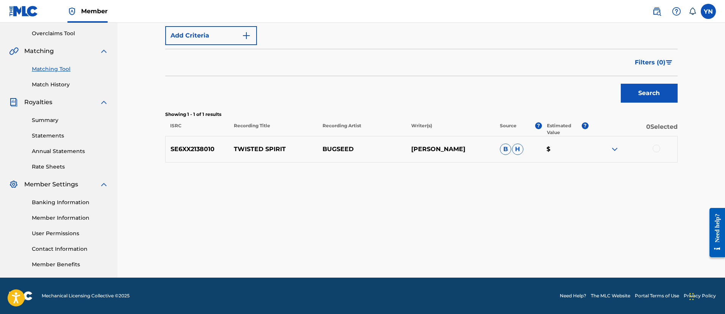
click at [656, 150] on div at bounding box center [656, 149] width 8 height 8
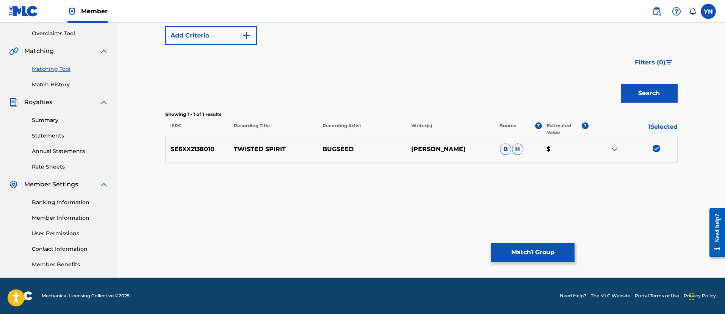
click at [536, 249] on button "Match 1 Group" at bounding box center [533, 252] width 84 height 19
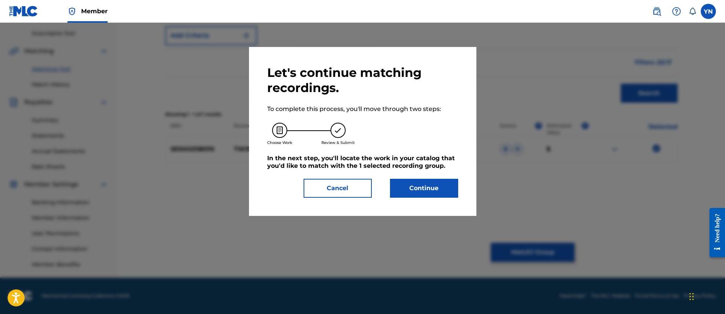
click at [434, 180] on button "Continue" at bounding box center [424, 188] width 68 height 19
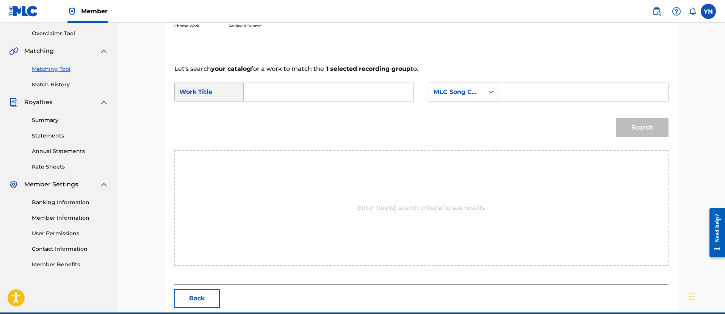
paste input "Twisted spirit"
click at [367, 87] on input "Twisted spirit" at bounding box center [328, 92] width 157 height 18
type input "Twisted spirit"
click at [494, 89] on div "Search Form" at bounding box center [491, 92] width 14 height 14
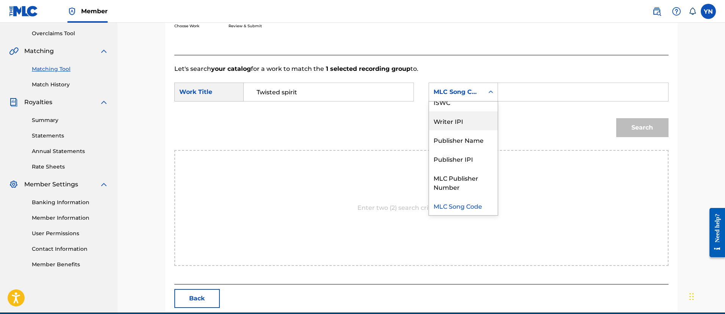
scroll to position [0, 0]
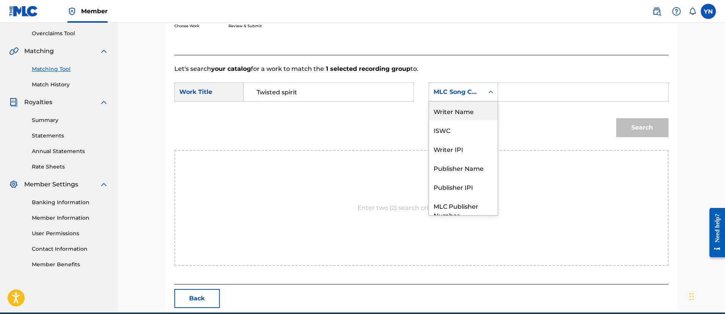
click at [462, 111] on div "Writer Name" at bounding box center [463, 111] width 69 height 19
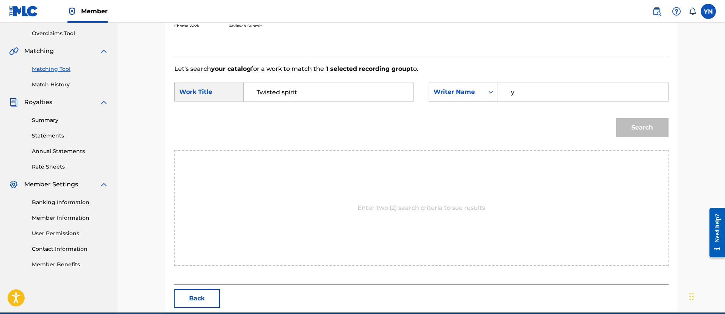
click at [533, 86] on input "y" at bounding box center [582, 92] width 157 height 18
type input "[PERSON_NAME]"
click at [655, 128] on button "Search" at bounding box center [642, 127] width 52 height 19
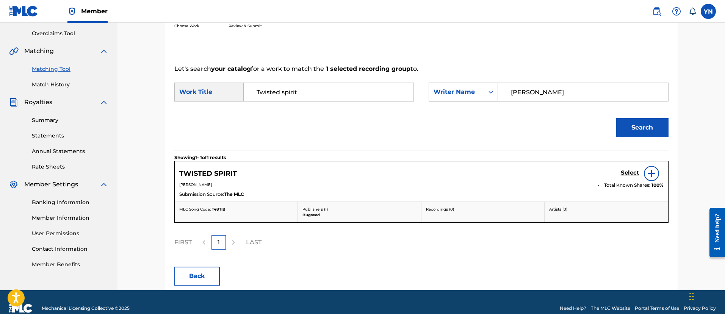
click at [626, 174] on h5 "Select" at bounding box center [630, 172] width 19 height 7
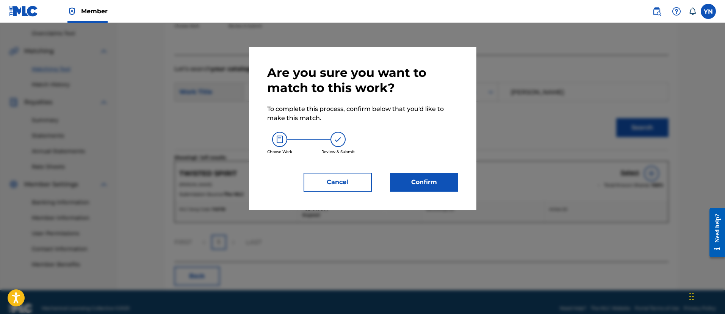
click at [418, 181] on button "Confirm" at bounding box center [424, 182] width 68 height 19
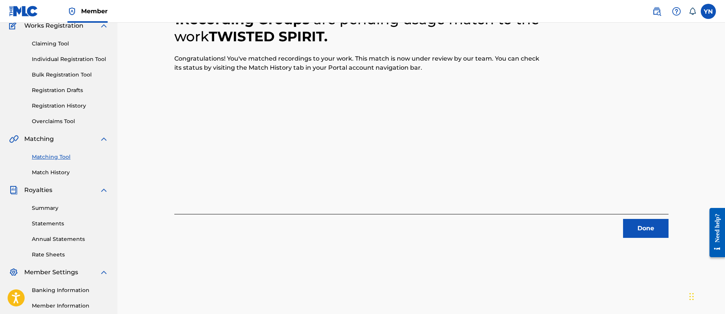
scroll to position [61, 0]
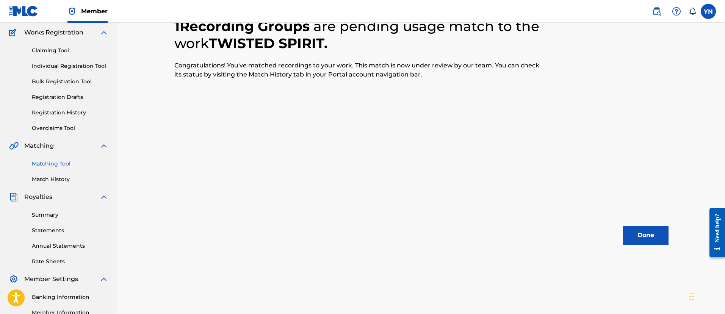
click at [642, 235] on button "Done" at bounding box center [645, 235] width 45 height 19
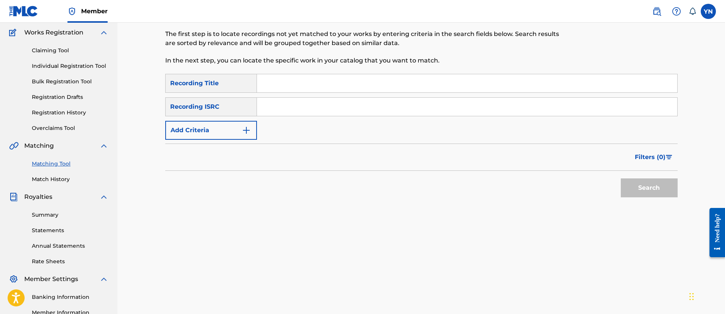
click at [348, 95] on div "SearchWithCriteriaa91d87dc-209d-4b3f-ba6f-9b4ecc6fea9f Recording Title SearchWi…" at bounding box center [421, 107] width 512 height 66
click at [349, 105] on input "Search Form" at bounding box center [467, 107] width 420 height 18
paste input "SE6XX2138011"
type input "SE6XX2138011"
click at [318, 82] on input "Search Form" at bounding box center [467, 83] width 420 height 18
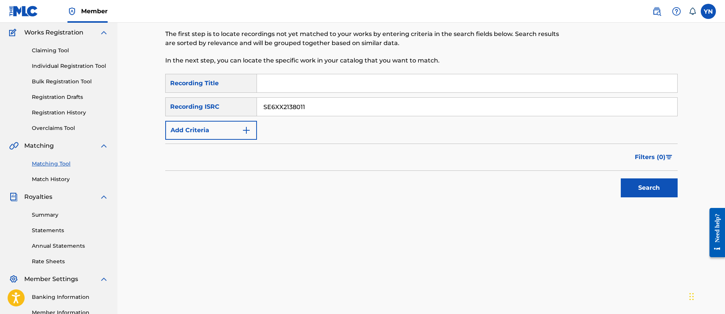
paste input "The Maestro"
type input "The Maestro"
click at [633, 187] on button "Search" at bounding box center [649, 187] width 57 height 19
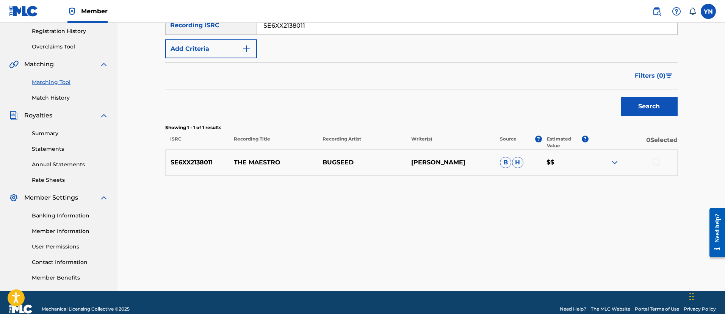
scroll to position [156, 0]
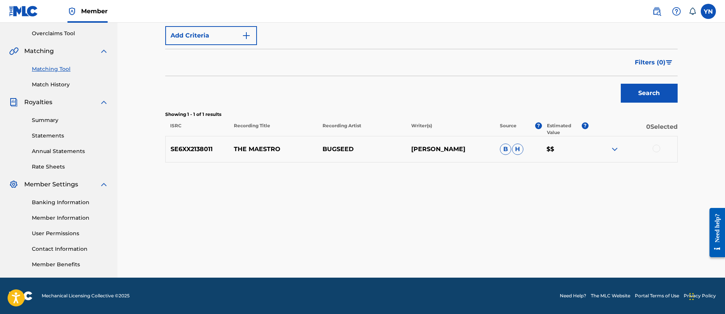
click at [657, 150] on div at bounding box center [656, 149] width 8 height 8
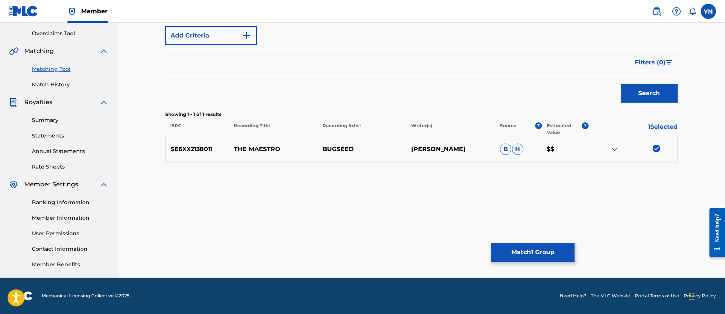
click at [532, 244] on button "Match 1 Group" at bounding box center [533, 252] width 84 height 19
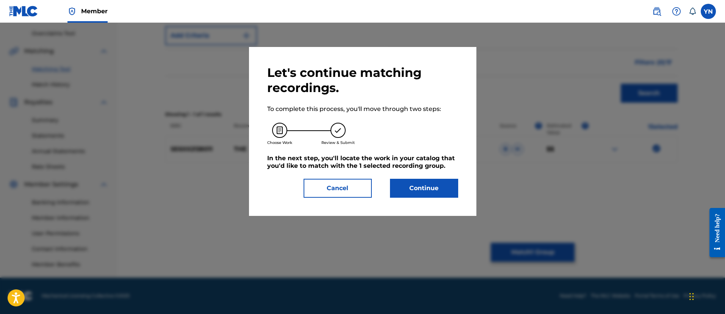
click at [442, 195] on button "Continue" at bounding box center [424, 188] width 68 height 19
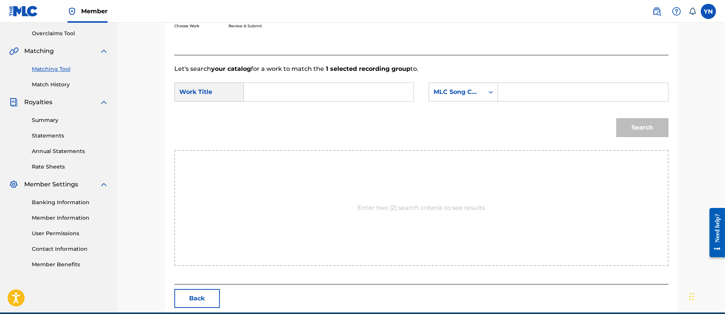
drag, startPoint x: 383, startPoint y: 105, endPoint x: 381, endPoint y: 101, distance: 4.9
click at [381, 101] on div "SearchWithCriteria674ee020-193f-45b0-8a9a-5c3e99560433 Work Title SearchWithCri…" at bounding box center [421, 94] width 494 height 23
click at [378, 98] on input "Search Form" at bounding box center [328, 92] width 157 height 18
paste input "The Maestro"
type input "The Maestro"
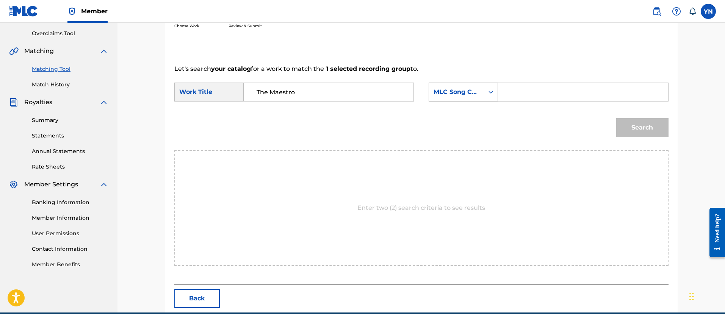
click at [457, 92] on div "MLC Song Code" at bounding box center [456, 92] width 46 height 9
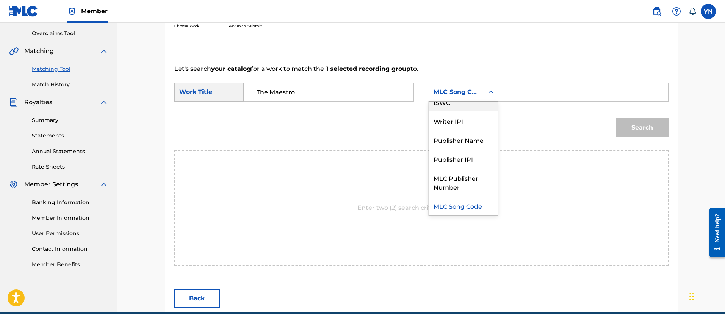
scroll to position [0, 0]
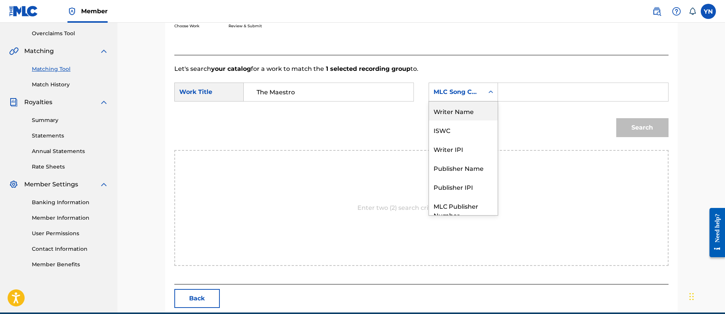
click at [459, 113] on div "Writer Name" at bounding box center [463, 111] width 69 height 19
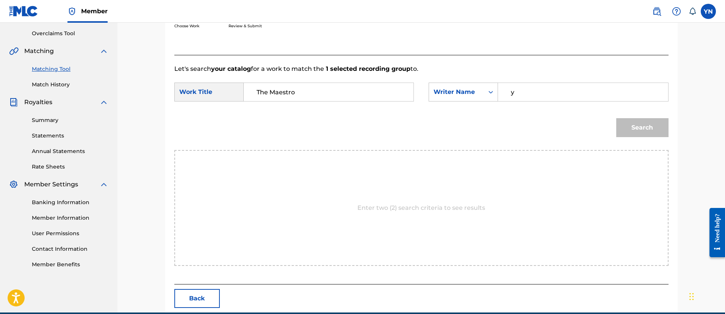
click at [516, 94] on input "y" at bounding box center [582, 92] width 157 height 18
type input "[PERSON_NAME]"
click at [635, 123] on button "Search" at bounding box center [642, 127] width 52 height 19
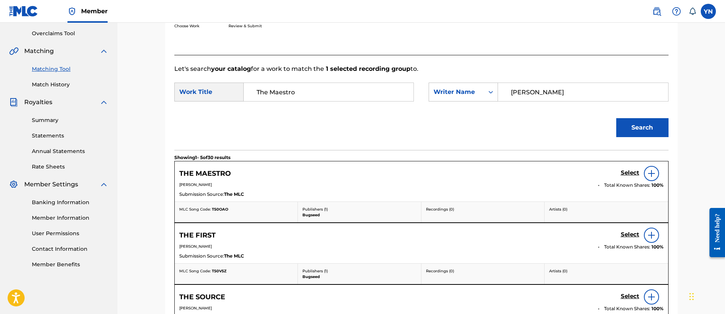
click at [625, 177] on link "Select" at bounding box center [630, 173] width 19 height 8
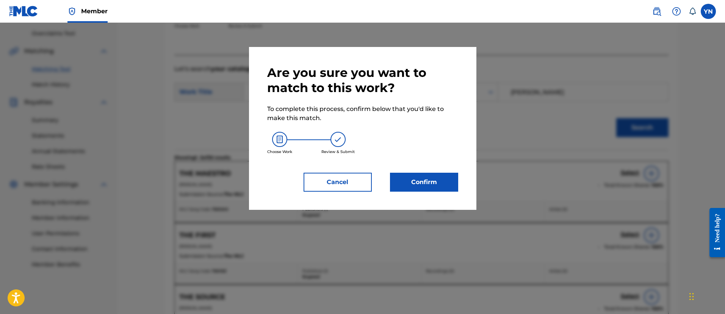
click at [435, 187] on button "Confirm" at bounding box center [424, 182] width 68 height 19
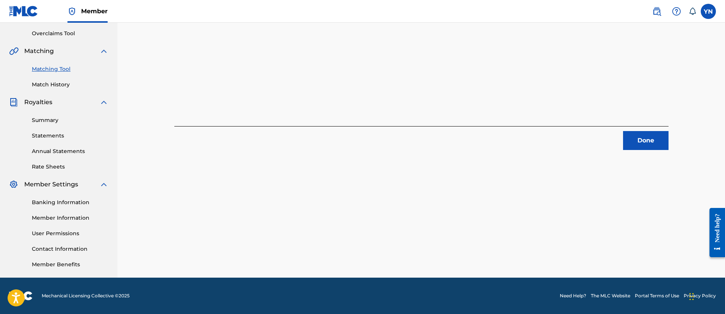
scroll to position [61, 0]
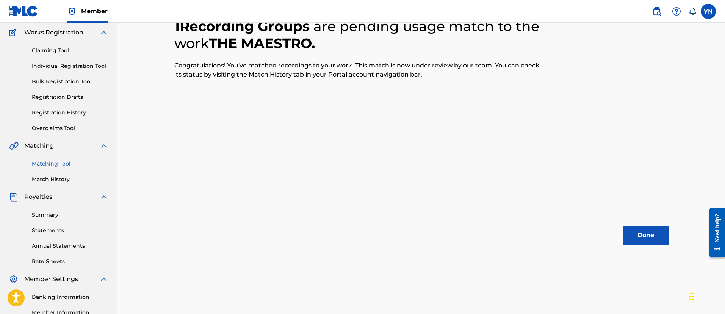
click at [648, 229] on button "Done" at bounding box center [645, 235] width 45 height 19
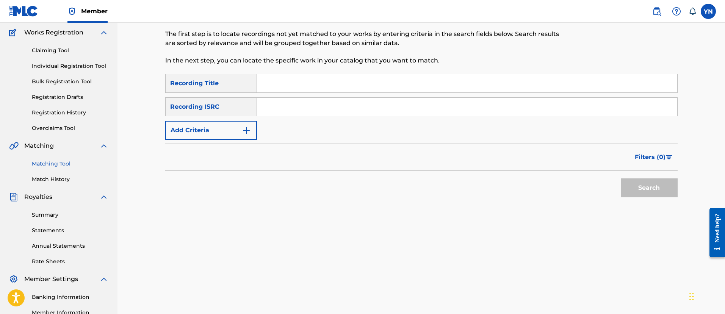
click at [338, 114] on input "Search Form" at bounding box center [467, 107] width 420 height 18
paste input "SE6XX2138012"
type input "SE6XX2138012"
drag, startPoint x: 333, startPoint y: 81, endPoint x: 337, endPoint y: 80, distance: 4.6
click at [333, 81] on input "Search Form" at bounding box center [467, 83] width 420 height 18
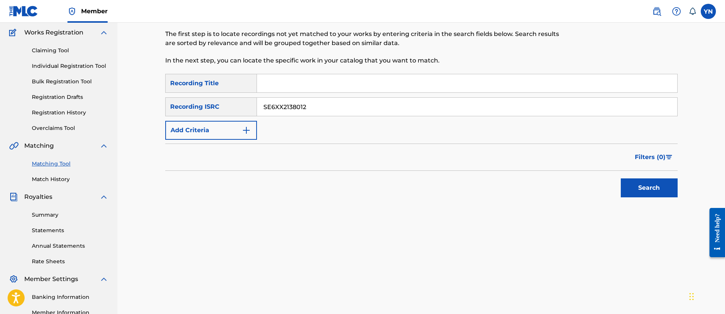
paste input "Fem"
type input "Fem"
click at [655, 181] on button "Search" at bounding box center [649, 187] width 57 height 19
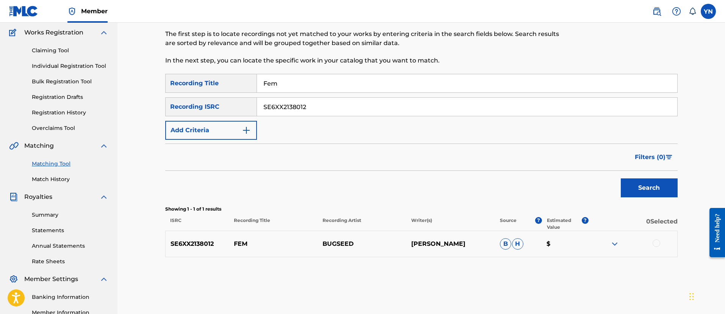
click at [654, 244] on div at bounding box center [656, 243] width 8 height 8
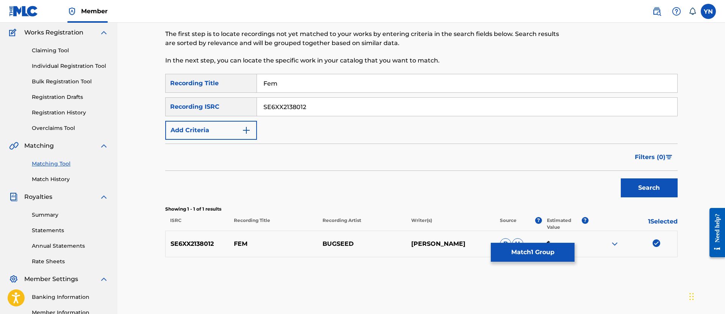
click at [513, 258] on button "Match 1 Group" at bounding box center [533, 252] width 84 height 19
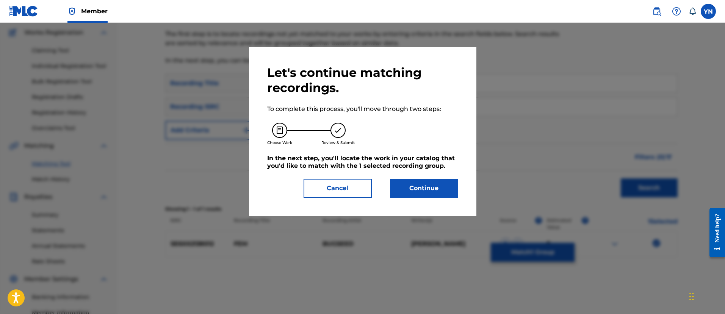
click at [438, 186] on button "Continue" at bounding box center [424, 188] width 68 height 19
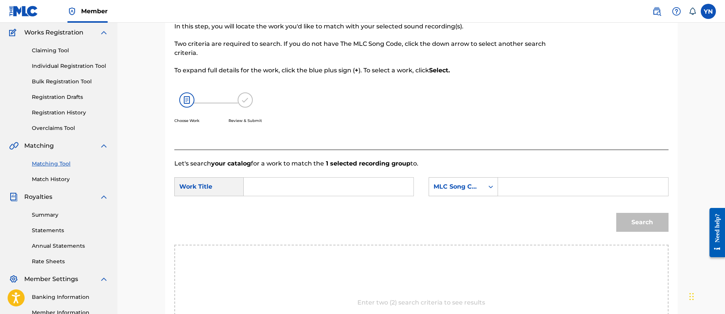
click at [372, 190] on input "Search Form" at bounding box center [328, 187] width 157 height 18
paste input "Fem"
type input "Fem"
click at [465, 187] on div "MLC Song Code" at bounding box center [456, 186] width 46 height 9
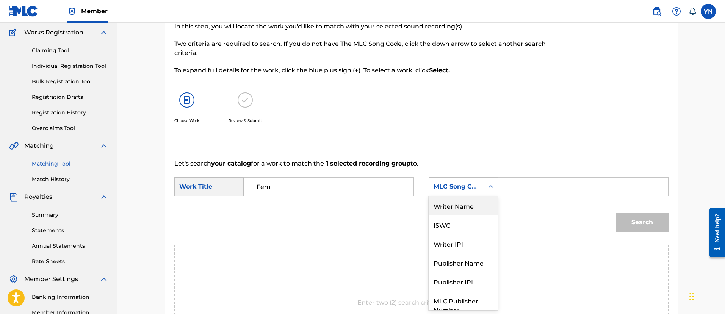
drag, startPoint x: 461, startPoint y: 207, endPoint x: 491, endPoint y: 203, distance: 31.0
click at [461, 207] on div "Writer Name" at bounding box center [463, 205] width 69 height 19
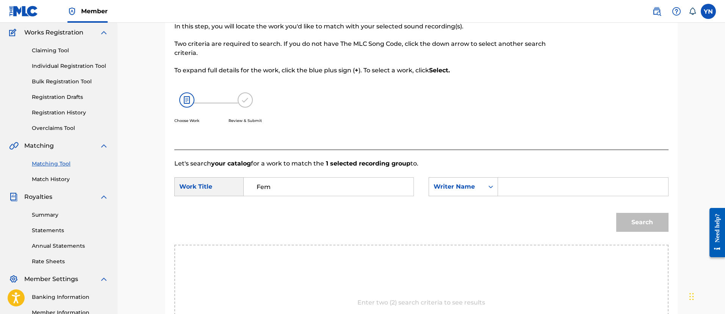
click at [527, 193] on input "Search Form" at bounding box center [582, 187] width 157 height 18
type input "[PERSON_NAME]"
click at [616, 213] on button "Search" at bounding box center [642, 222] width 52 height 19
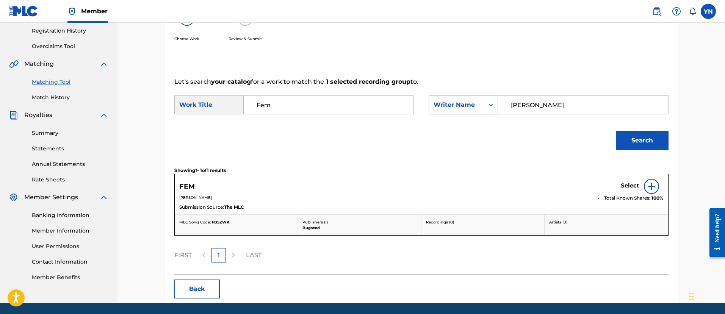
scroll to position [156, 0]
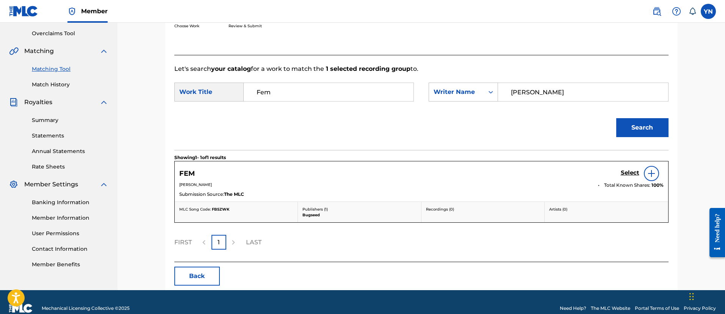
click at [629, 174] on h5 "Select" at bounding box center [630, 172] width 19 height 7
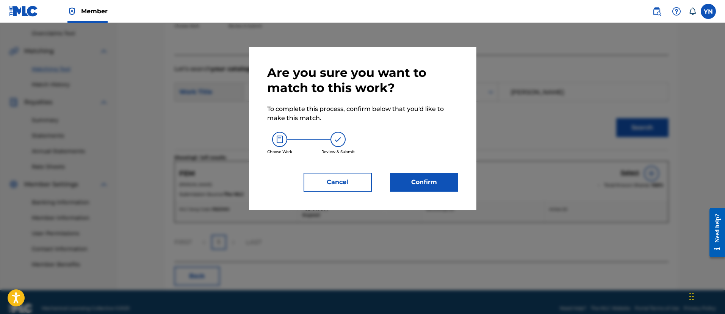
click at [437, 187] on button "Confirm" at bounding box center [424, 182] width 68 height 19
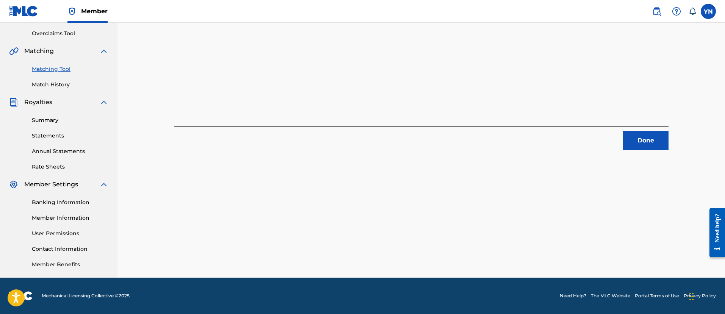
scroll to position [61, 0]
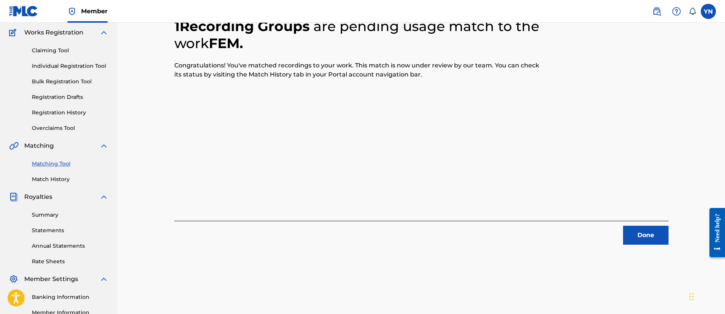
click at [630, 233] on button "Done" at bounding box center [645, 235] width 45 height 19
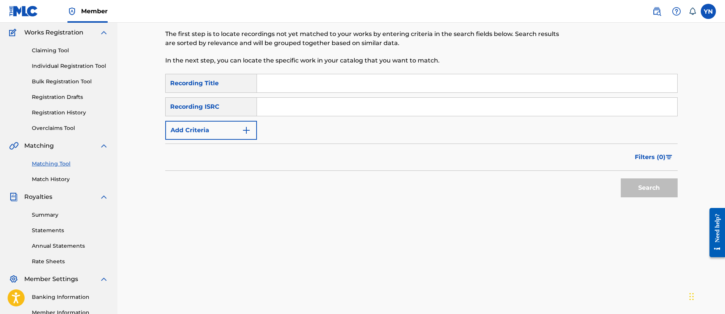
click at [295, 103] on input "Search Form" at bounding box center [467, 107] width 420 height 18
paste input "SE6XX2138013"
type input "SE6XX2138013"
click at [332, 81] on input "Search Form" at bounding box center [467, 83] width 420 height 18
paste input "Rain again"
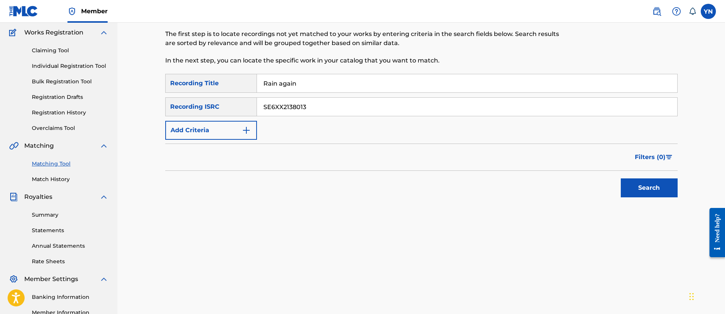
type input "Rain again"
click at [652, 189] on button "Search" at bounding box center [649, 187] width 57 height 19
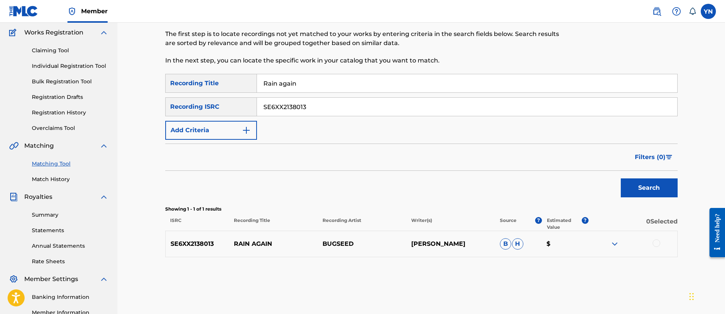
scroll to position [156, 0]
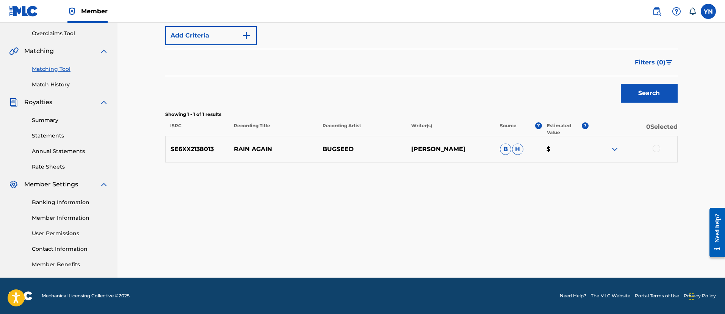
click at [659, 146] on div at bounding box center [656, 149] width 8 height 8
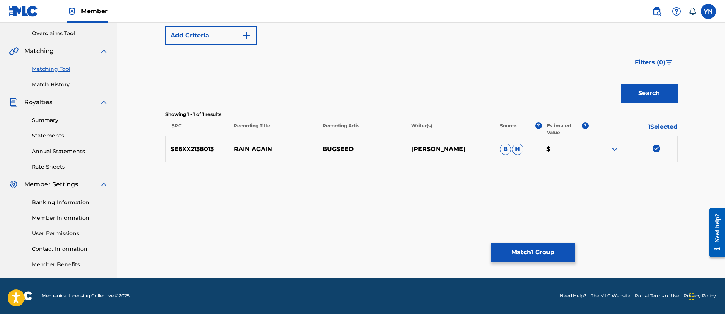
click at [558, 254] on button "Match 1 Group" at bounding box center [533, 252] width 84 height 19
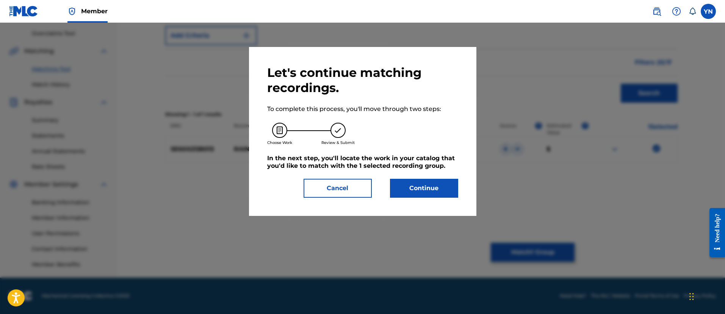
click at [417, 188] on button "Continue" at bounding box center [424, 188] width 68 height 19
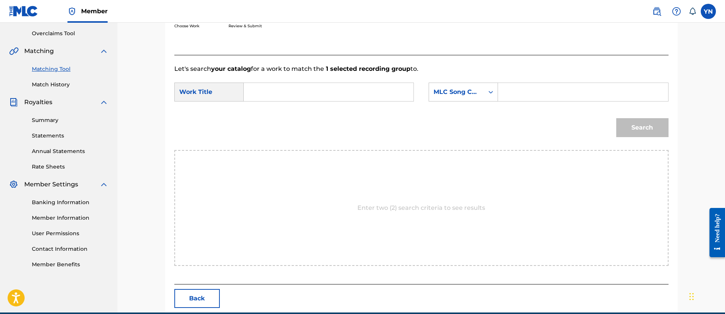
paste input "Rain again"
drag, startPoint x: 371, startPoint y: 87, endPoint x: 427, endPoint y: 90, distance: 55.4
click at [378, 91] on input "Search Form" at bounding box center [328, 92] width 157 height 18
type input "Rain again"
click at [439, 88] on div "MLC Song Code" at bounding box center [456, 92] width 46 height 9
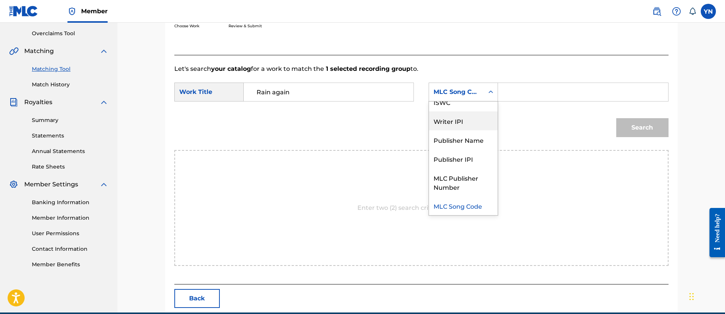
scroll to position [0, 0]
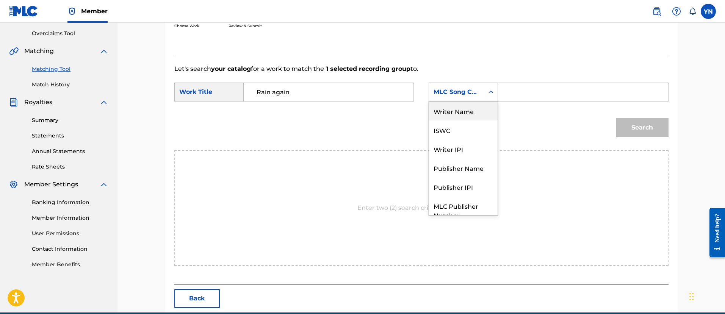
click at [467, 112] on div "Writer Name" at bounding box center [463, 111] width 69 height 19
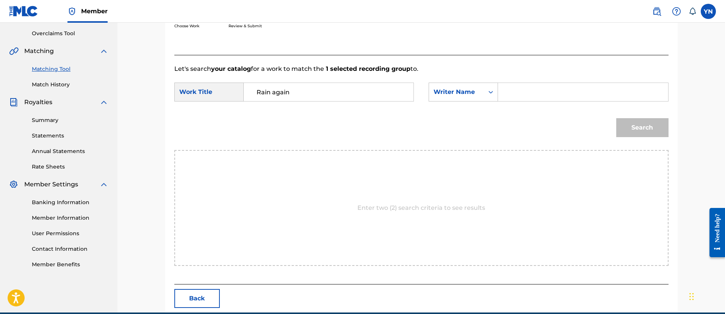
click at [521, 88] on input "Search Form" at bounding box center [582, 92] width 157 height 18
type input "[PERSON_NAME]"
click at [616, 128] on button "Search" at bounding box center [642, 127] width 52 height 19
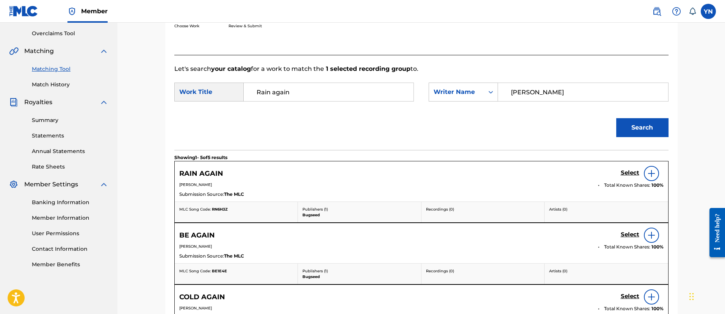
click at [627, 169] on h5 "Select" at bounding box center [630, 172] width 19 height 7
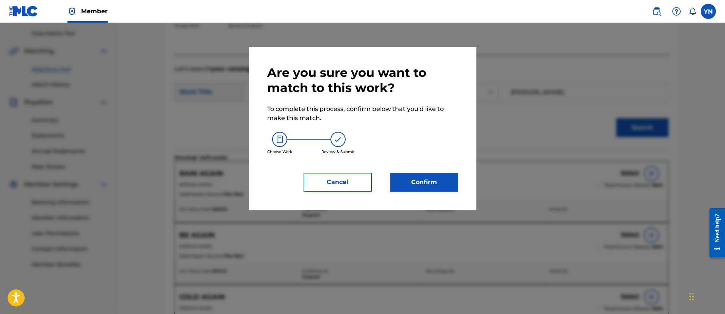
click at [432, 183] on button "Confirm" at bounding box center [424, 182] width 68 height 19
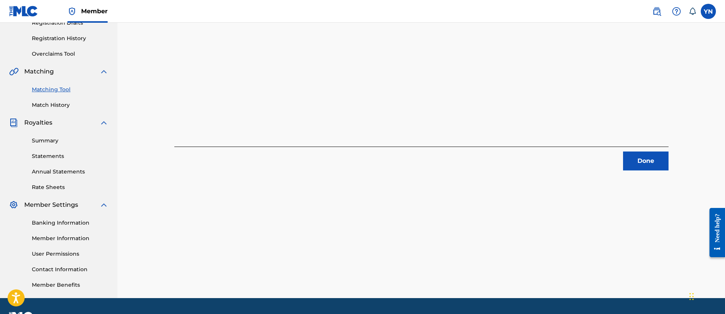
scroll to position [61, 0]
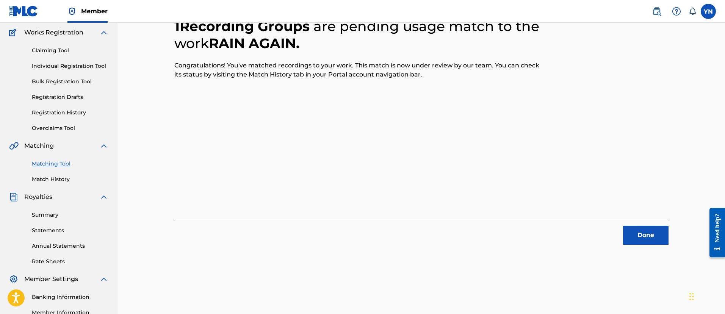
click at [631, 233] on button "Done" at bounding box center [645, 235] width 45 height 19
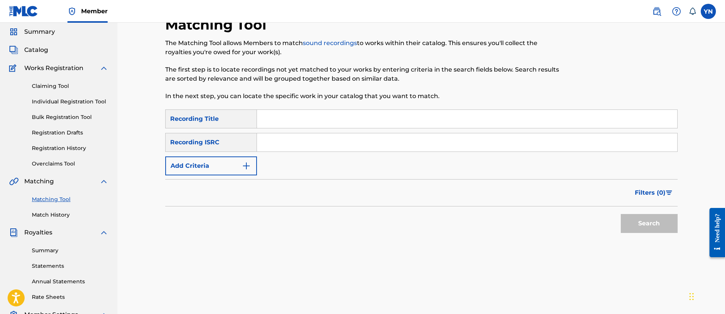
scroll to position [0, 0]
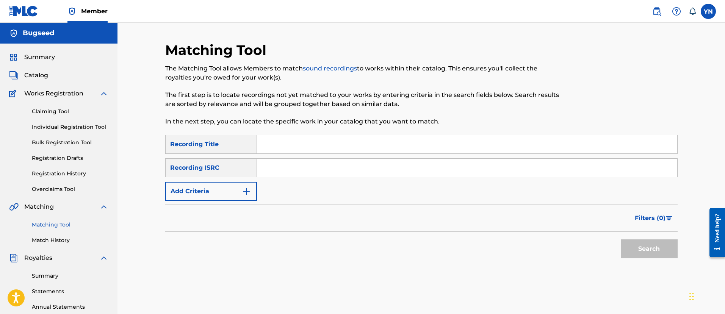
click at [308, 169] on input "Search Form" at bounding box center [467, 168] width 420 height 18
paste input "QZES51986171"
type input "QZES51986171"
click at [329, 139] on input "Search Form" at bounding box center [467, 144] width 420 height 18
paste input "Thoughts (feat. [GEOGRAPHIC_DATA])"
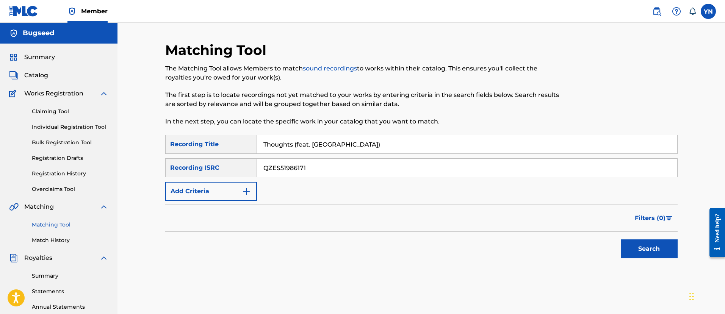
type input "Thoughts (feat. [GEOGRAPHIC_DATA])"
click at [647, 256] on button "Search" at bounding box center [649, 248] width 57 height 19
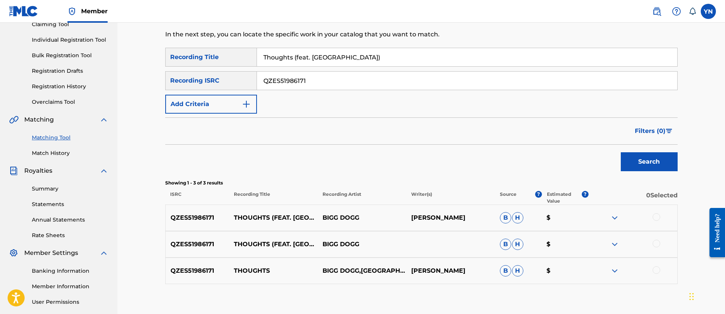
scroll to position [95, 0]
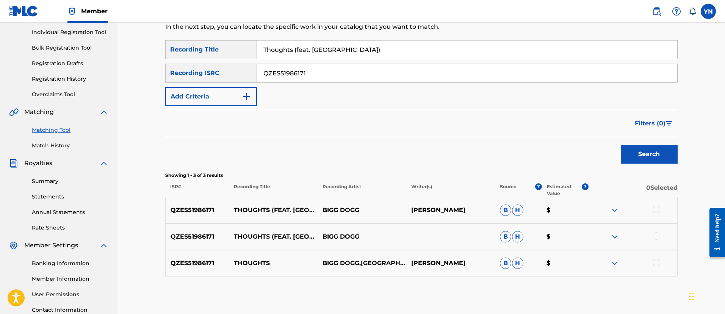
click at [656, 207] on div at bounding box center [656, 210] width 8 height 8
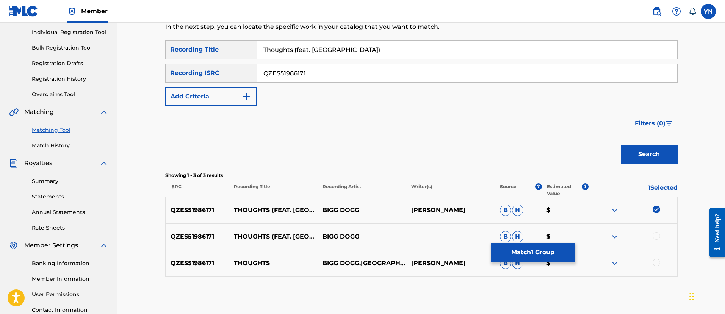
click at [657, 236] on div at bounding box center [656, 236] width 8 height 8
click at [654, 269] on div "QZES51986171 THOUGHTS BIGG DOGG,BIG VIC [PERSON_NAME] [PERSON_NAME] $" at bounding box center [421, 263] width 512 height 27
click at [654, 259] on div at bounding box center [632, 263] width 89 height 9
click at [655, 264] on div at bounding box center [656, 263] width 8 height 8
click at [468, 206] on p "[PERSON_NAME]" at bounding box center [450, 210] width 89 height 9
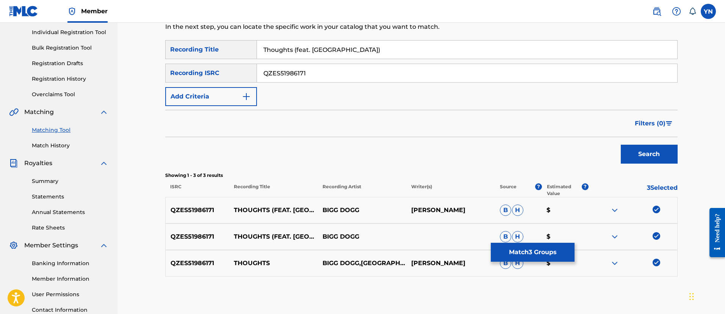
click at [450, 261] on p "[PERSON_NAME]" at bounding box center [450, 263] width 89 height 9
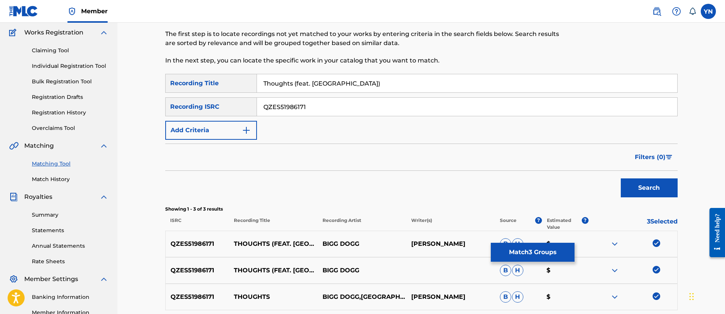
scroll to position [156, 0]
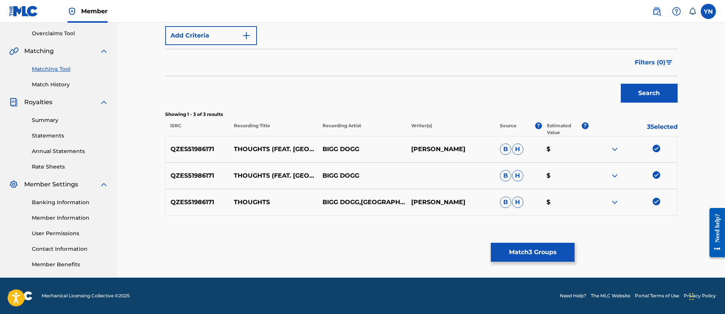
click at [508, 254] on button "Match 3 Groups" at bounding box center [533, 252] width 84 height 19
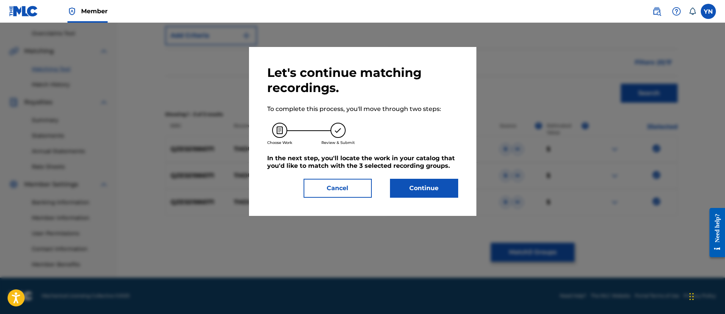
click at [364, 190] on button "Cancel" at bounding box center [337, 188] width 68 height 19
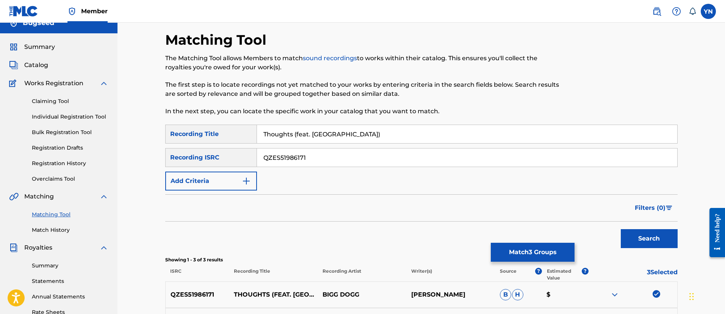
scroll to position [0, 0]
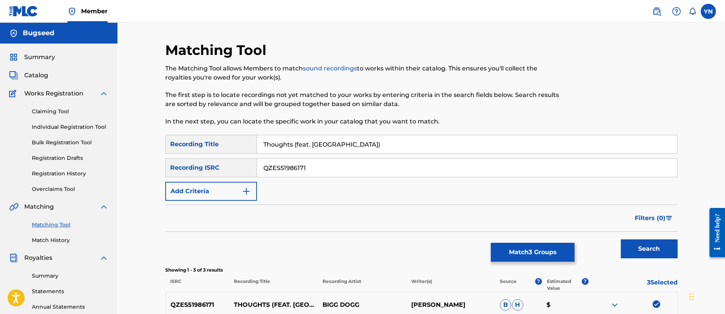
click at [83, 124] on link "Individual Registration Tool" at bounding box center [70, 127] width 77 height 8
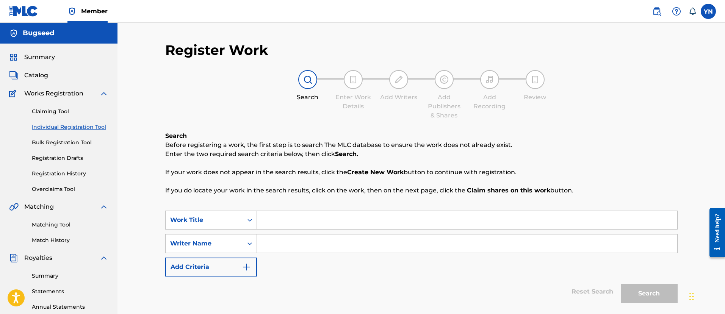
click at [234, 49] on h2 "Register Work" at bounding box center [216, 50] width 103 height 17
